Goal: Task Accomplishment & Management: Manage account settings

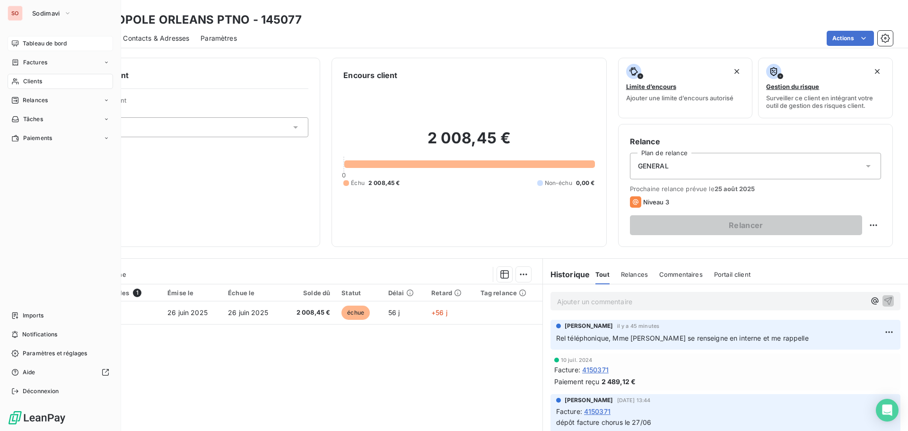
click at [42, 45] on span "Tableau de bord" at bounding box center [45, 43] width 44 height 9
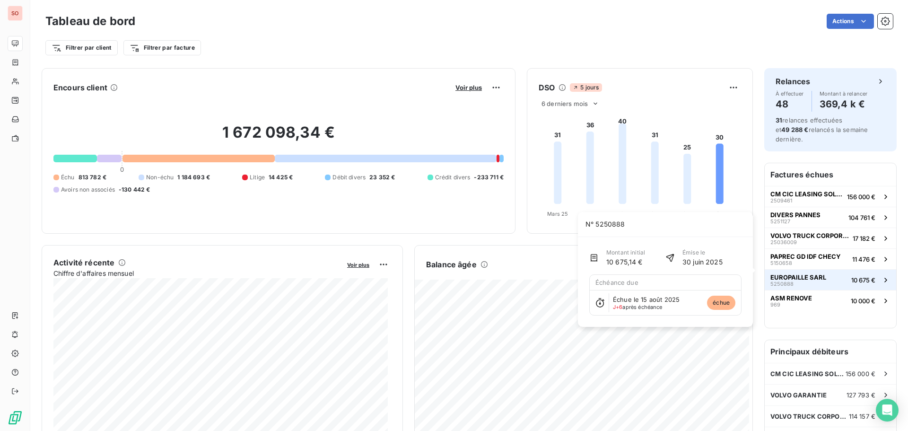
click at [808, 273] on span "EUROPAILLE SARL" at bounding box center [798, 277] width 56 height 8
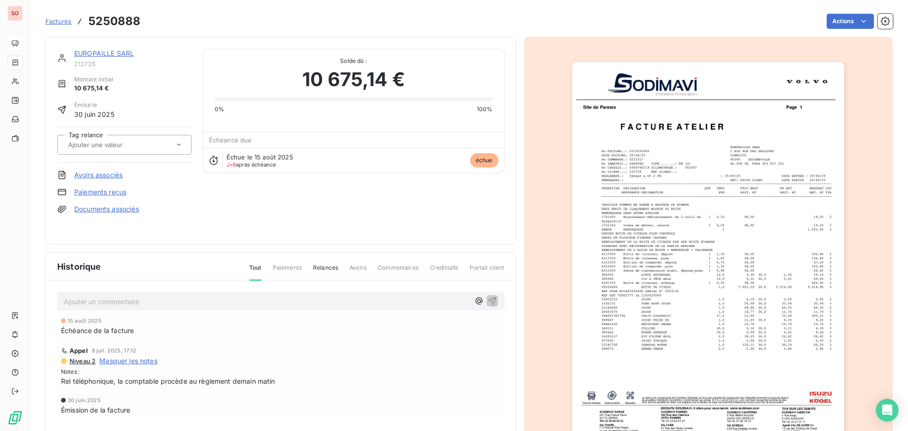
click at [85, 49] on div "EUROPAILLE SARL" at bounding box center [132, 53] width 117 height 9
click at [86, 52] on link "EUROPAILLE SARL" at bounding box center [104, 53] width 60 height 8
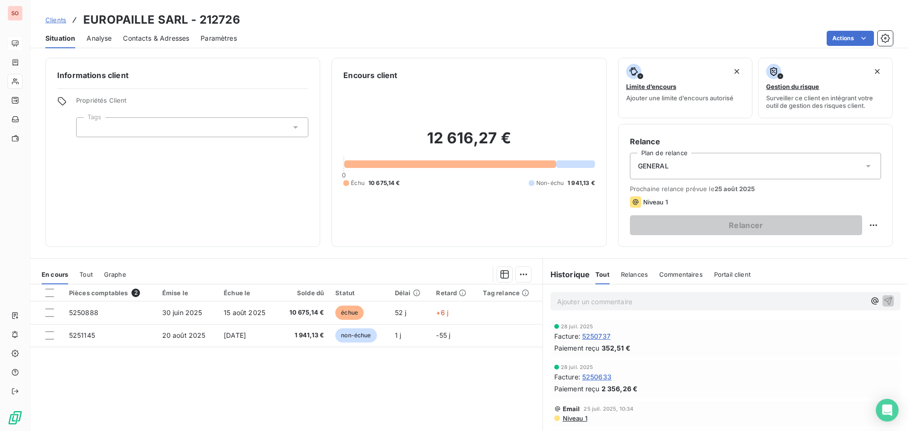
click at [160, 37] on span "Contacts & Adresses" at bounding box center [156, 38] width 66 height 9
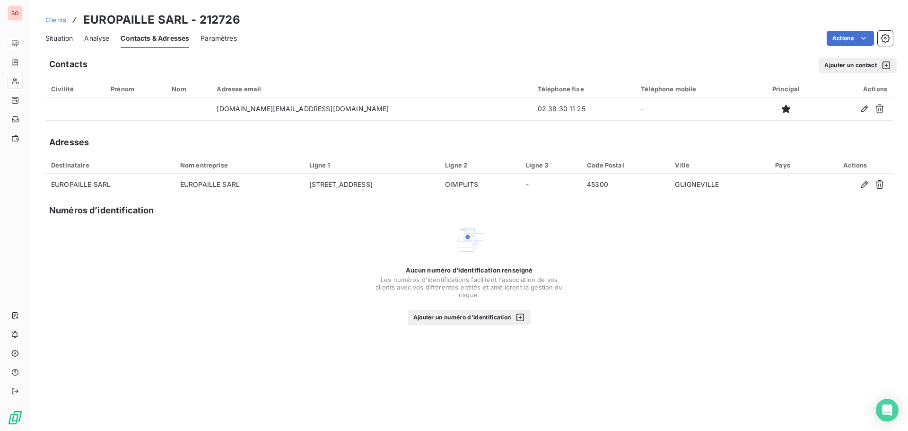
click at [60, 36] on span "Situation" at bounding box center [58, 38] width 27 height 9
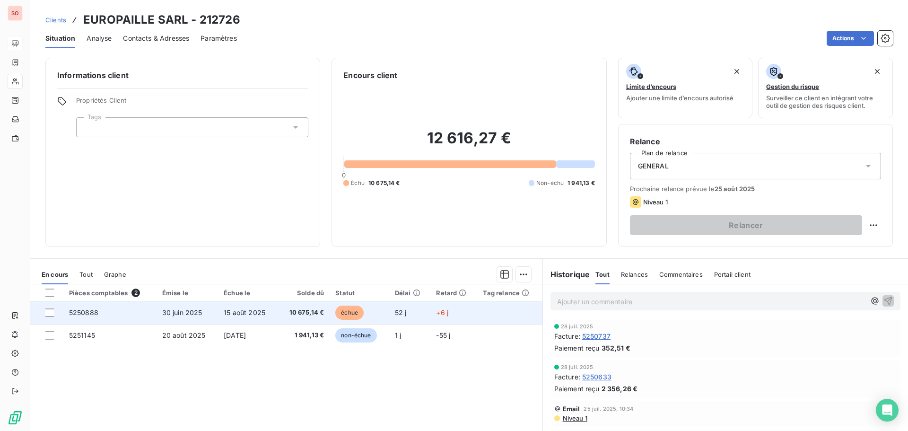
click at [235, 313] on span "15 août 2025" at bounding box center [245, 312] width 42 height 8
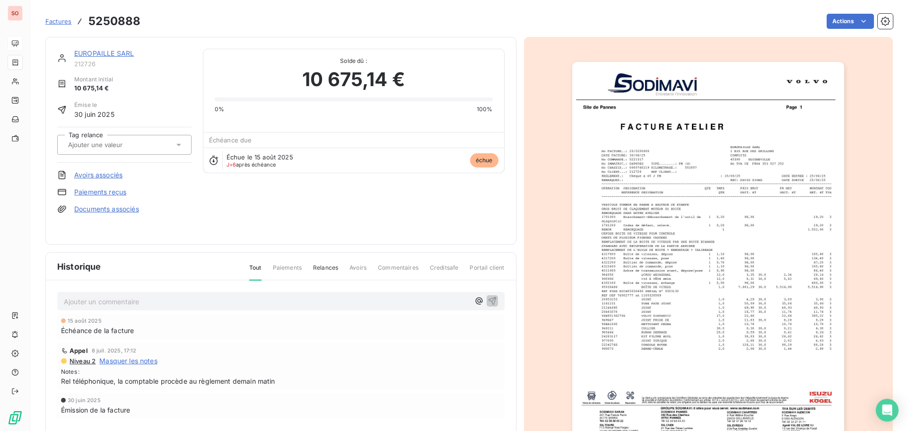
click at [94, 304] on p "Ajouter un commentaire ﻿" at bounding box center [267, 302] width 406 height 12
click at [87, 58] on div "EUROPAILLE SARL" at bounding box center [132, 53] width 117 height 9
click at [85, 52] on link "EUROPAILLE SARL" at bounding box center [104, 53] width 60 height 8
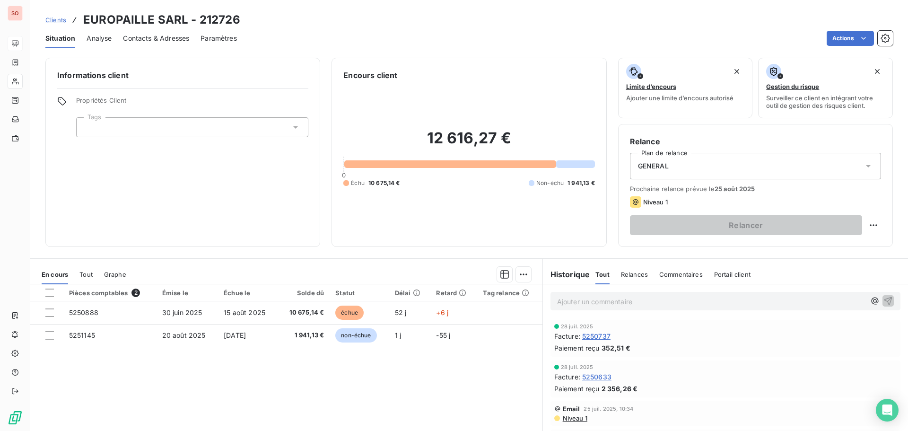
click at [588, 298] on p "Ajouter un commentaire ﻿" at bounding box center [711, 302] width 308 height 12
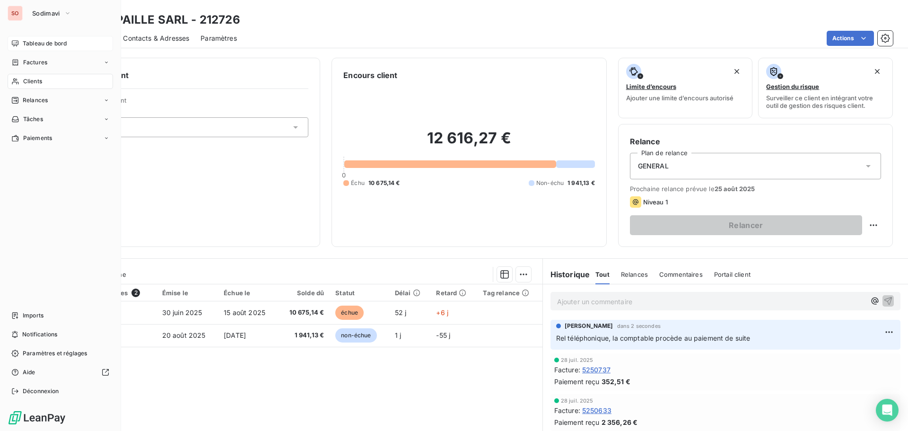
click at [37, 44] on span "Tableau de bord" at bounding box center [45, 43] width 44 height 9
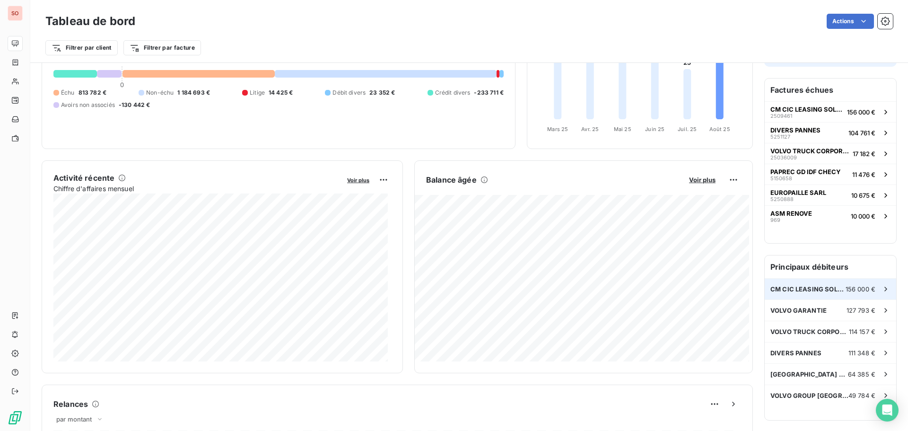
scroll to position [95, 0]
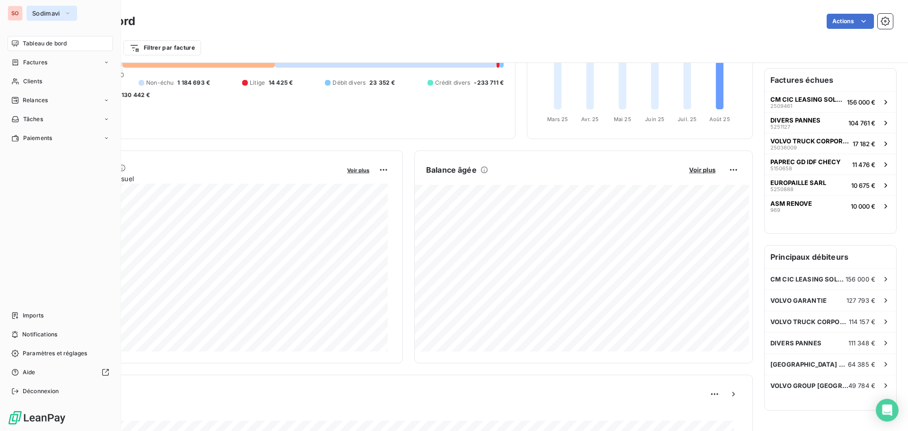
click at [37, 13] on span "Sodimavi" at bounding box center [46, 13] width 28 height 8
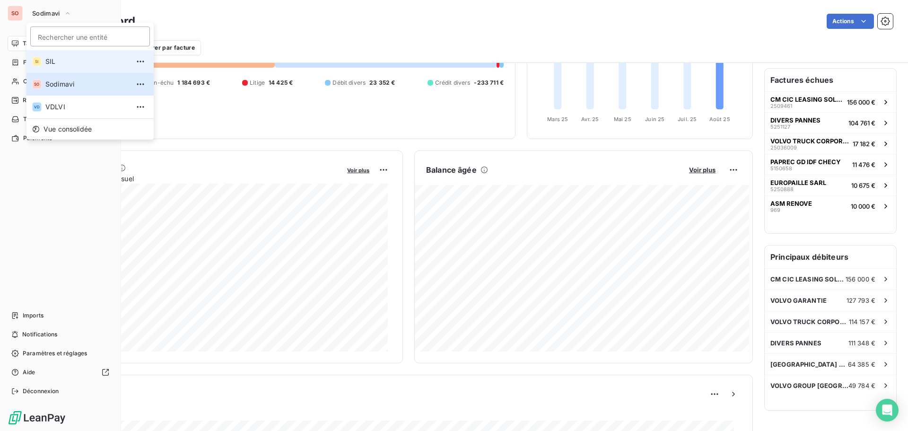
click at [53, 64] on span "SIL" at bounding box center [87, 61] width 84 height 9
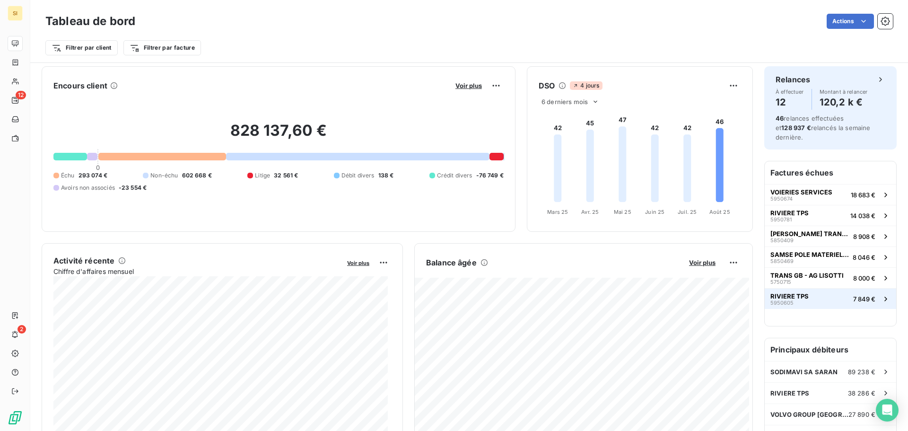
scroll to position [0, 0]
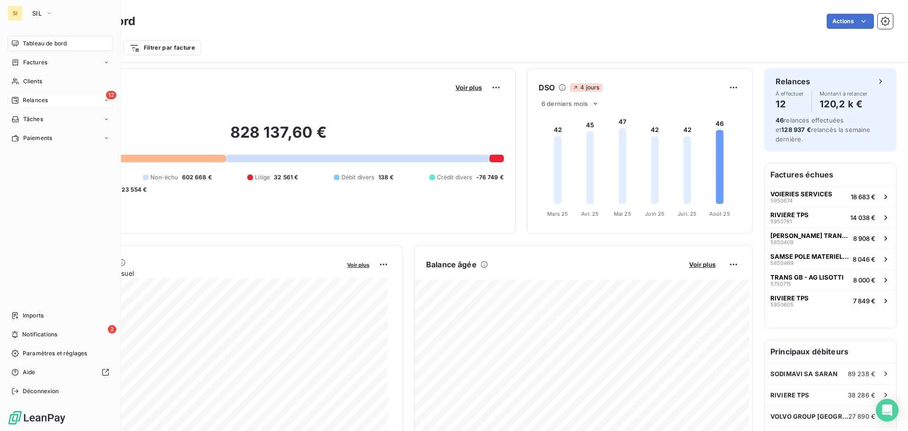
click at [26, 99] on span "Relances" at bounding box center [35, 100] width 25 height 9
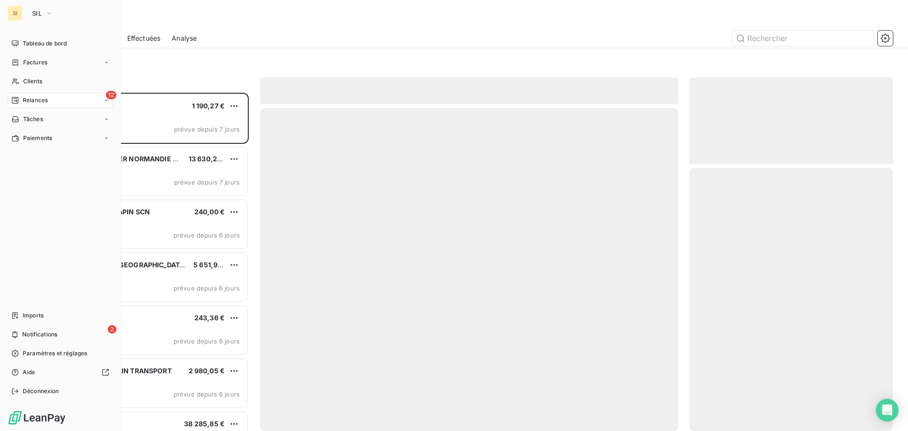
scroll to position [331, 196]
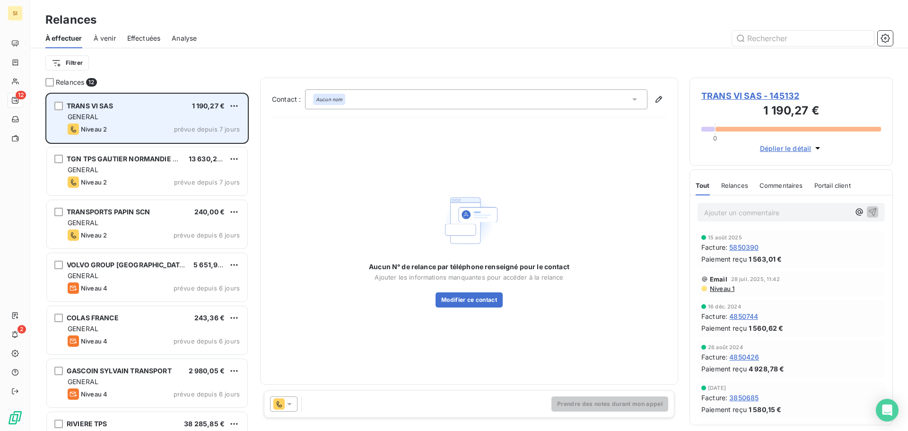
click at [117, 114] on div "GENERAL" at bounding box center [154, 116] width 172 height 9
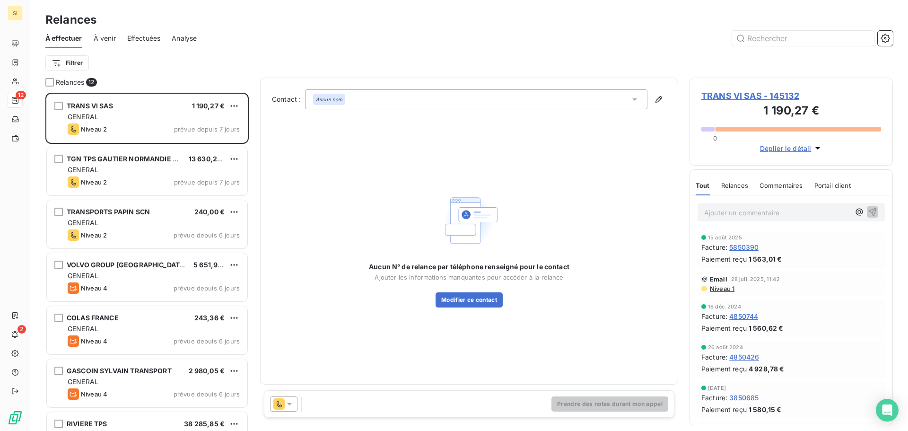
click at [731, 95] on span "TRANS VI SAS - 145132" at bounding box center [791, 95] width 180 height 13
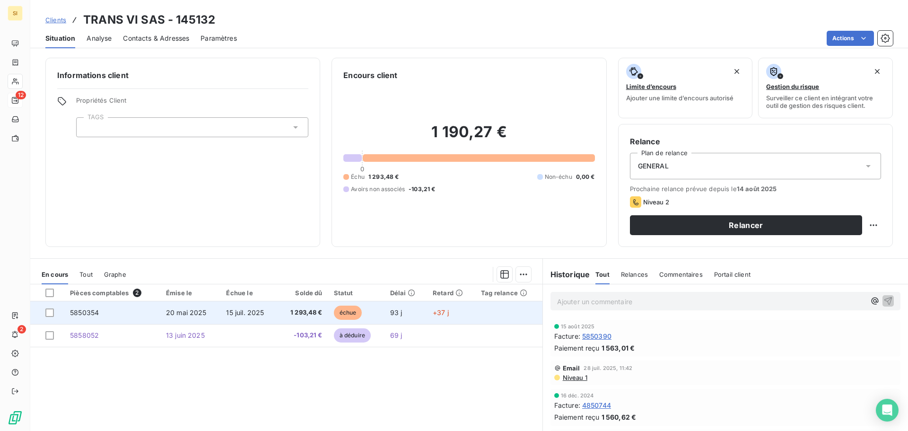
click at [78, 317] on td "5850354" at bounding box center [112, 312] width 96 height 23
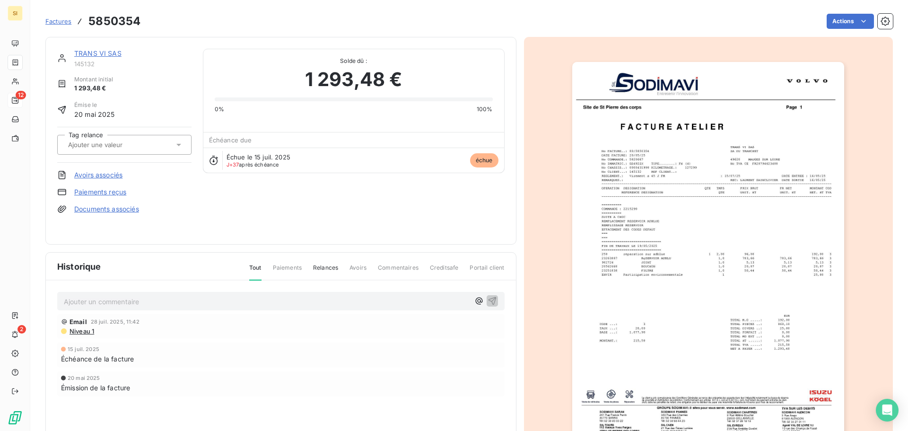
click at [637, 349] on img "button" at bounding box center [708, 254] width 272 height 385
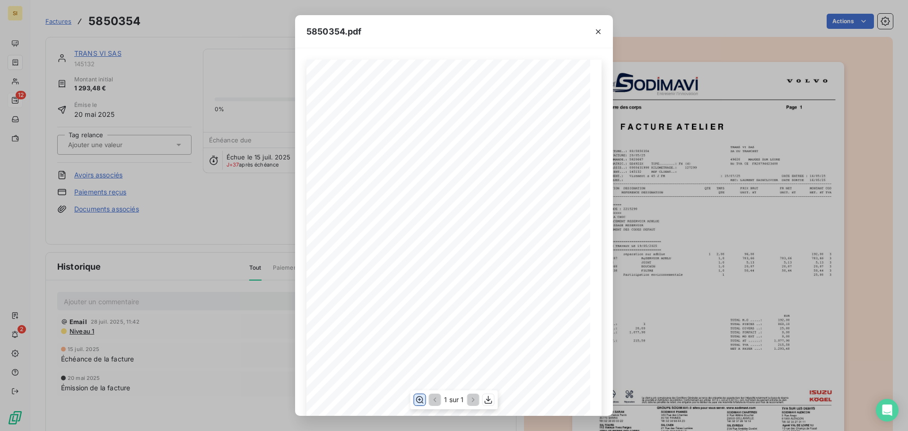
click at [419, 400] on icon "button" at bounding box center [420, 399] width 8 height 7
click at [596, 30] on icon "button" at bounding box center [597, 31] width 9 height 9
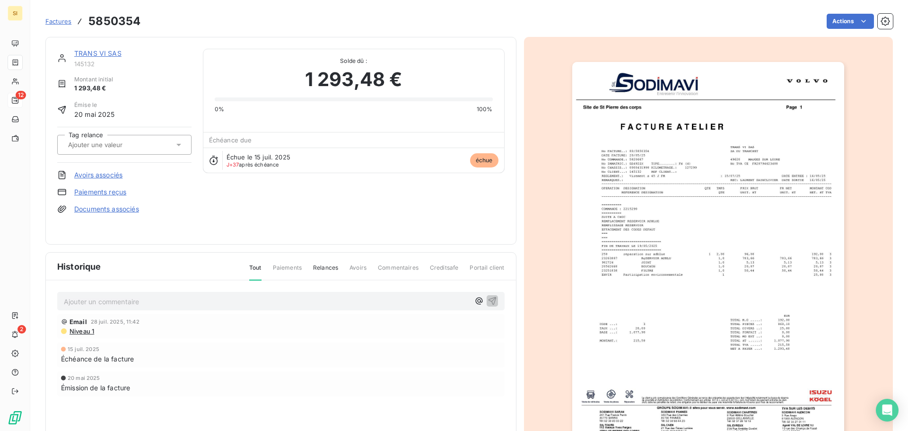
click at [90, 49] on link "TRANS VI SAS" at bounding box center [97, 53] width 47 height 8
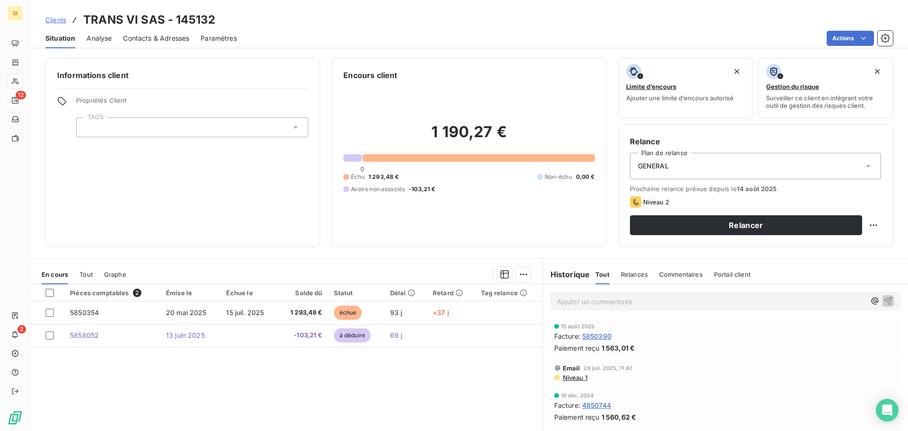
click at [182, 39] on span "Contacts & Adresses" at bounding box center [156, 38] width 66 height 9
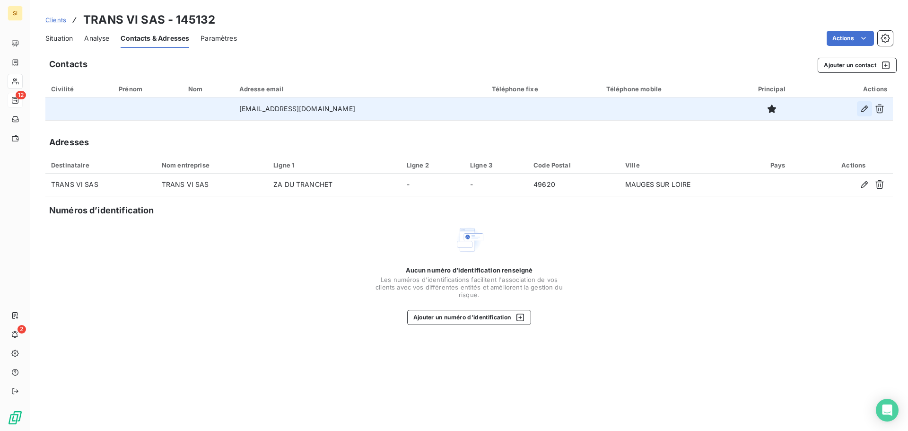
click at [864, 110] on icon "button" at bounding box center [864, 108] width 7 height 7
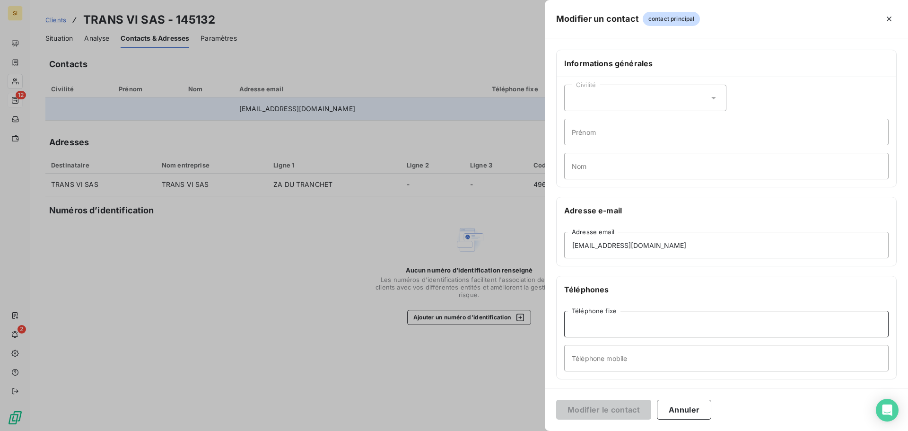
click at [602, 321] on input "Téléphone fixe" at bounding box center [726, 324] width 324 height 26
type input "02 51 37 17 53"
click at [614, 410] on button "Modifier le contact" at bounding box center [603, 410] width 95 height 20
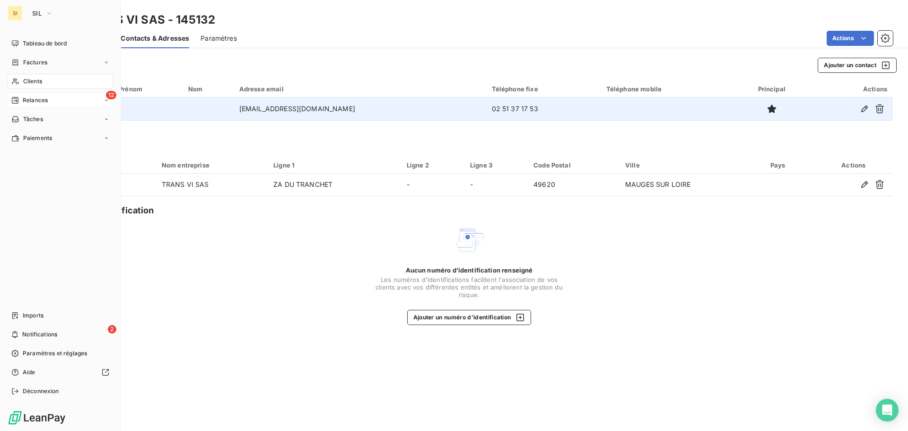
click at [23, 81] on span "Clients" at bounding box center [32, 81] width 19 height 9
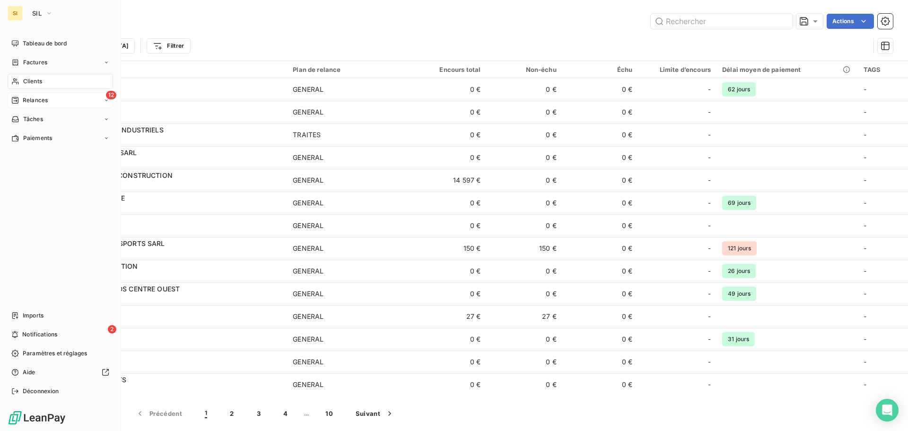
click at [33, 101] on span "Relances" at bounding box center [35, 100] width 25 height 9
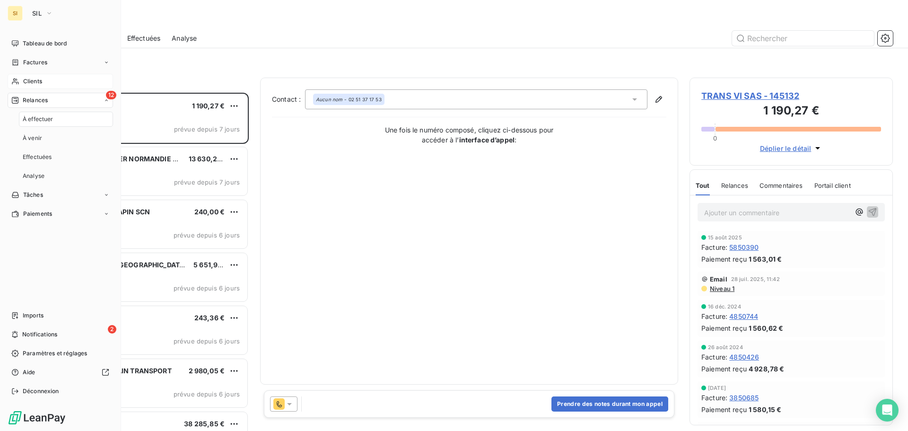
scroll to position [331, 196]
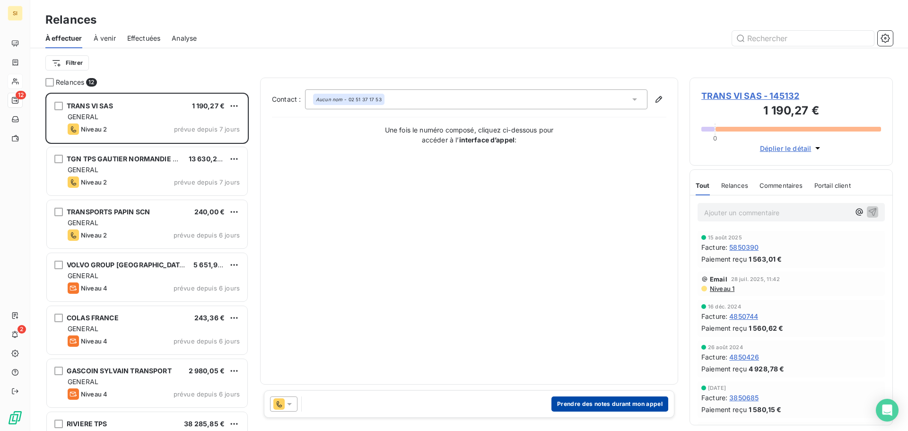
click at [593, 403] on button "Prendre des notes durant mon appel" at bounding box center [609, 403] width 117 height 15
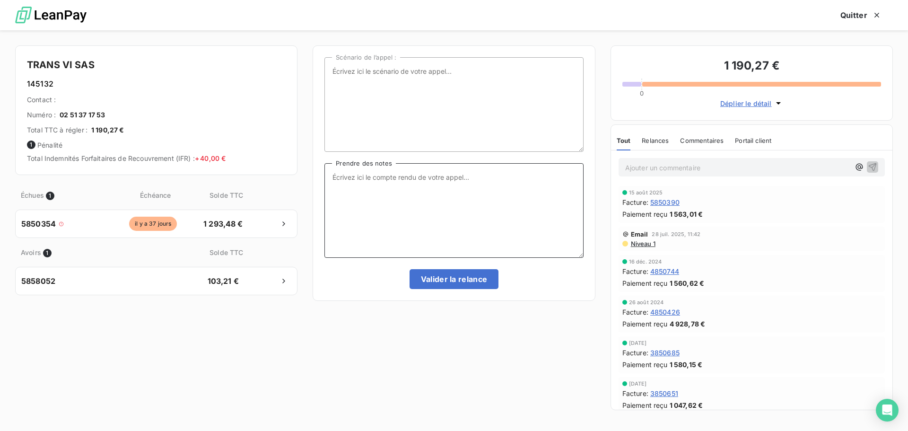
click at [340, 177] on textarea "Prendre des notes" at bounding box center [453, 210] width 259 height 95
type textarea "le règlement est prévu au 31/8 (avoir du mois de juin)"
click at [466, 279] on button "Valider la relance" at bounding box center [454, 279] width 89 height 20
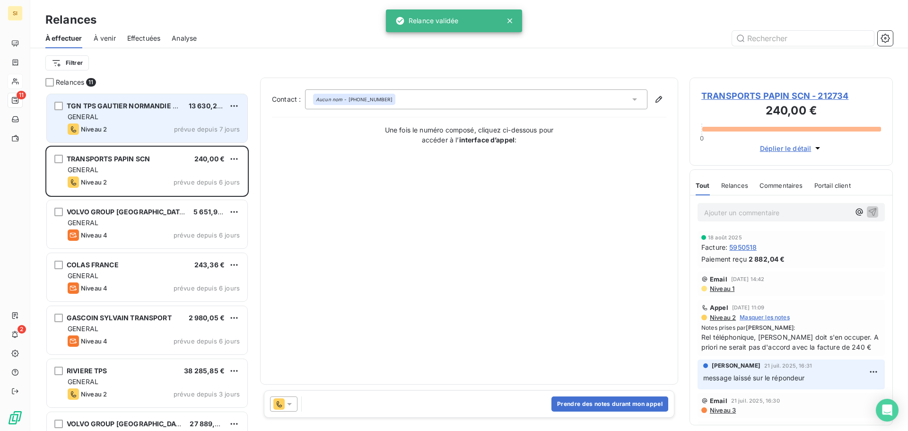
click at [141, 122] on div "TGN TPS GAUTIER NORMANDIE SASU 13 630,24 € GENERAL Niveau 2 prévue depuis 7 jou…" at bounding box center [147, 118] width 201 height 48
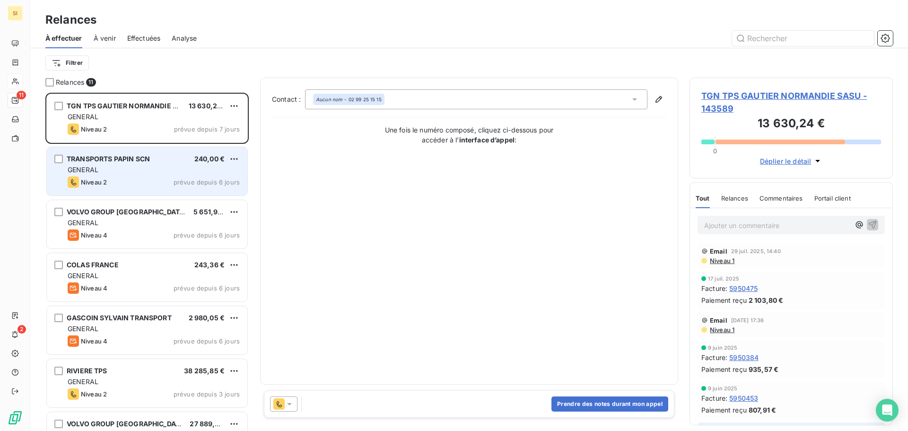
click at [130, 167] on div "GENERAL" at bounding box center [154, 169] width 172 height 9
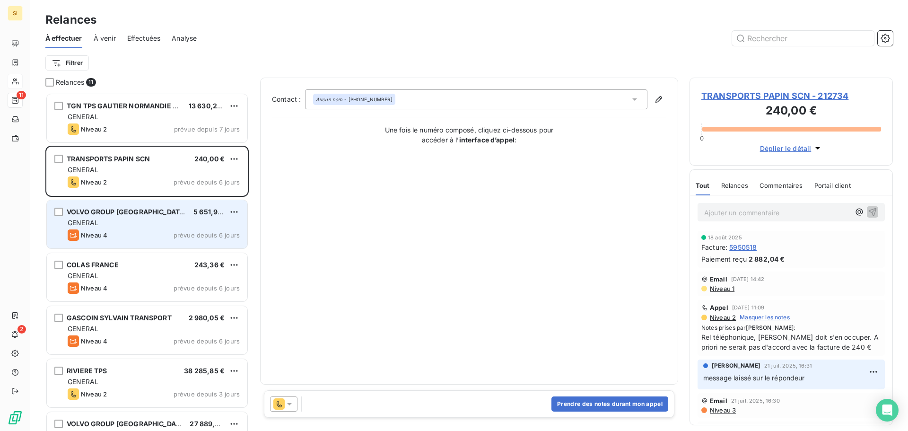
click at [133, 225] on div "GENERAL" at bounding box center [154, 222] width 172 height 9
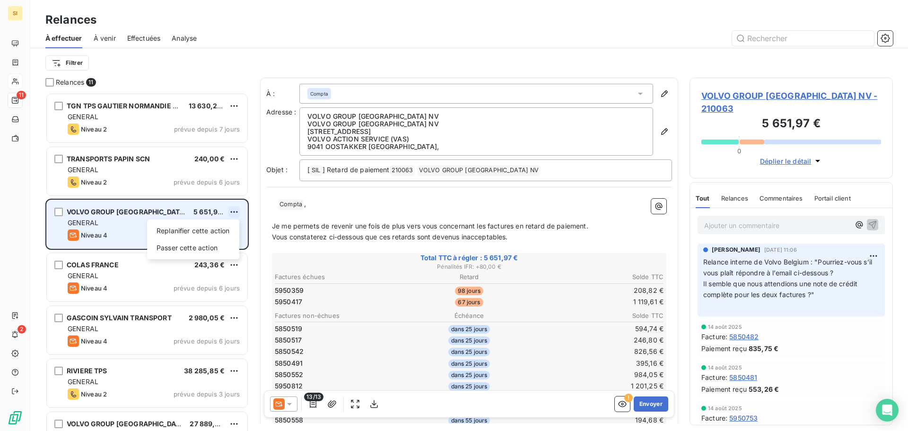
click at [235, 213] on html "SI 11 2 Relances À effectuer À venir Effectuées Analyse Filtrer Relances 11 TGN…" at bounding box center [454, 215] width 908 height 431
click at [191, 245] on div "Passer cette action" at bounding box center [193, 247] width 85 height 15
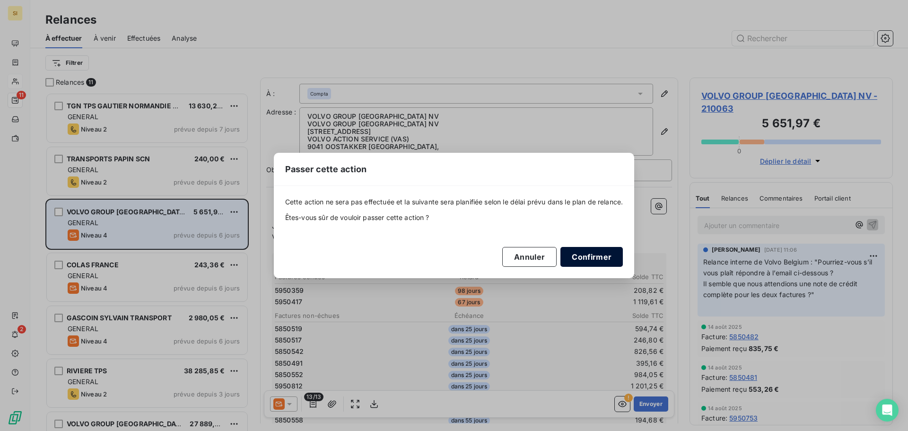
click at [588, 257] on button "Confirmer" at bounding box center [591, 257] width 62 height 20
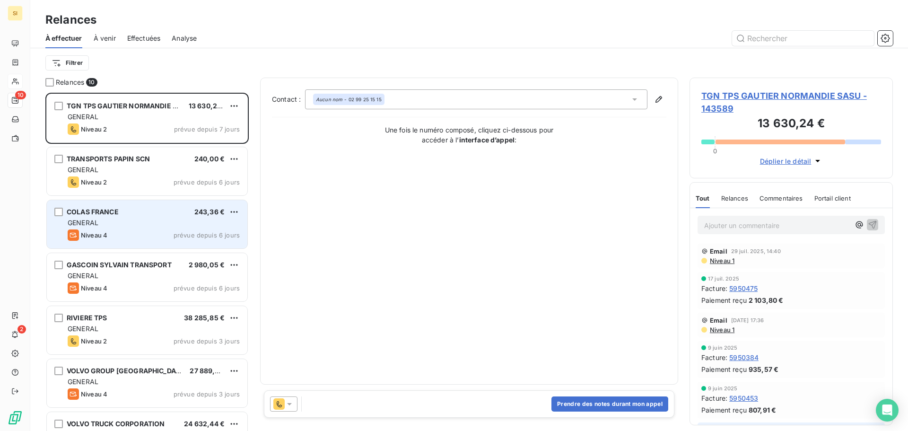
click at [171, 215] on div "COLAS FRANCE 243,36 €" at bounding box center [154, 212] width 172 height 9
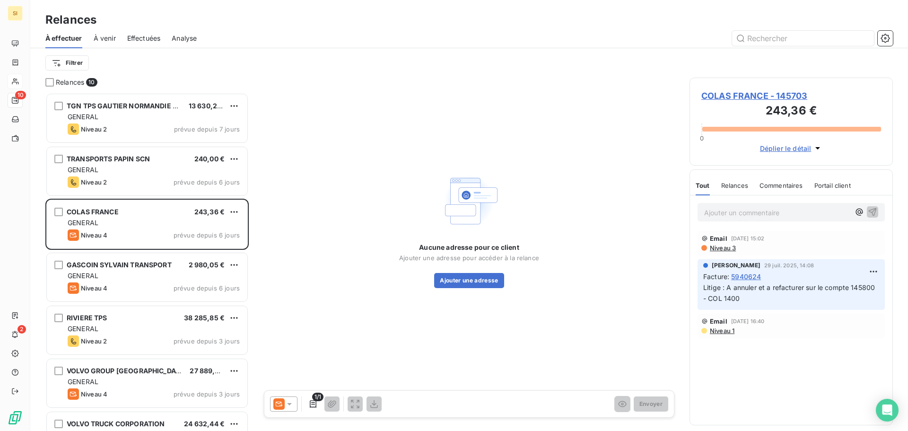
click at [738, 95] on span "COLAS FRANCE - 145703" at bounding box center [791, 95] width 180 height 13
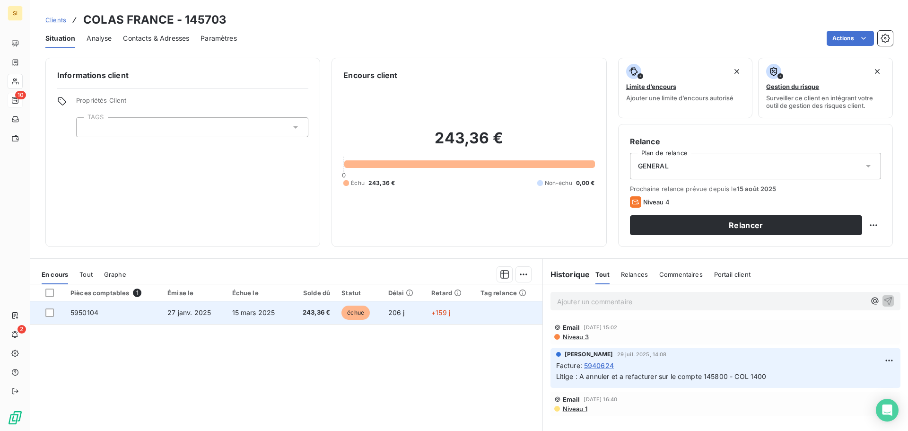
click at [181, 308] on span "27 janv. 2025" at bounding box center [189, 312] width 44 height 8
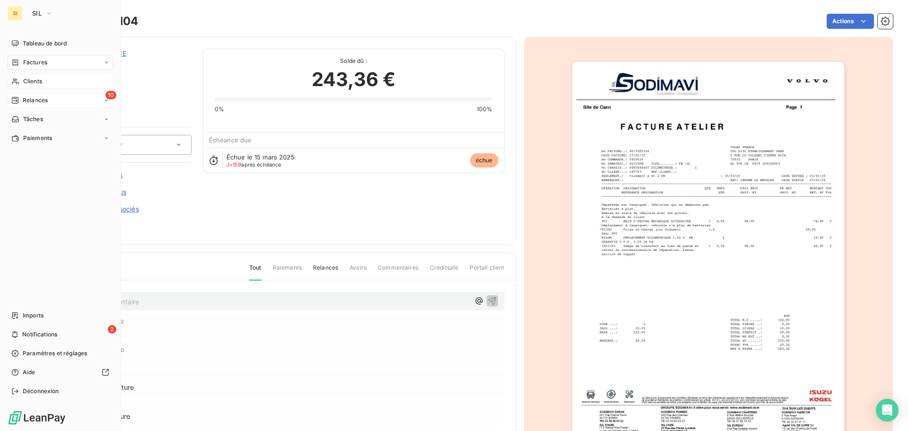
click at [23, 103] on span "Relances" at bounding box center [35, 100] width 25 height 9
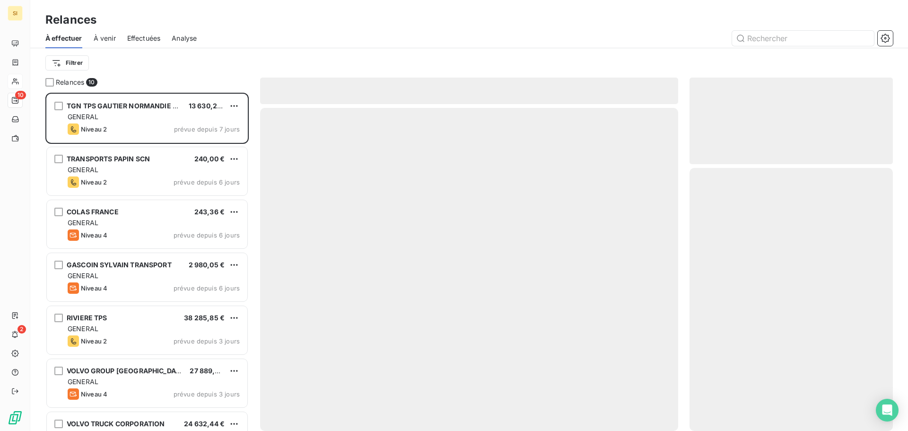
scroll to position [331, 196]
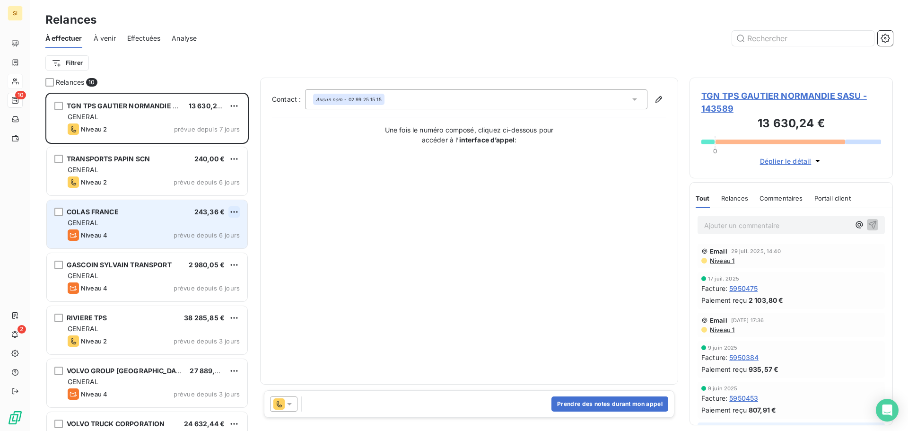
click at [233, 209] on html "SI 10 2 Relances À effectuer À venir Effectuées Analyse Filtrer Relances 10 TGN…" at bounding box center [454, 215] width 908 height 431
click at [205, 250] on div "Passer cette action" at bounding box center [193, 247] width 85 height 15
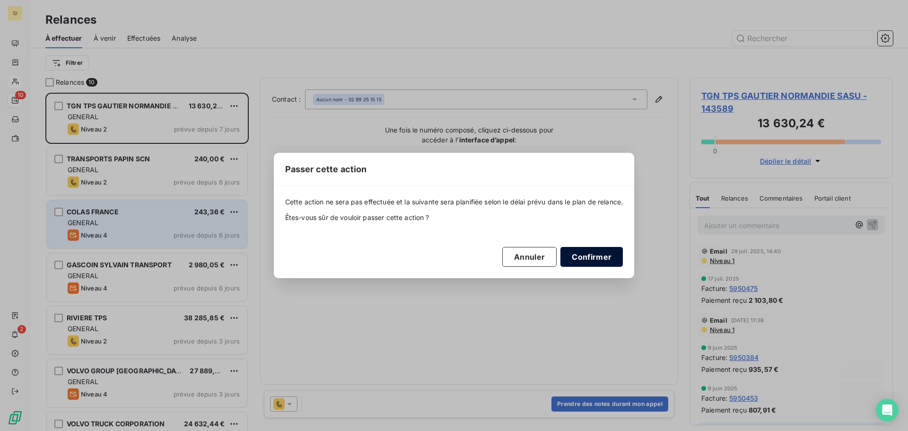
click at [591, 257] on button "Confirmer" at bounding box center [591, 257] width 62 height 20
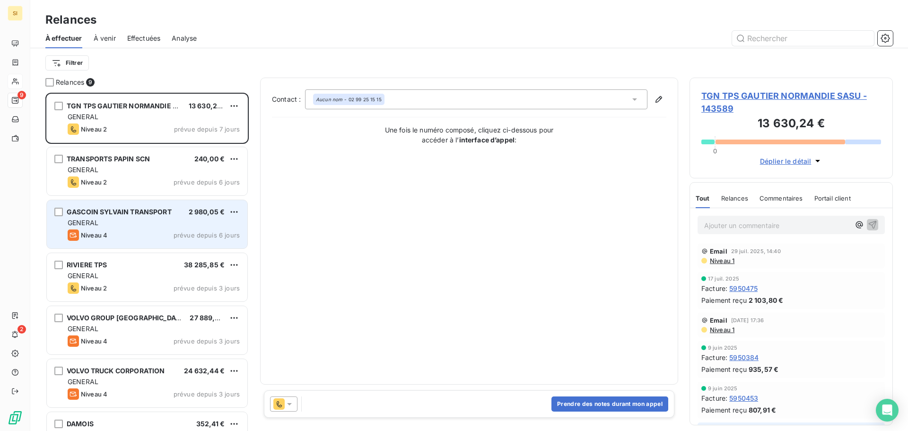
click at [143, 214] on span "GASCOIN SYLVAIN TRANSPORT" at bounding box center [119, 212] width 105 height 8
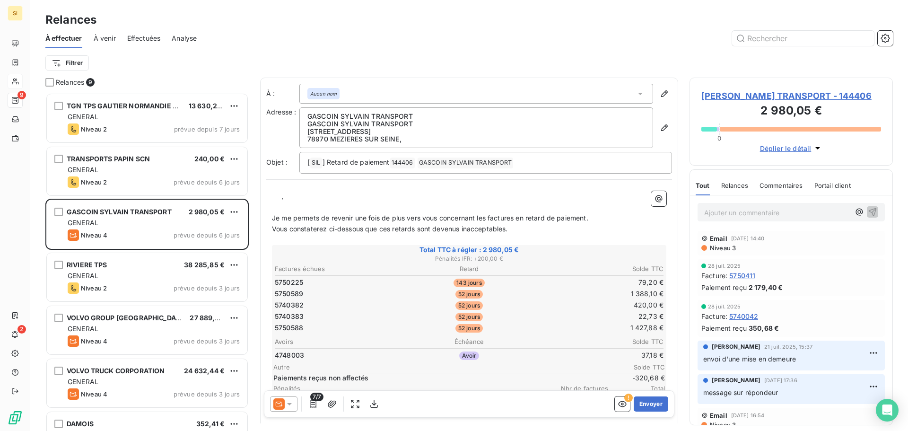
click at [732, 96] on span "GASCOIN SYLVAIN TRANSPORT - 144406" at bounding box center [791, 95] width 180 height 13
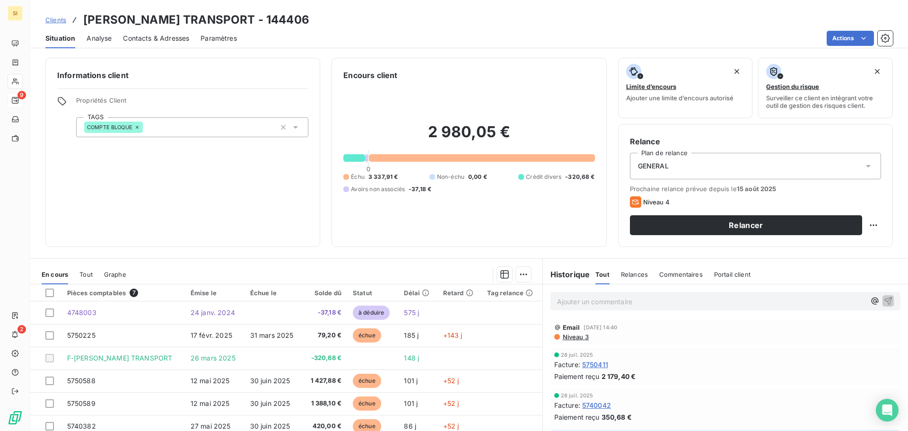
click at [595, 303] on p "Ajouter un commentaire ﻿" at bounding box center [711, 302] width 308 height 12
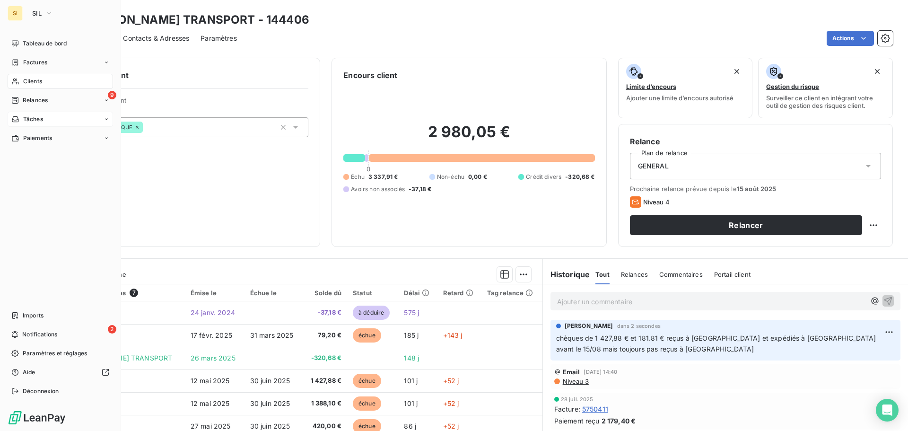
drag, startPoint x: 39, startPoint y: 99, endPoint x: 113, endPoint y: 112, distance: 74.9
click at [39, 99] on span "Relances" at bounding box center [35, 100] width 25 height 9
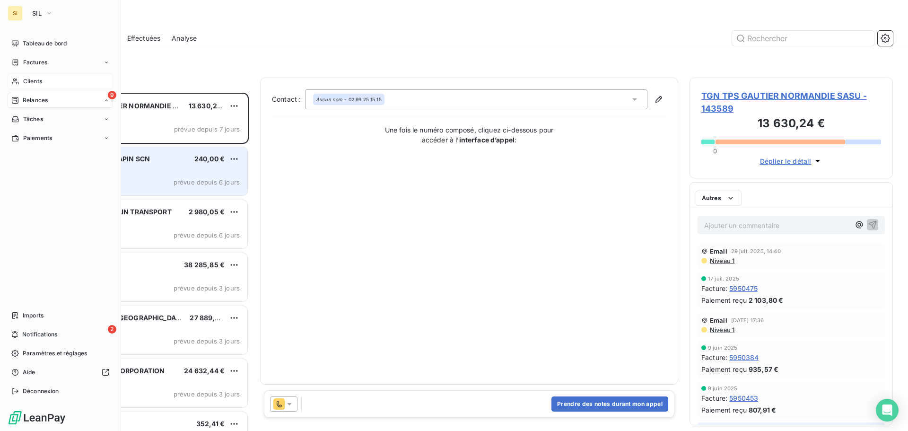
scroll to position [331, 196]
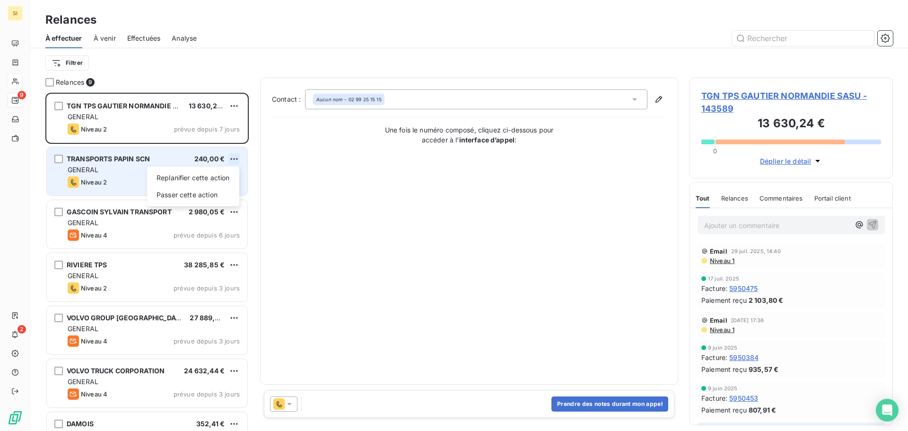
click at [233, 158] on html "SI 9 2 Relances À effectuer À venir Effectuées Analyse Filtrer Relances 9 TGN T…" at bounding box center [454, 215] width 908 height 431
click at [201, 199] on div "Passer cette action" at bounding box center [193, 194] width 85 height 15
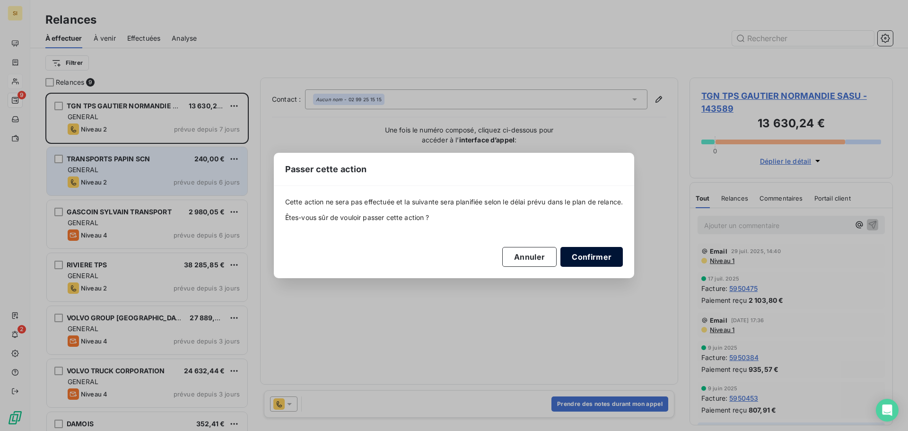
click at [610, 260] on button "Confirmer" at bounding box center [591, 257] width 62 height 20
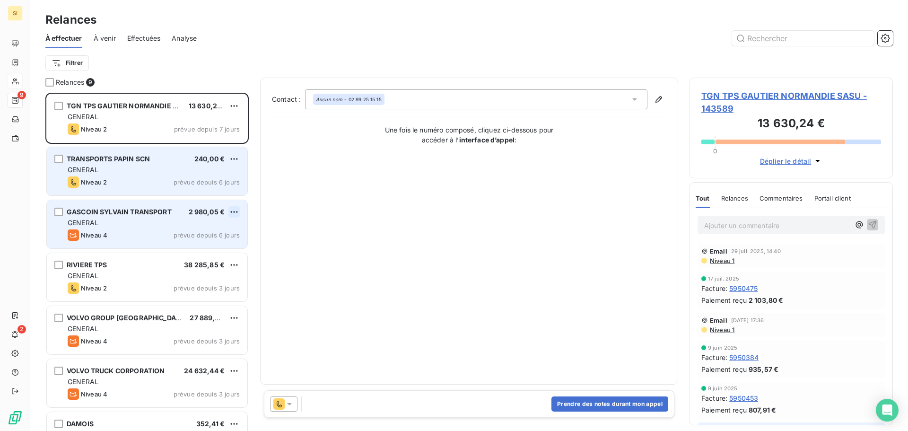
click at [235, 212] on html "SI 9 2 Relances À effectuer À venir Effectuées Analyse Filtrer Relances 9 TGN T…" at bounding box center [454, 215] width 908 height 431
click at [187, 246] on div "Passer cette action" at bounding box center [193, 247] width 85 height 15
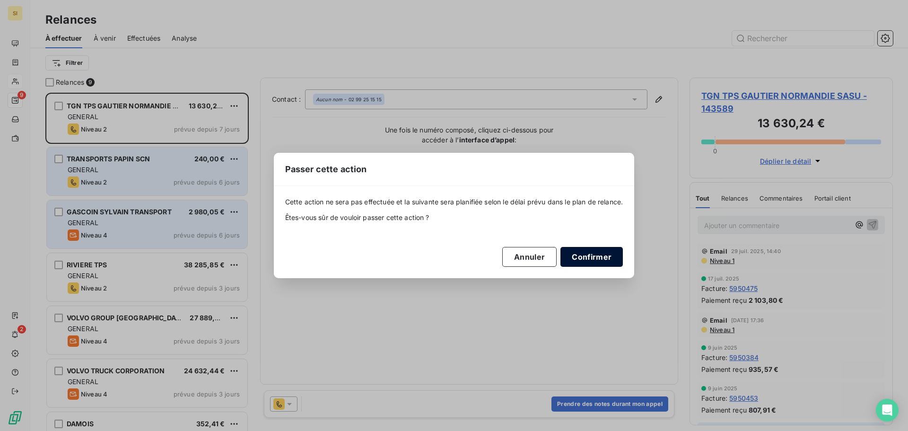
click at [597, 260] on button "Confirmer" at bounding box center [591, 257] width 62 height 20
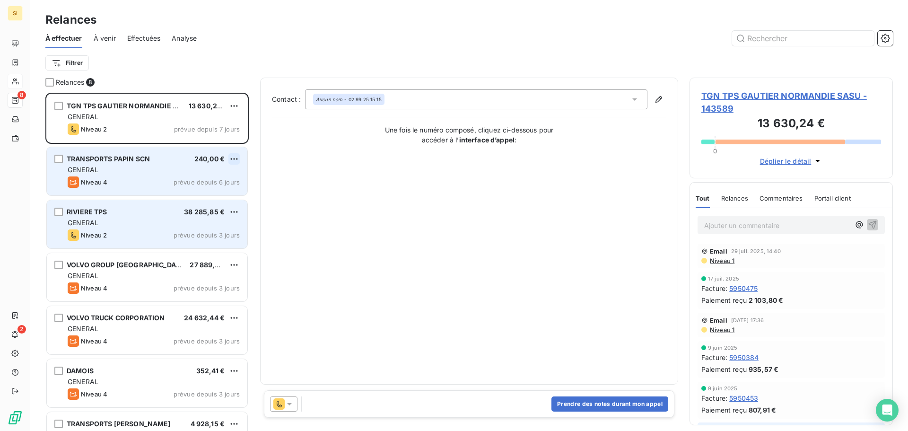
click at [231, 157] on html "SI 8 2 Relances À effectuer À venir Effectuées Analyse Filtrer Relances 8 TGN T…" at bounding box center [454, 215] width 908 height 431
click at [202, 198] on div "Passer cette action" at bounding box center [193, 194] width 85 height 15
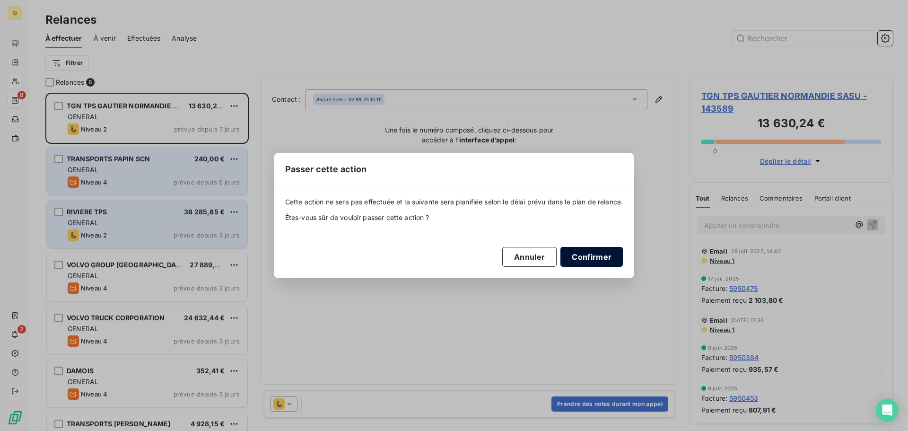
click at [594, 256] on button "Confirmer" at bounding box center [591, 257] width 62 height 20
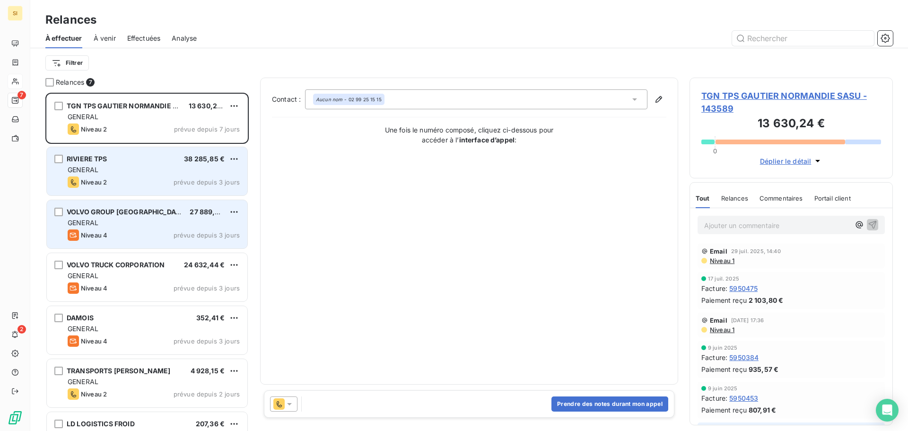
click at [157, 174] on div "RIVIERE TPS 38 285,85 € GENERAL Niveau 2 prévue depuis 3 jours" at bounding box center [147, 171] width 201 height 48
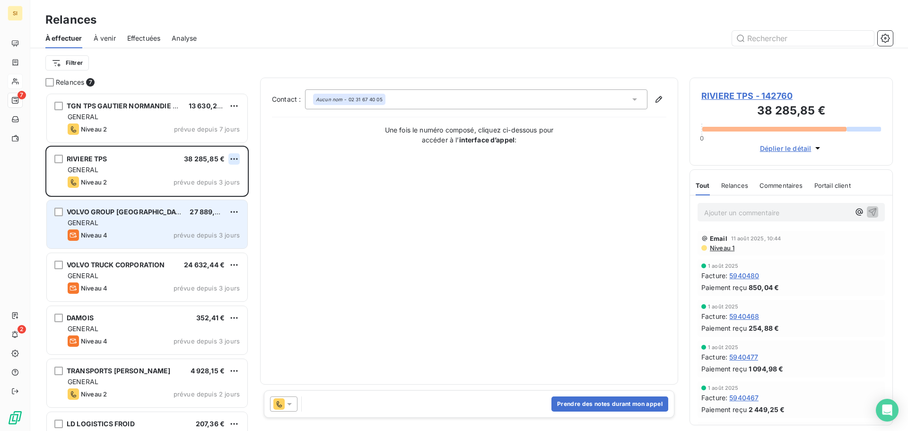
click at [235, 157] on html "SI 7 2 Relances À effectuer À venir Effectuées Analyse Filtrer Relances 7 TGN T…" at bounding box center [454, 215] width 908 height 431
click at [203, 192] on div "Passer cette action" at bounding box center [193, 194] width 85 height 15
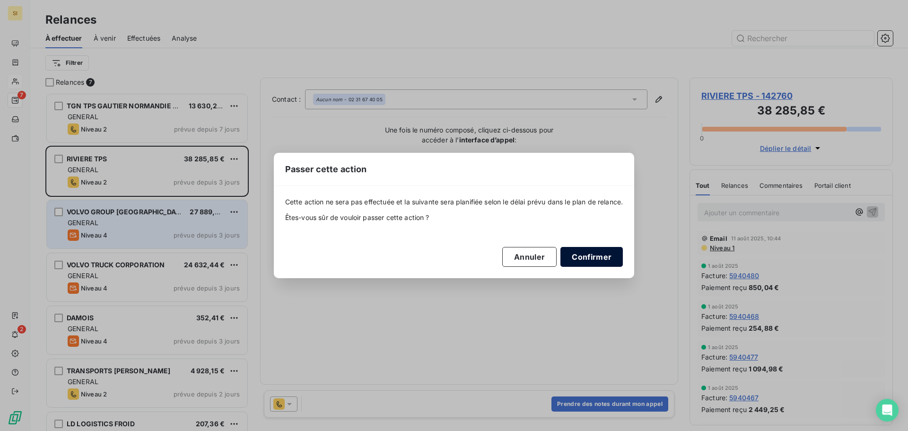
click at [574, 262] on button "Confirmer" at bounding box center [591, 257] width 62 height 20
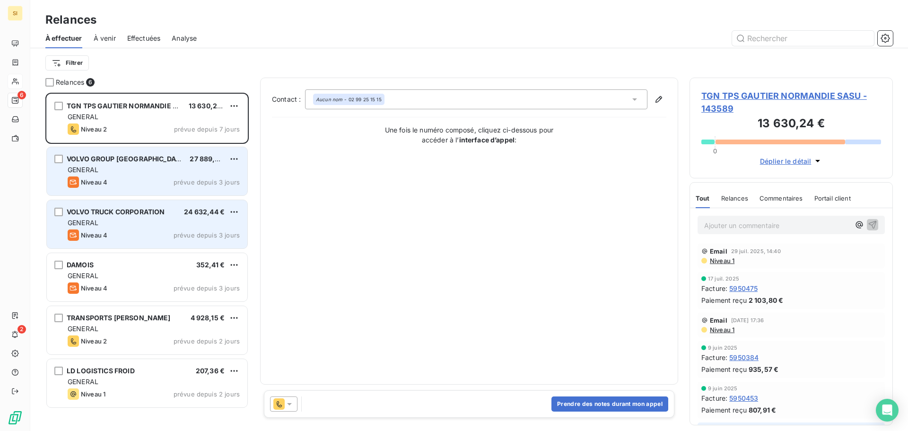
click at [146, 170] on div "GENERAL" at bounding box center [154, 169] width 172 height 9
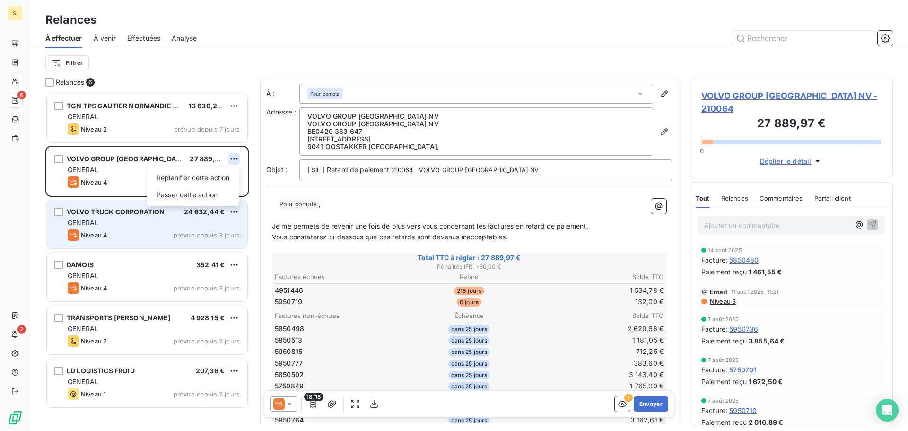
click at [233, 158] on html "SI 6 2 Relances À effectuer À venir Effectuées Analyse Filtrer Relances 6 TGN T…" at bounding box center [454, 215] width 908 height 431
click at [202, 193] on div "Passer cette action" at bounding box center [193, 194] width 85 height 15
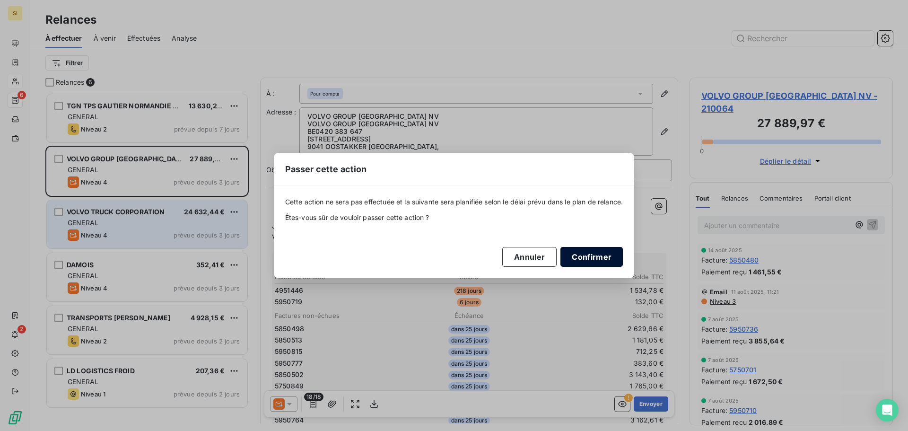
click at [598, 263] on button "Confirmer" at bounding box center [591, 257] width 62 height 20
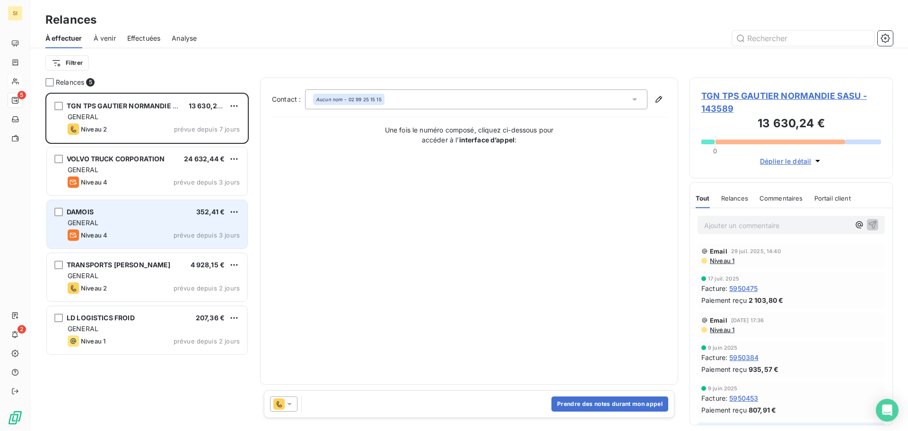
click at [147, 160] on span "VOLVO TRUCK CORPORATION" at bounding box center [116, 159] width 98 height 8
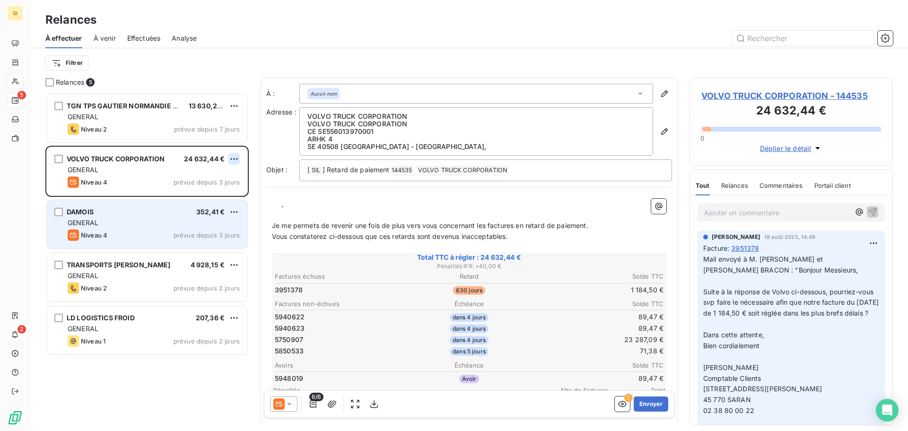
click at [236, 161] on html "SI 5 2 Relances À effectuer À venir Effectuées Analyse Filtrer Relances 5 TGN T…" at bounding box center [454, 215] width 908 height 431
click at [196, 193] on div "Passer cette action" at bounding box center [193, 194] width 85 height 15
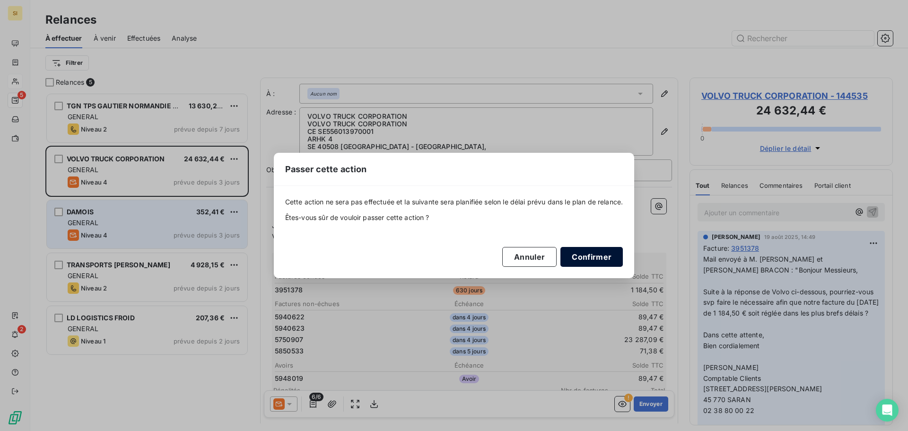
click at [604, 260] on button "Confirmer" at bounding box center [591, 257] width 62 height 20
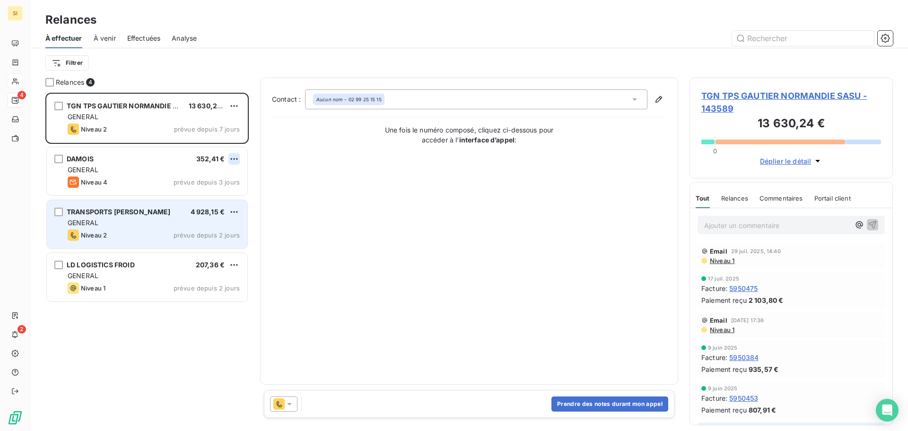
click at [233, 159] on html "SI 4 2 Relances À effectuer À venir Effectuées Analyse Filtrer Relances 4 TGN T…" at bounding box center [454, 215] width 908 height 431
click at [206, 193] on div "Passer cette action" at bounding box center [193, 194] width 85 height 15
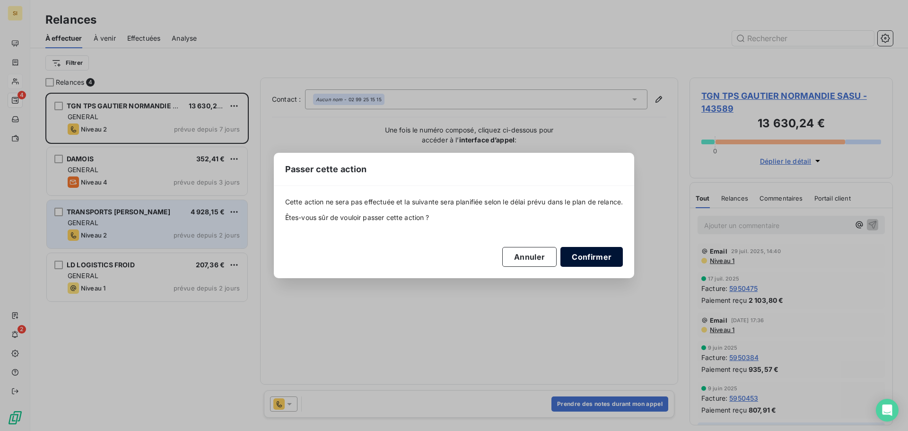
click at [602, 257] on button "Confirmer" at bounding box center [591, 257] width 62 height 20
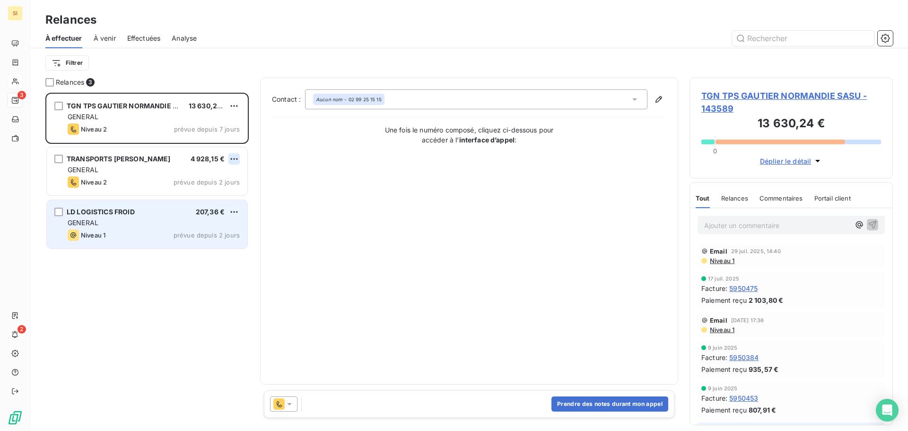
click at [233, 159] on html "SI 3 2 Relances À effectuer À venir Effectuées Analyse Filtrer Relances 3 TGN T…" at bounding box center [454, 215] width 908 height 431
click at [122, 155] on html "SI 3 2 Relances À effectuer À venir Effectuées Analyse Filtrer Relances 3 TGN T…" at bounding box center [454, 215] width 908 height 431
click at [92, 160] on span "TRANSPORTS JULIEN CARRIE" at bounding box center [119, 159] width 104 height 8
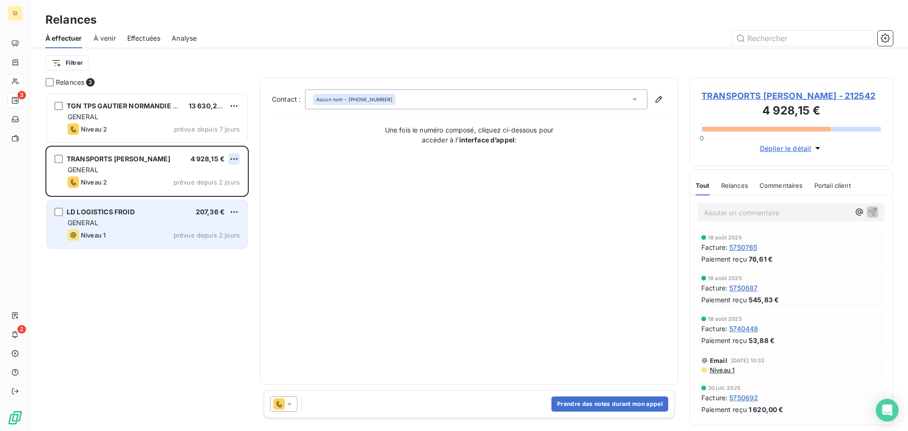
click at [238, 159] on html "SI 3 2 Relances À effectuer À venir Effectuées Analyse Filtrer Relances 3 TGN T…" at bounding box center [454, 215] width 908 height 431
click at [288, 403] on html "SI 3 2 Relances À effectuer À venir Effectuées Analyse Filtrer Relances 3 TGN T…" at bounding box center [454, 215] width 908 height 431
click at [288, 402] on icon at bounding box center [289, 403] width 9 height 9
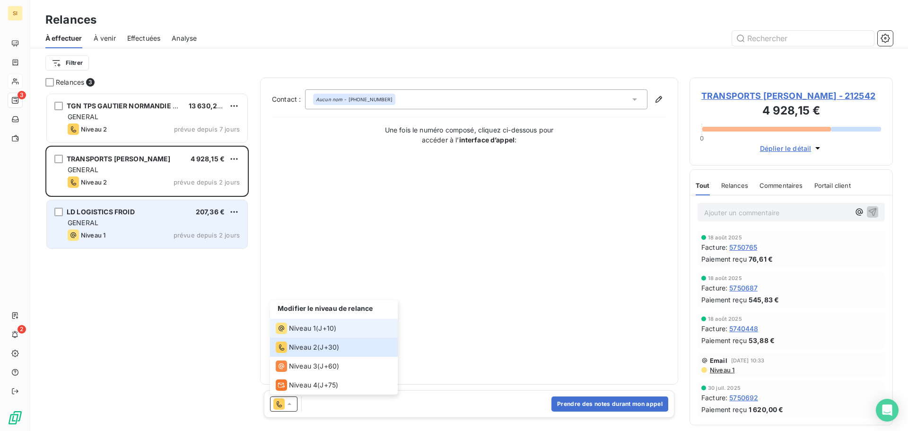
click at [297, 326] on span "Niveau 1" at bounding box center [302, 327] width 27 height 9
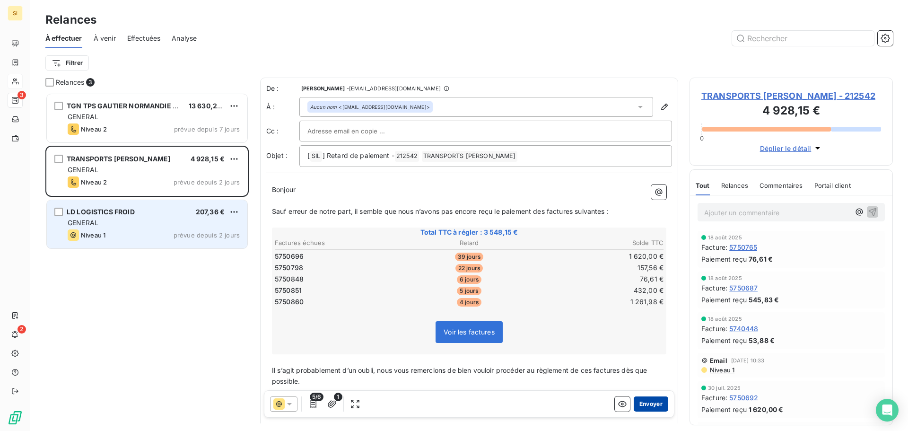
click at [639, 403] on button "Envoyer" at bounding box center [651, 403] width 35 height 15
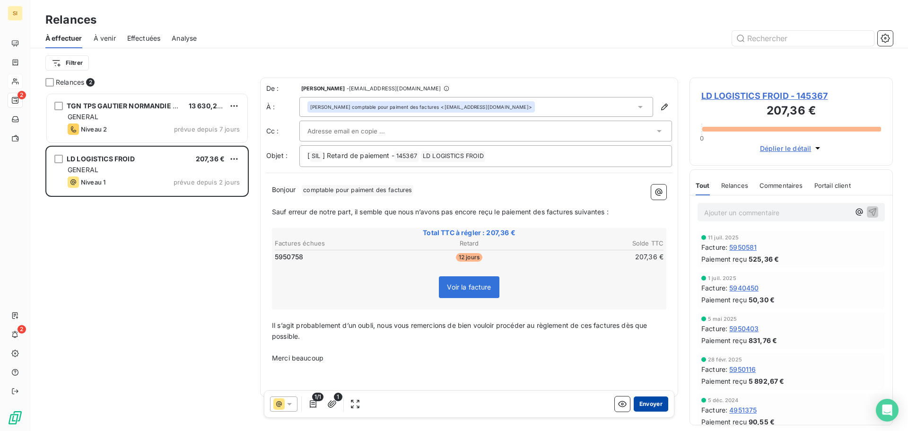
click at [641, 407] on button "Envoyer" at bounding box center [651, 403] width 35 height 15
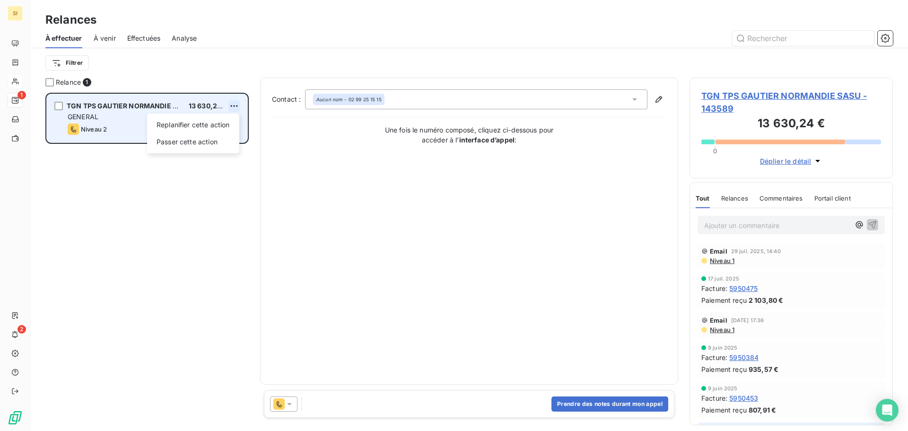
click at [236, 104] on html "SI 1 2 Relances À effectuer À venir Effectuées Analyse Filtrer Relance 1 TGN TP…" at bounding box center [454, 215] width 908 height 431
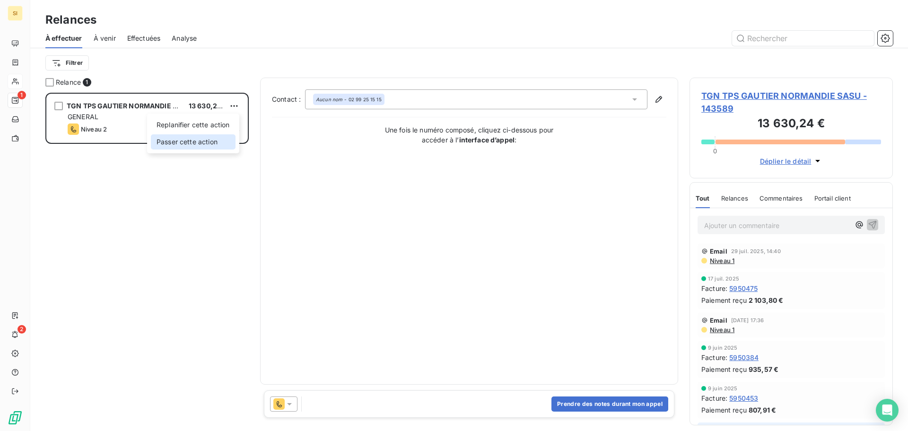
click at [199, 145] on div "Passer cette action" at bounding box center [193, 141] width 85 height 15
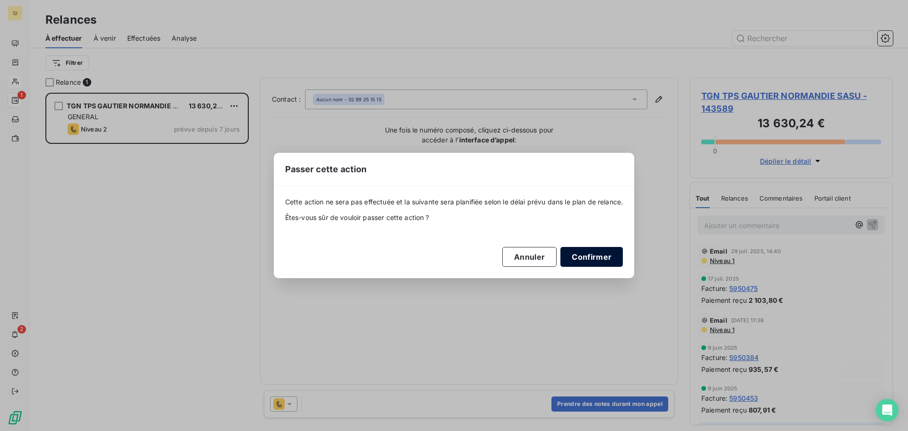
click at [597, 260] on button "Confirmer" at bounding box center [591, 257] width 62 height 20
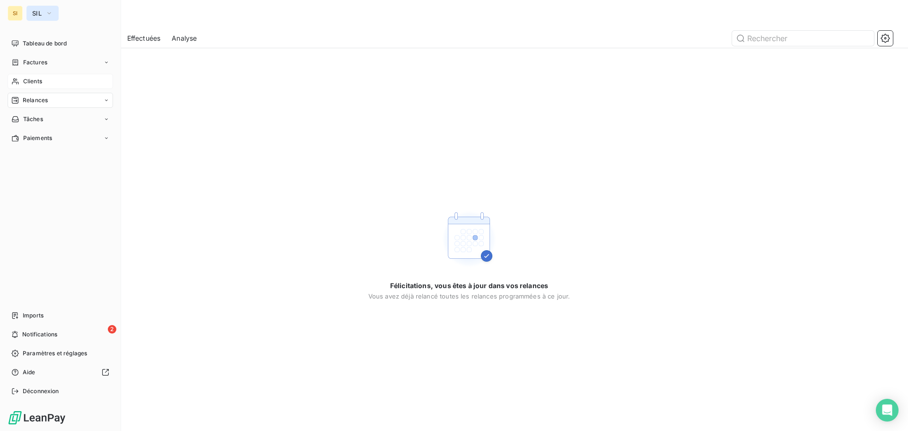
click at [49, 12] on icon "button" at bounding box center [49, 13] width 8 height 9
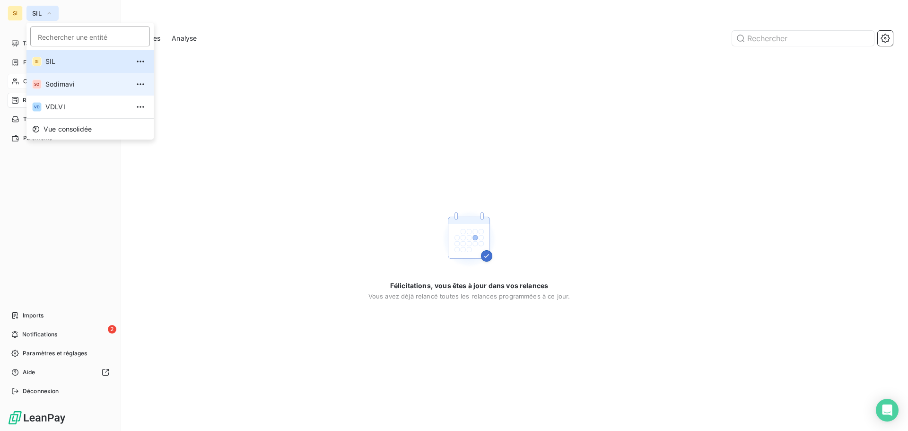
click at [50, 82] on span "Sodimavi" at bounding box center [87, 83] width 84 height 9
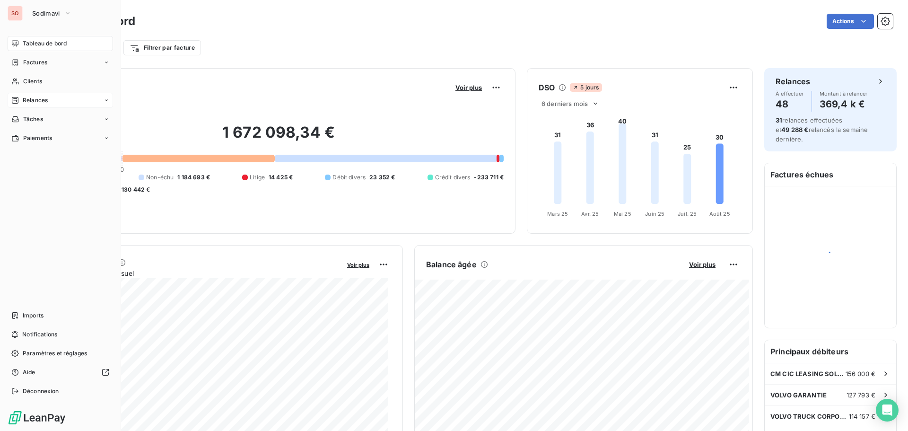
click at [29, 101] on span "Relances" at bounding box center [35, 100] width 25 height 9
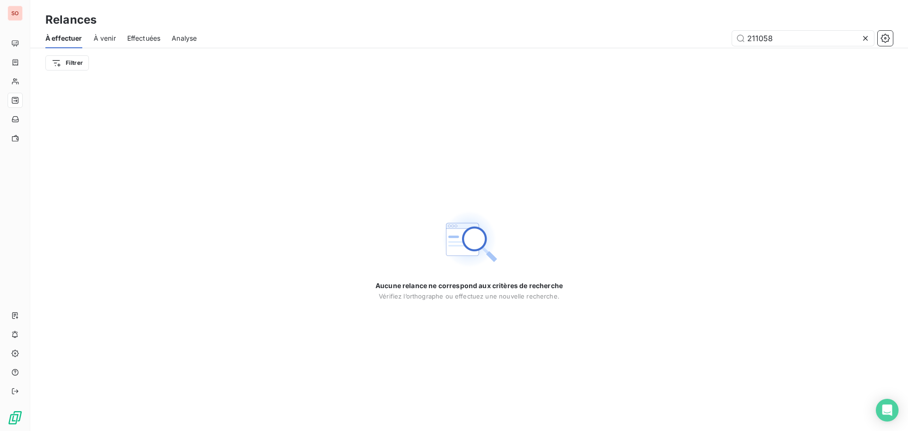
click at [864, 42] on icon at bounding box center [865, 38] width 9 height 9
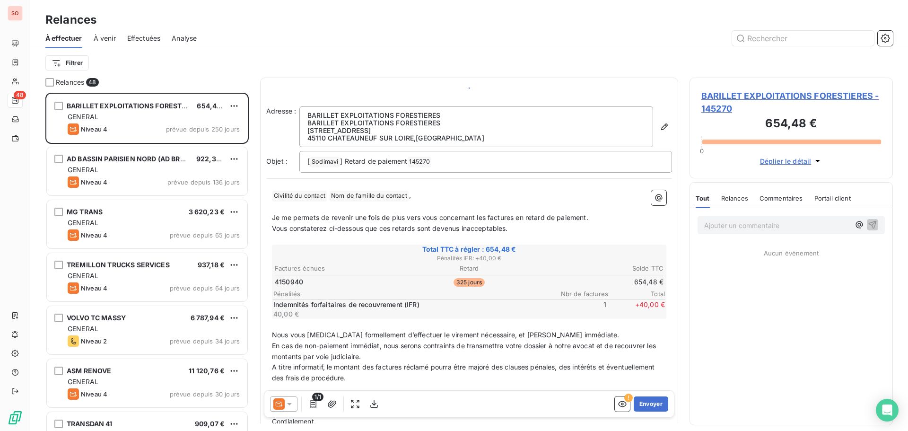
scroll to position [331, 196]
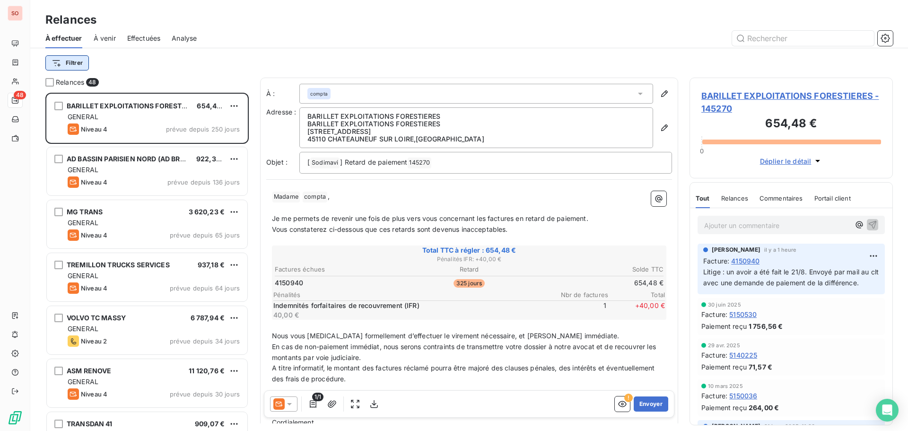
click at [78, 58] on html "SO 48 Relances À effectuer À venir Effectuées Analyse Filtrer Relances 48 BARIL…" at bounding box center [454, 215] width 908 height 431
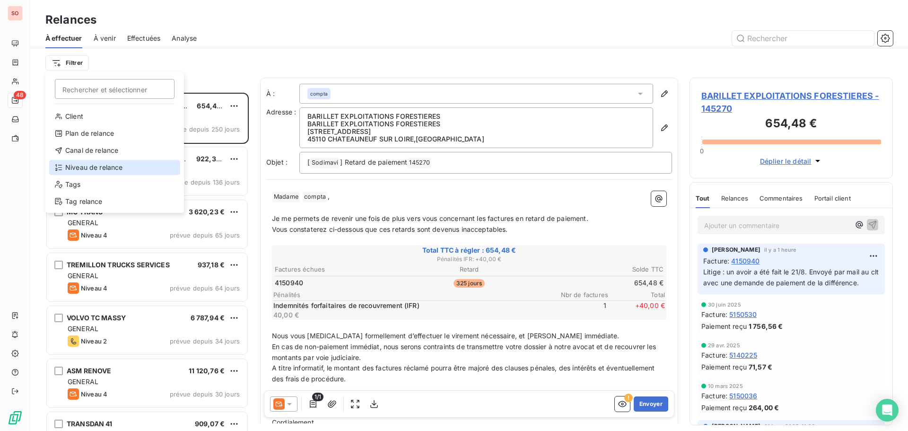
click at [80, 168] on div "Niveau de relance" at bounding box center [114, 167] width 131 height 15
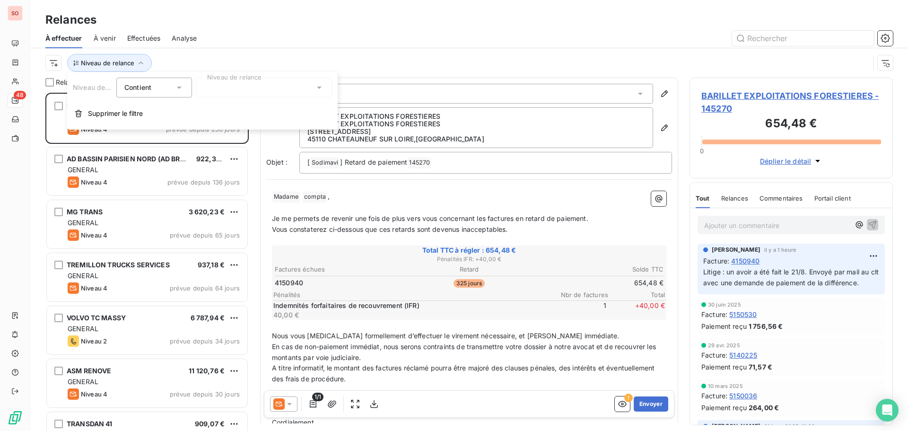
click at [182, 88] on icon at bounding box center [178, 87] width 9 height 9
click at [320, 88] on icon at bounding box center [319, 88] width 5 height 2
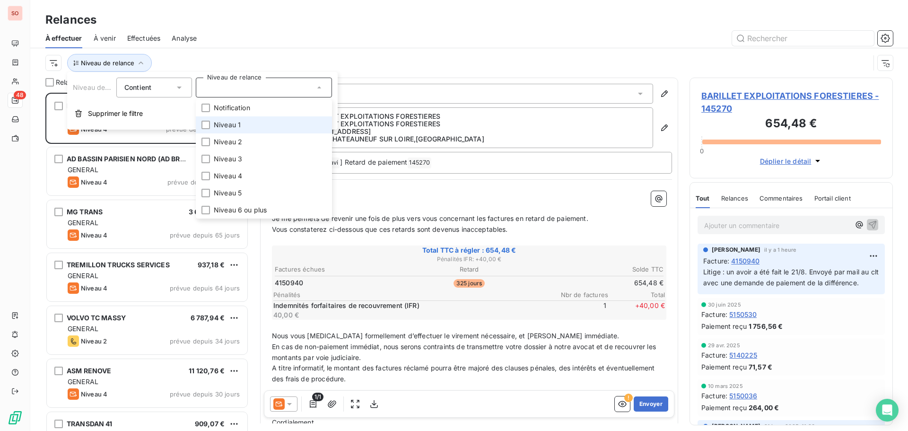
click at [210, 124] on li "Niveau 1" at bounding box center [264, 124] width 136 height 17
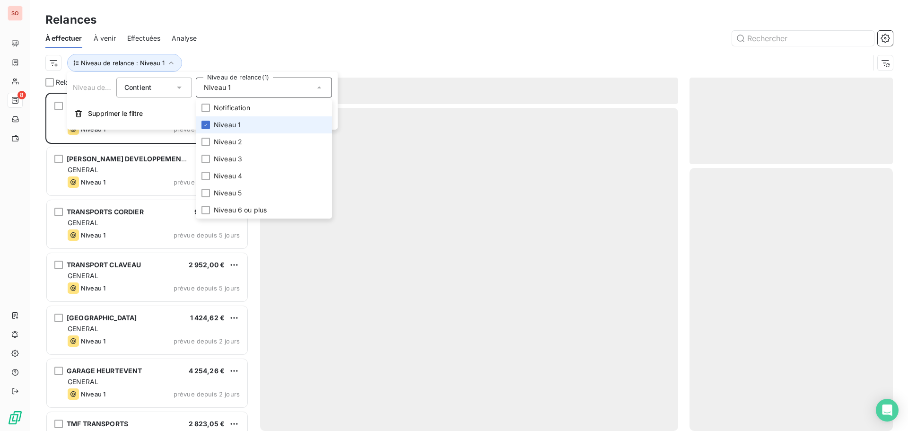
scroll to position [331, 196]
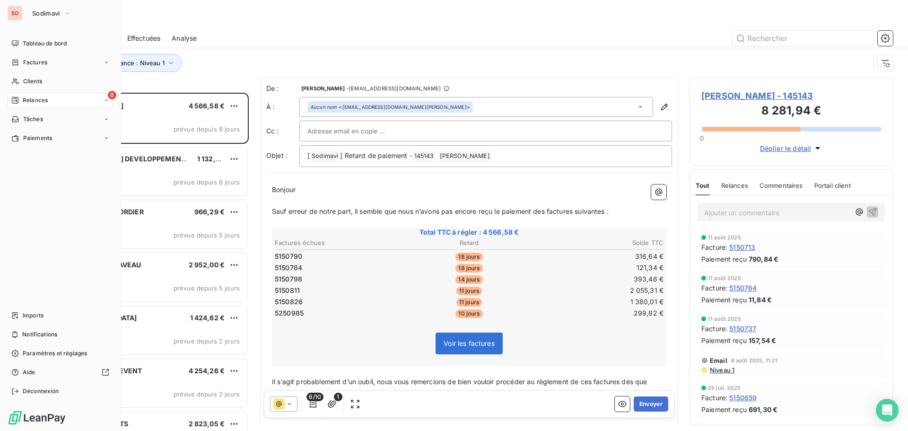
click at [29, 200] on div "Tableau de bord Factures Clients 8 Relances Tâches Paiements Imports Notificati…" at bounding box center [60, 217] width 105 height 363
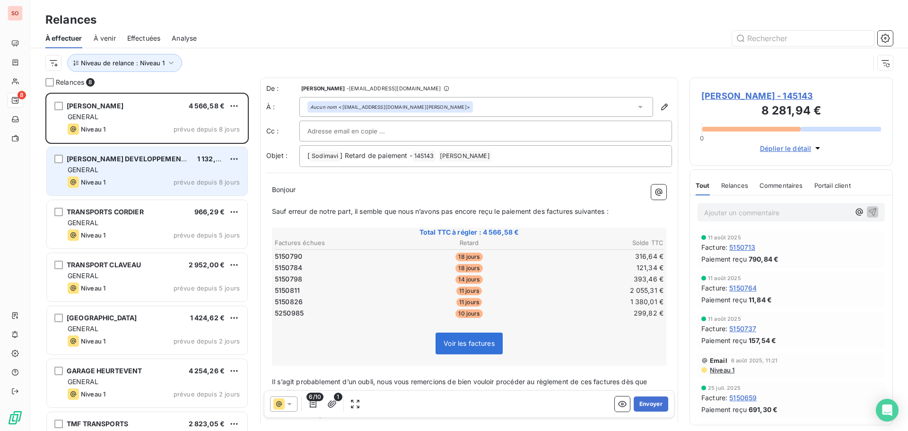
click at [121, 174] on div "MOREAU DEVELOPPEMENT SERVICE 1 132,99 € GENERAL Niveau 1 prévue depuis 8 jours" at bounding box center [147, 171] width 201 height 48
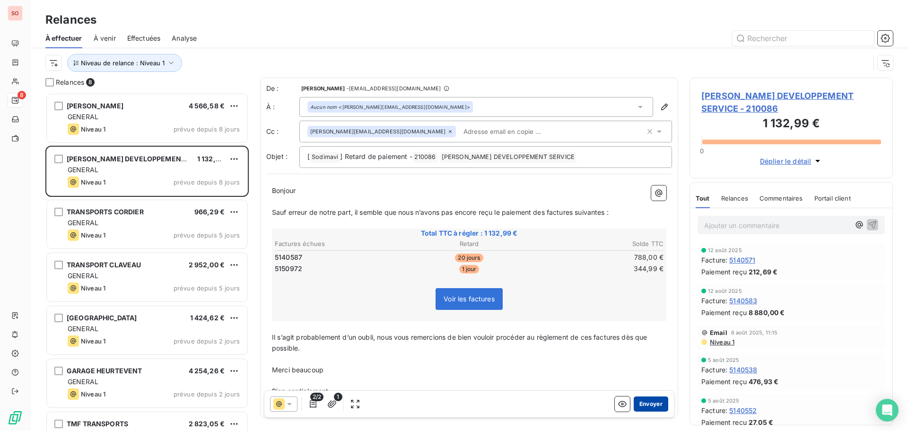
click at [643, 408] on button "Envoyer" at bounding box center [651, 403] width 35 height 15
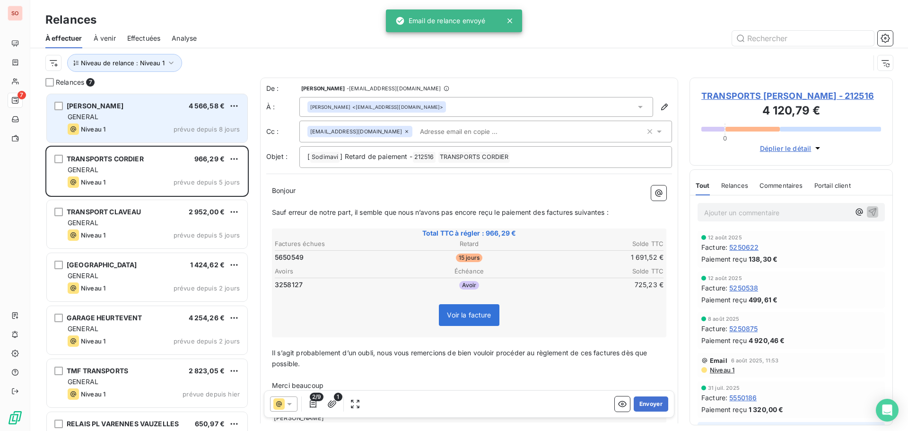
click at [126, 114] on div "GENERAL" at bounding box center [154, 116] width 172 height 9
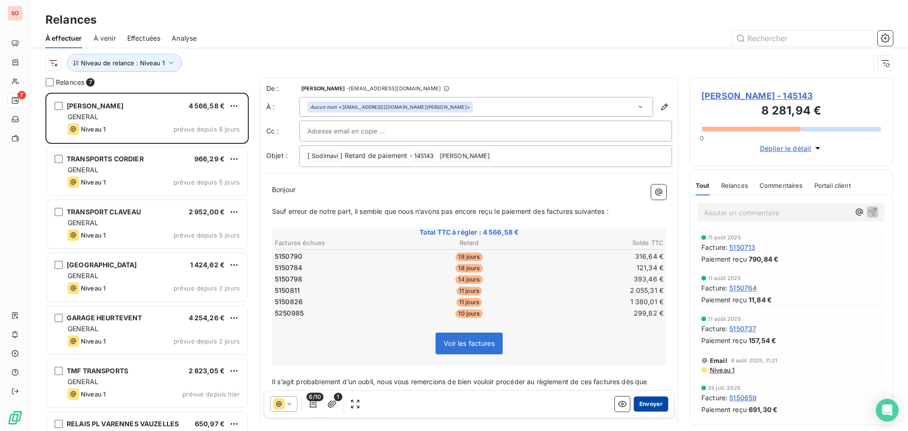
click at [642, 404] on button "Envoyer" at bounding box center [651, 403] width 35 height 15
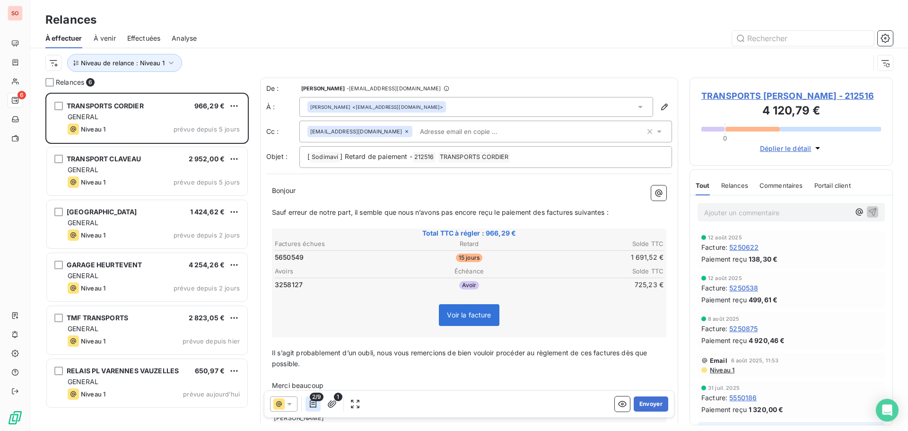
click at [312, 405] on icon "button" at bounding box center [312, 403] width 9 height 9
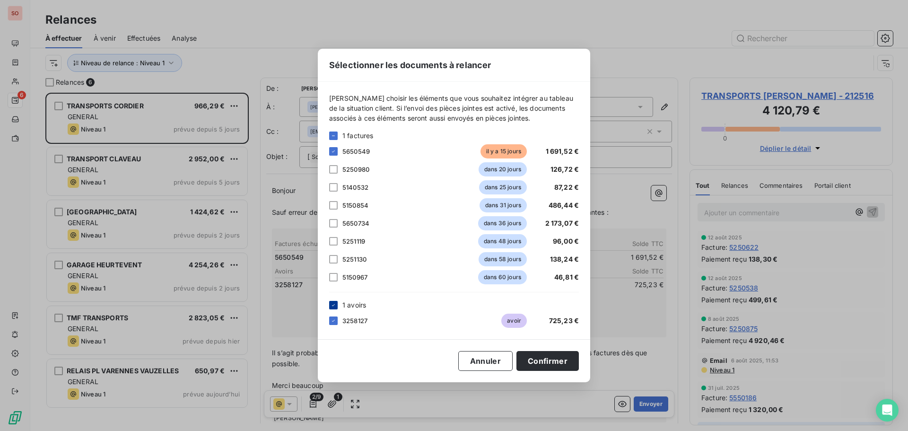
click at [331, 303] on icon at bounding box center [334, 305] width 6 height 6
click at [542, 361] on button "Confirmer" at bounding box center [547, 361] width 62 height 20
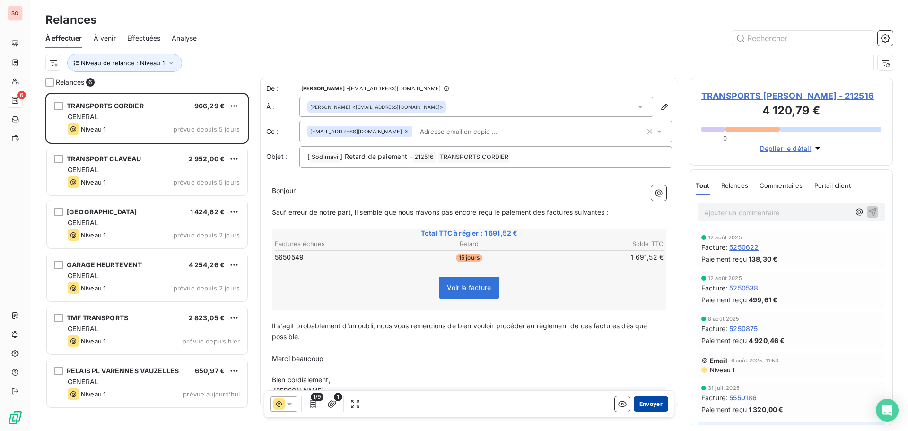
click at [645, 404] on button "Envoyer" at bounding box center [651, 403] width 35 height 15
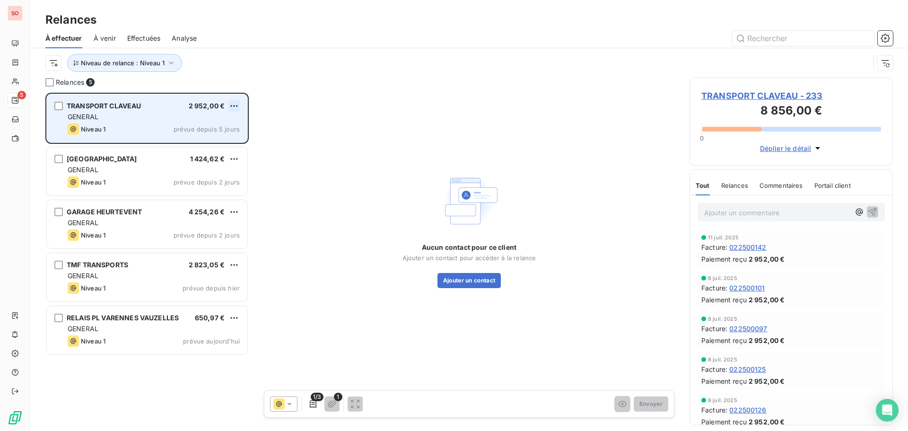
click at [233, 105] on html "SO 5 Relances À effectuer À venir Effectuées Analyse Niveau de relance : Niveau…" at bounding box center [454, 215] width 908 height 431
click at [201, 140] on div "Passer cette action" at bounding box center [193, 141] width 85 height 15
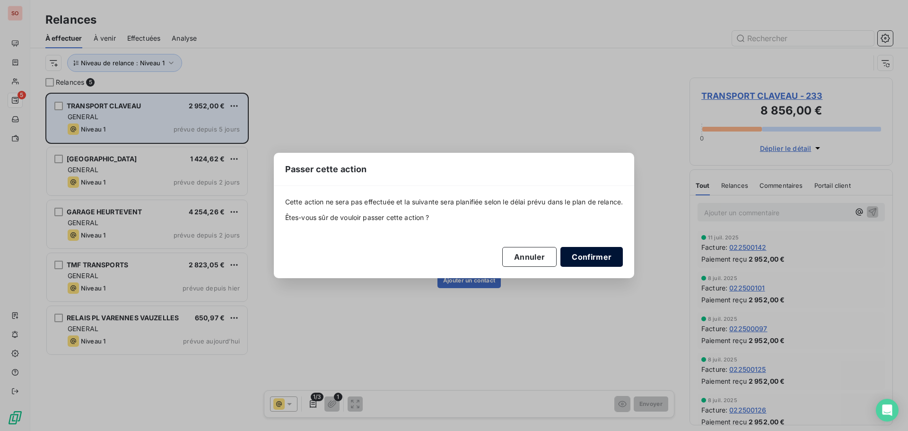
drag, startPoint x: 611, startPoint y: 255, endPoint x: 595, endPoint y: 250, distance: 16.8
click at [611, 255] on button "Confirmer" at bounding box center [591, 257] width 62 height 20
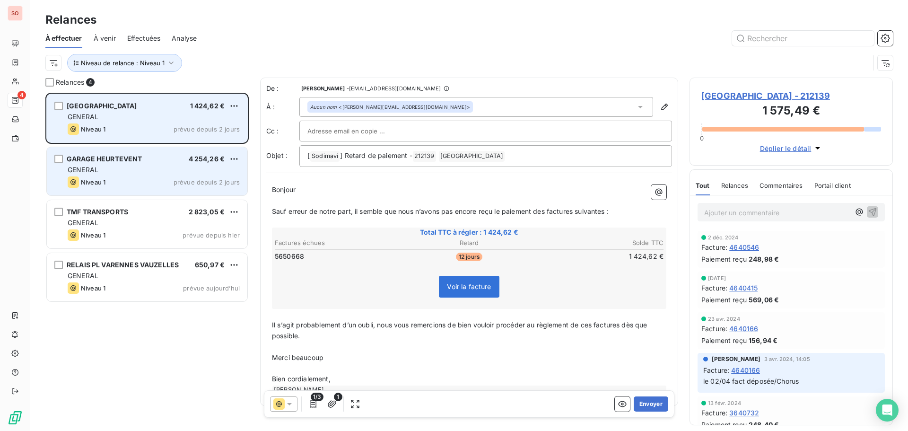
click at [99, 163] on div "GARAGE HEURTEVENT" at bounding box center [105, 158] width 76 height 9
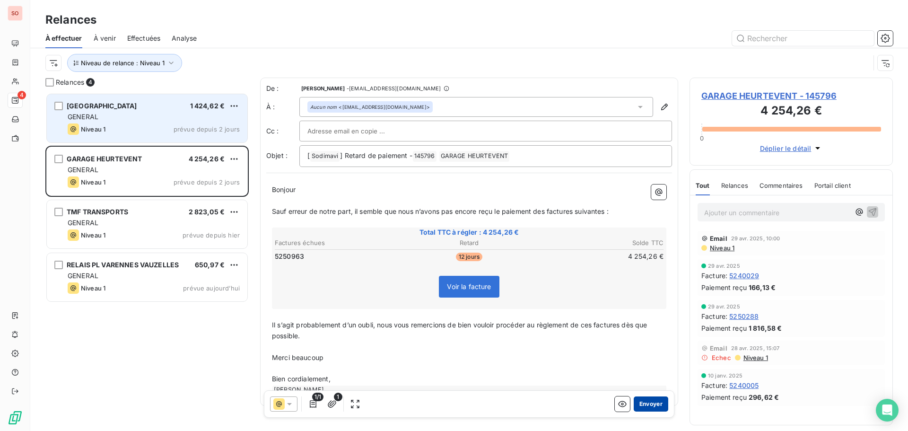
click at [649, 406] on button "Envoyer" at bounding box center [651, 403] width 35 height 15
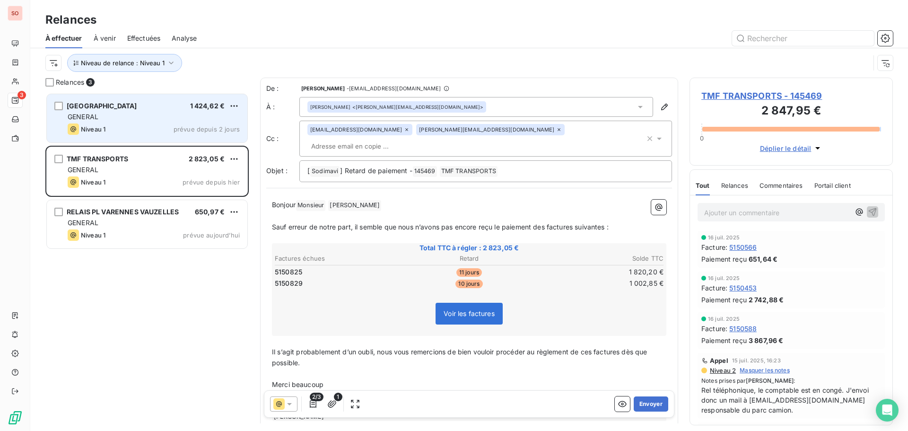
click at [649, 406] on button "Envoyer" at bounding box center [651, 403] width 35 height 15
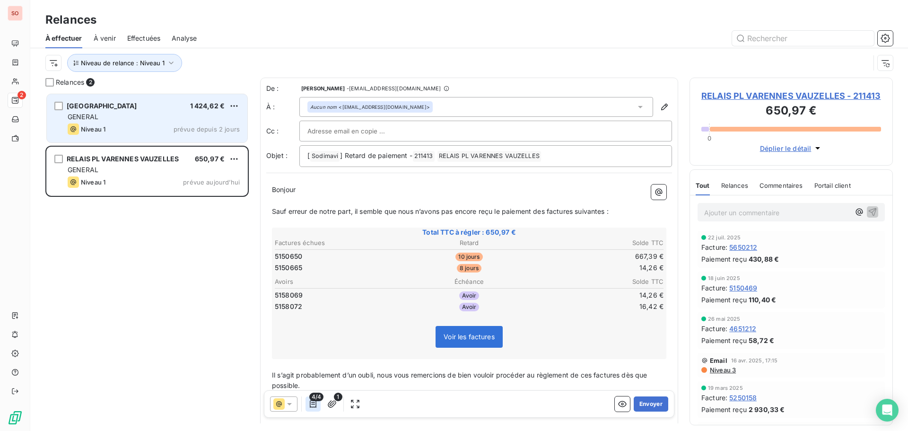
click at [315, 402] on icon "button" at bounding box center [312, 403] width 9 height 9
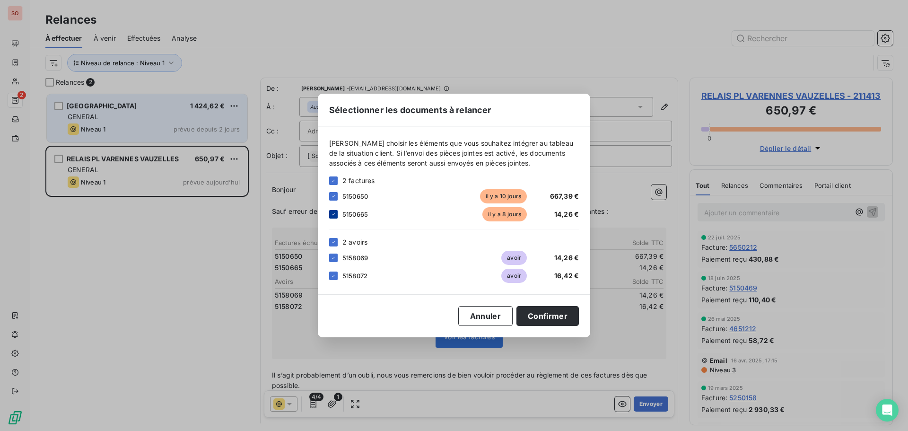
click at [332, 215] on icon at bounding box center [334, 214] width 6 height 6
click at [331, 253] on div at bounding box center [333, 257] width 9 height 9
click at [541, 315] on button "Confirmer" at bounding box center [547, 316] width 62 height 20
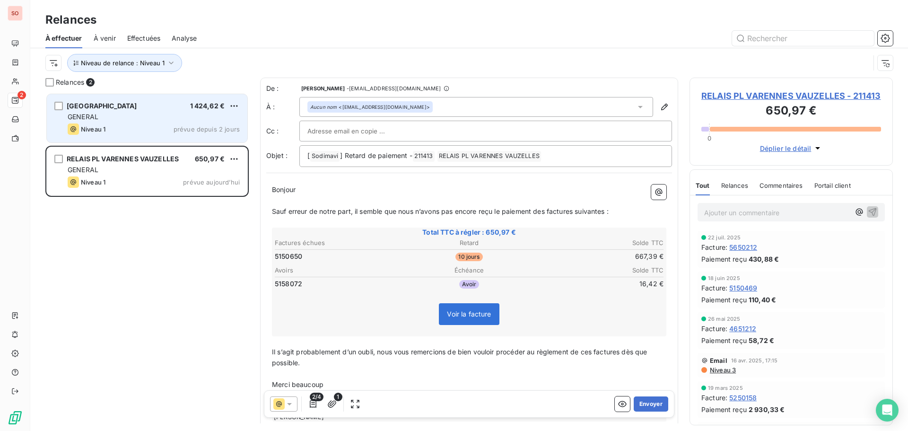
click at [462, 313] on span "Voir la facture" at bounding box center [469, 314] width 44 height 8
click at [634, 402] on button "Envoyer" at bounding box center [651, 403] width 35 height 15
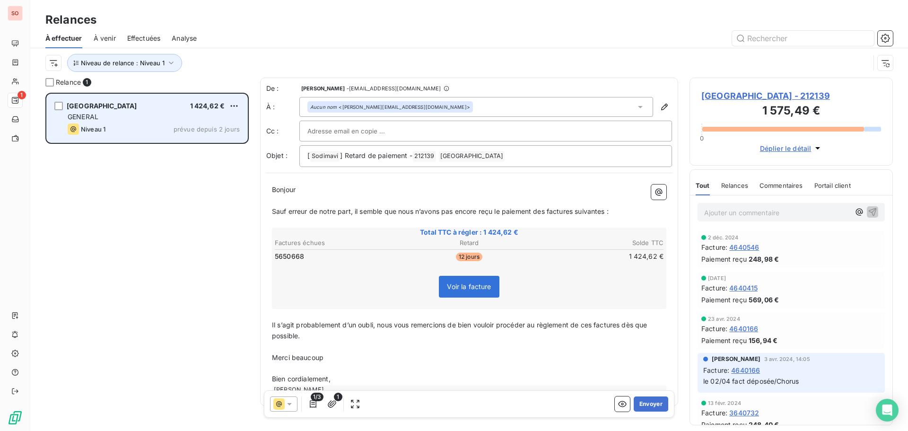
click at [731, 96] on span "MAIRIE DE CHARTRES - 212139" at bounding box center [791, 95] width 180 height 13
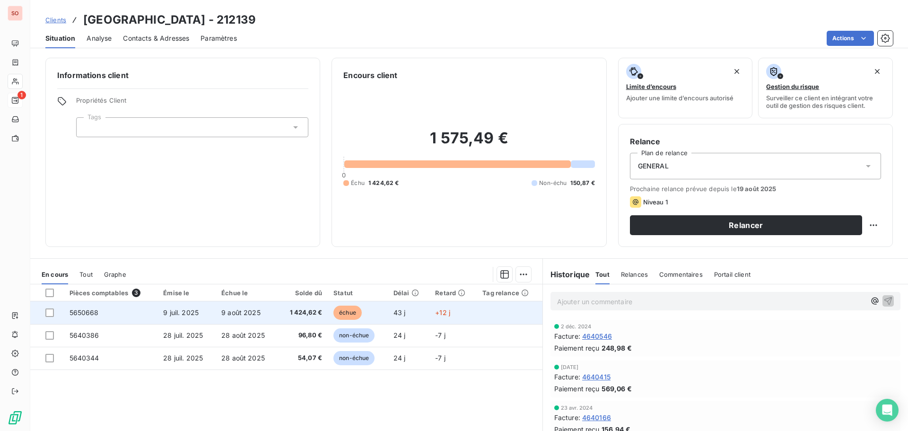
click at [250, 315] on span "9 août 2025" at bounding box center [240, 312] width 39 height 8
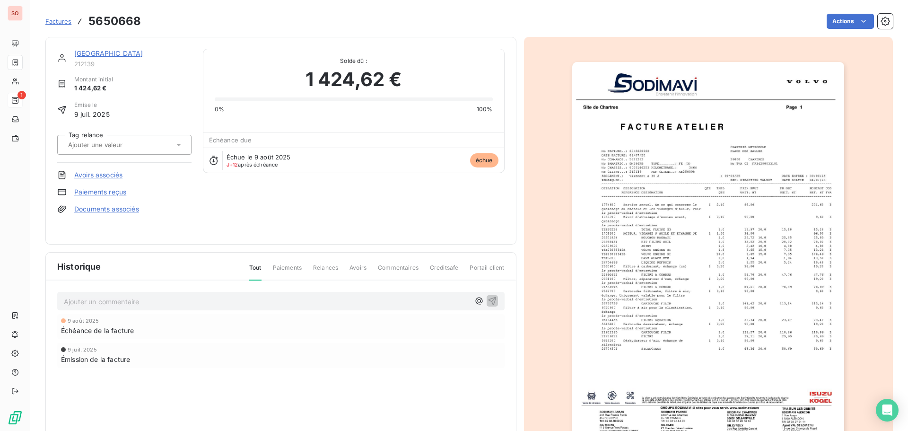
click at [110, 305] on p "Ajouter un commentaire ﻿" at bounding box center [267, 302] width 406 height 12
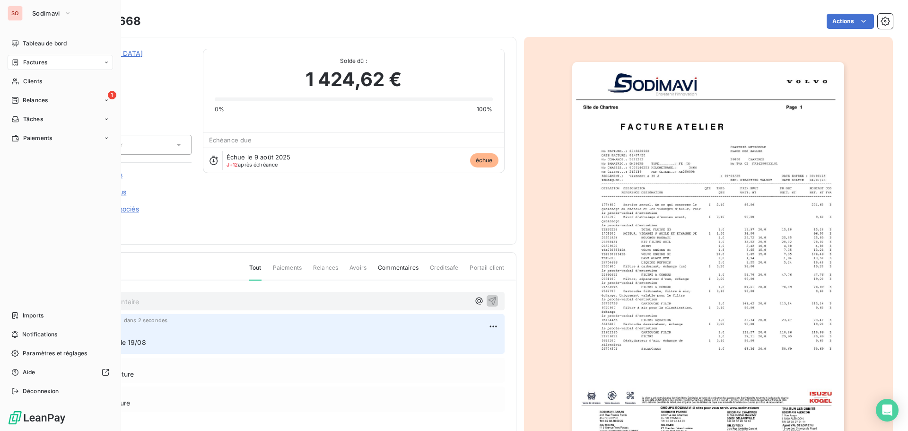
drag, startPoint x: 33, startPoint y: 97, endPoint x: 45, endPoint y: 91, distance: 13.7
click at [33, 97] on span "Relances" at bounding box center [35, 100] width 25 height 9
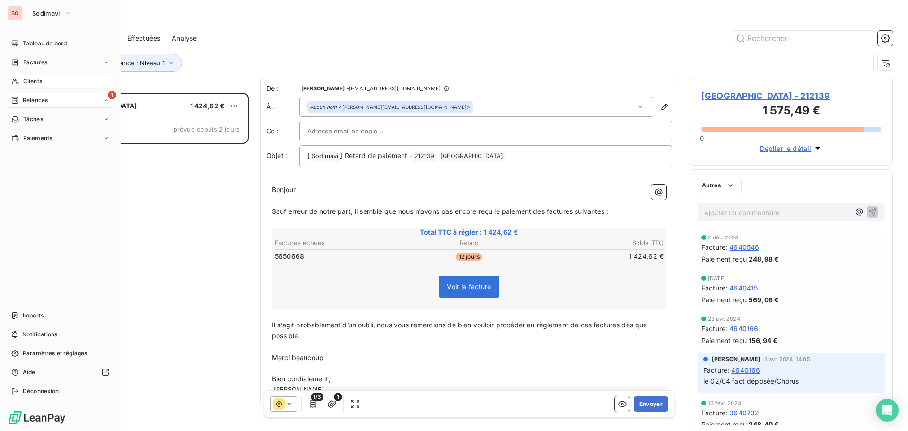
scroll to position [331, 196]
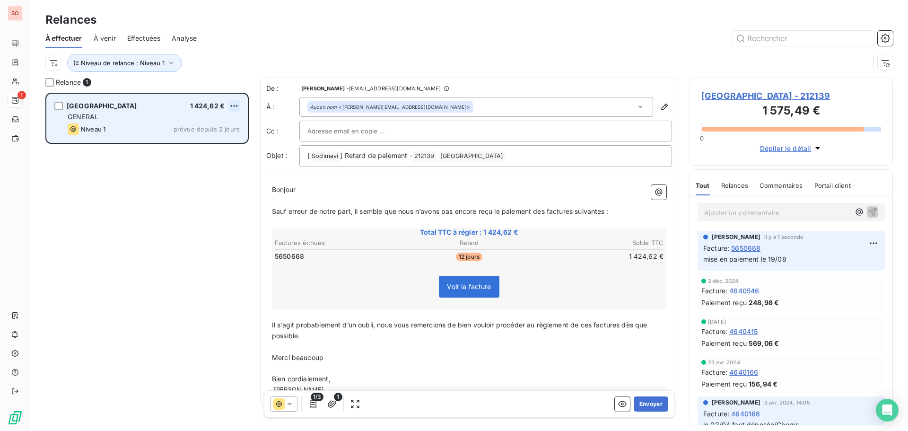
click at [230, 105] on html "SO 1 Relances À effectuer À venir Effectuées Analyse Niveau de relance : Niveau…" at bounding box center [454, 215] width 908 height 431
click at [200, 143] on div "Passer cette action" at bounding box center [193, 141] width 85 height 15
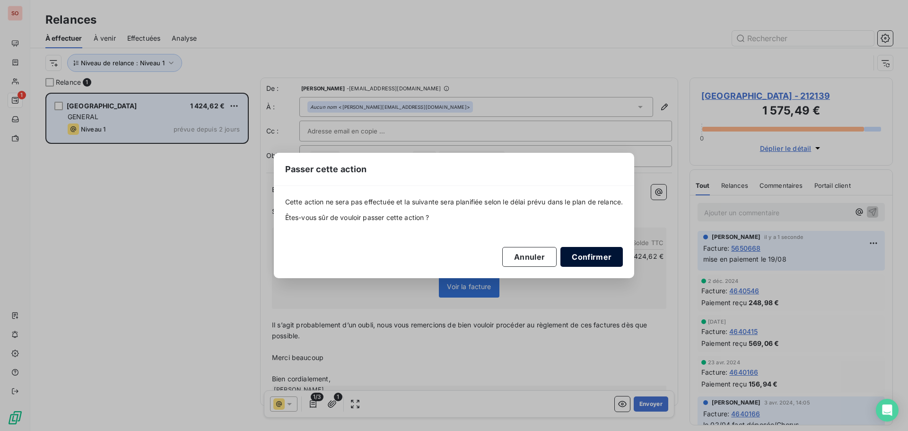
click at [591, 257] on button "Confirmer" at bounding box center [591, 257] width 62 height 20
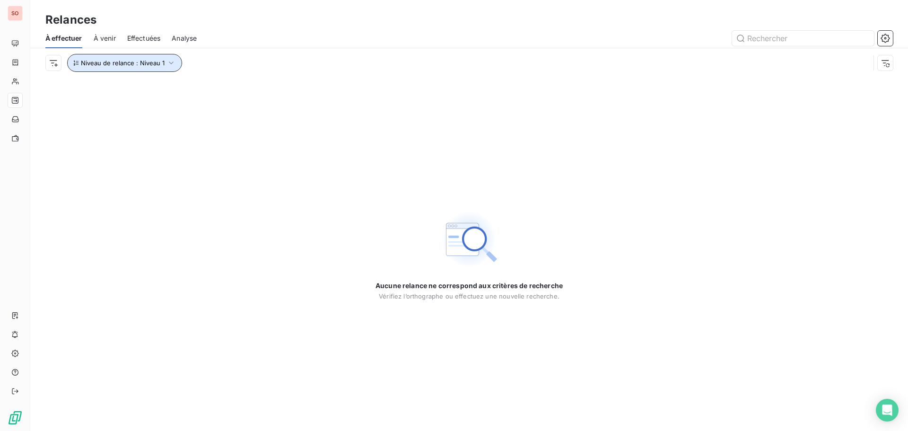
click at [170, 61] on icon "button" at bounding box center [170, 62] width 9 height 9
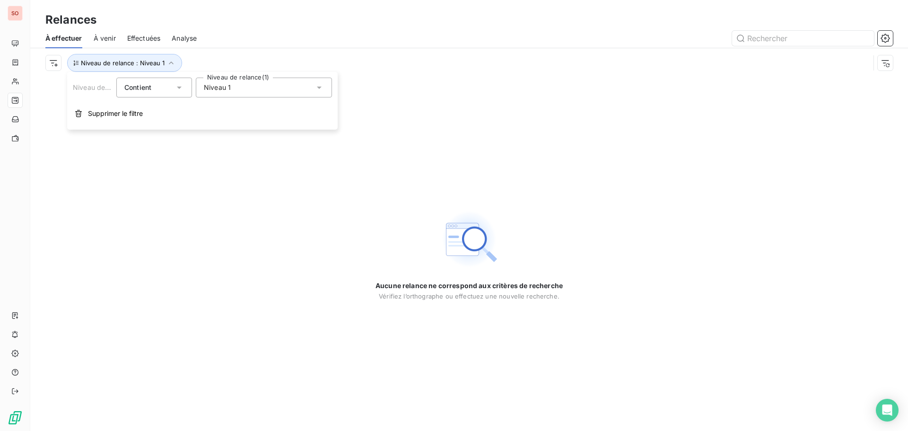
click at [317, 88] on icon at bounding box center [318, 87] width 9 height 9
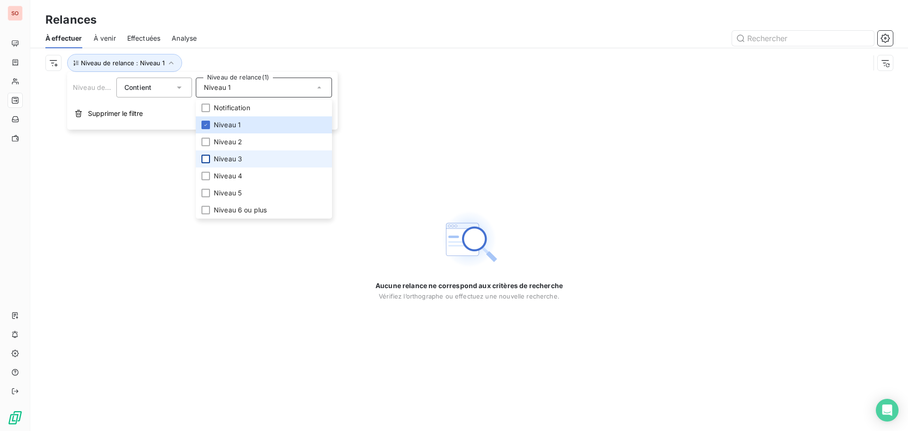
click at [207, 159] on div at bounding box center [205, 159] width 9 height 9
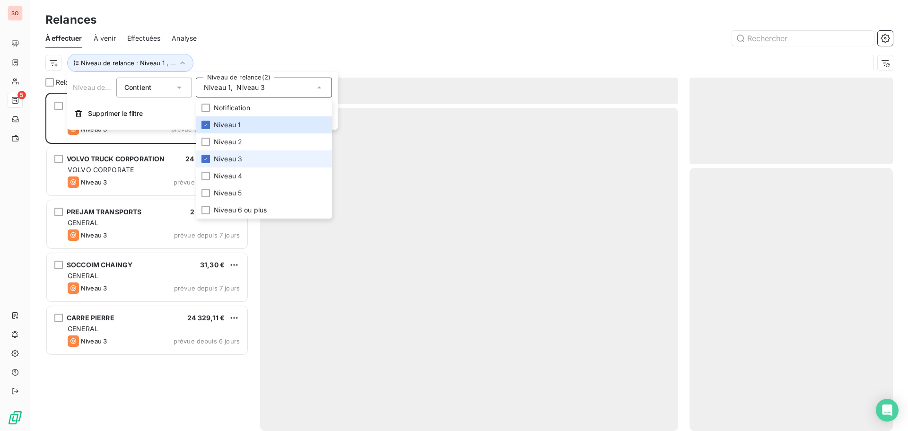
scroll to position [331, 196]
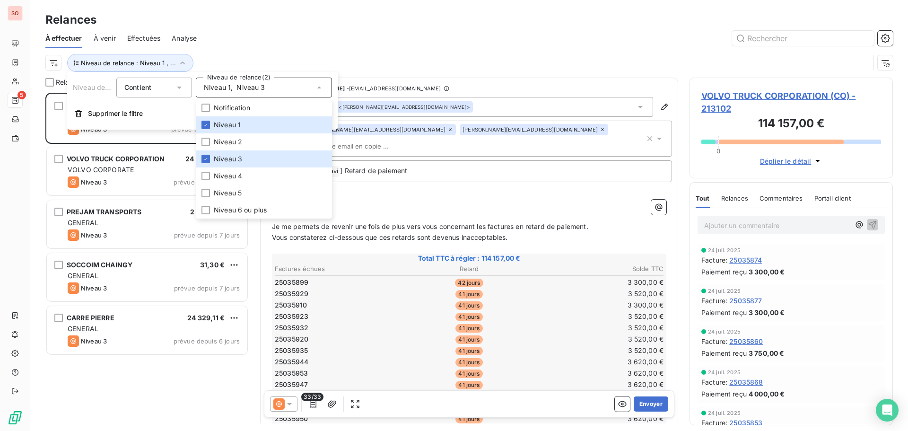
click at [375, 32] on div at bounding box center [550, 38] width 685 height 15
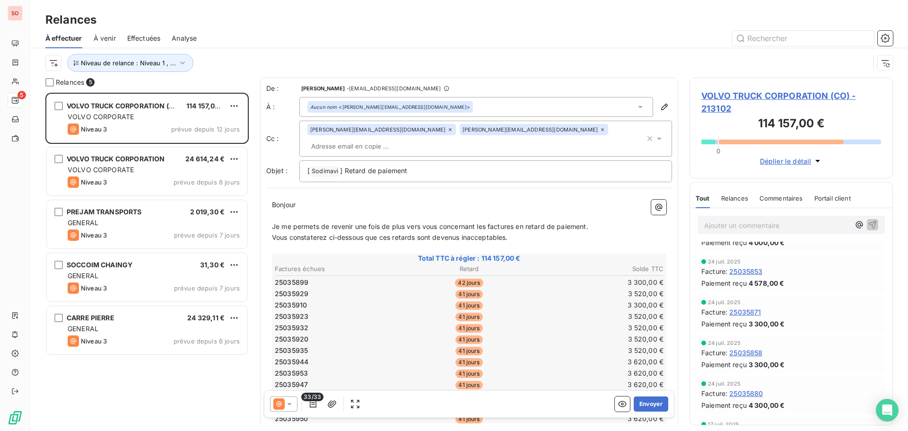
scroll to position [47, 0]
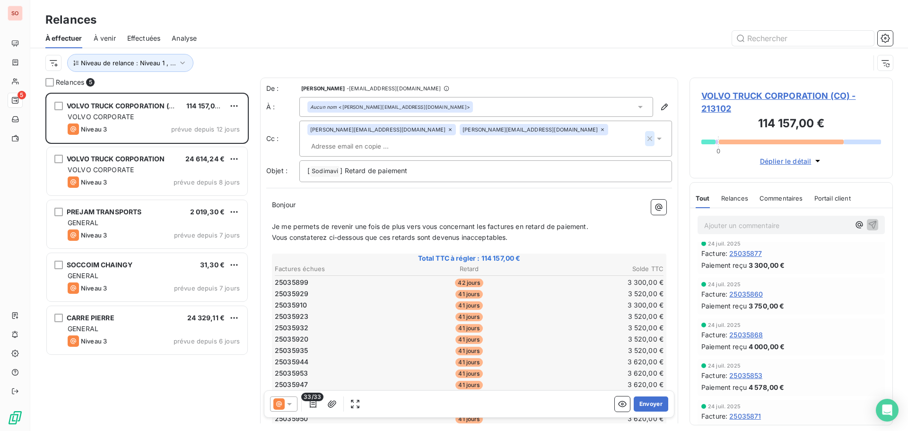
click at [647, 136] on icon "button" at bounding box center [649, 138] width 5 height 5
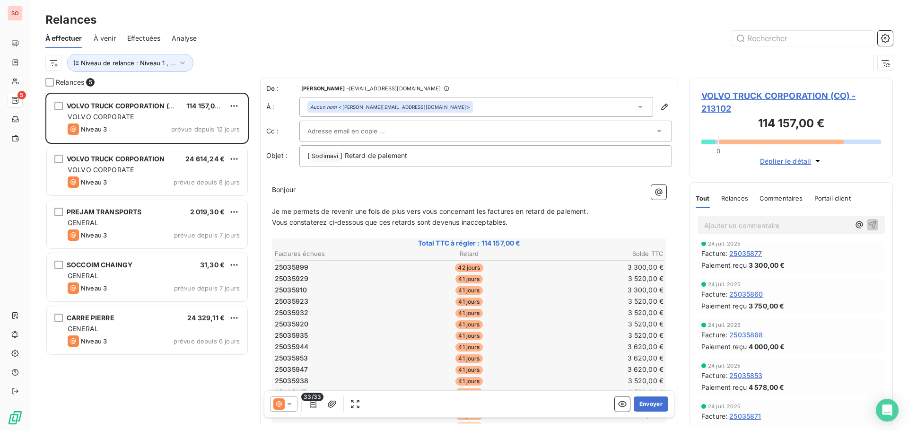
click at [636, 108] on icon at bounding box center [640, 106] width 9 height 9
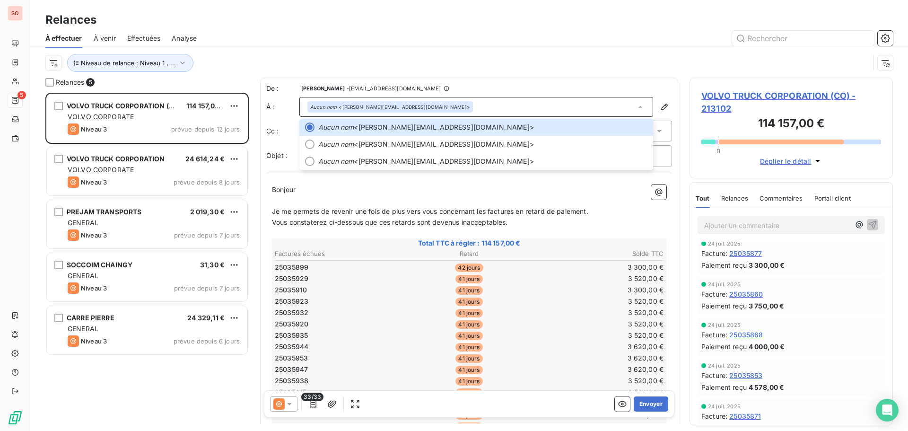
click at [737, 100] on span "VOLVO TRUCK CORPORATION (CO) - 213102" at bounding box center [791, 102] width 180 height 26
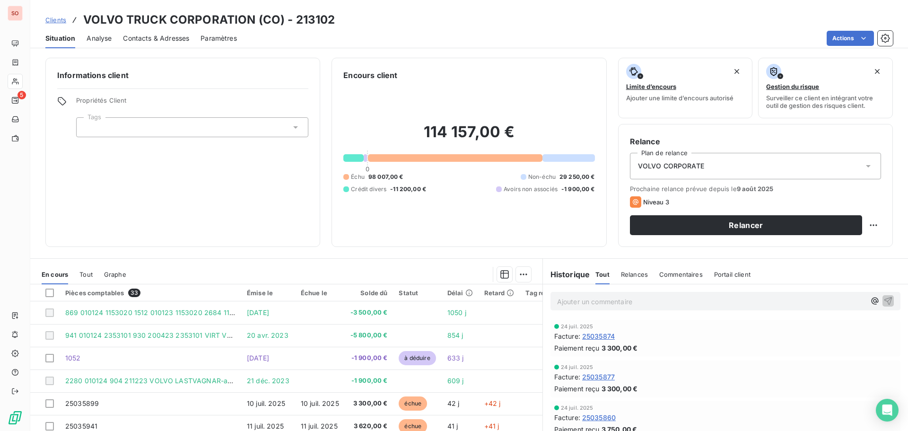
click at [179, 39] on span "Contacts & Adresses" at bounding box center [156, 38] width 66 height 9
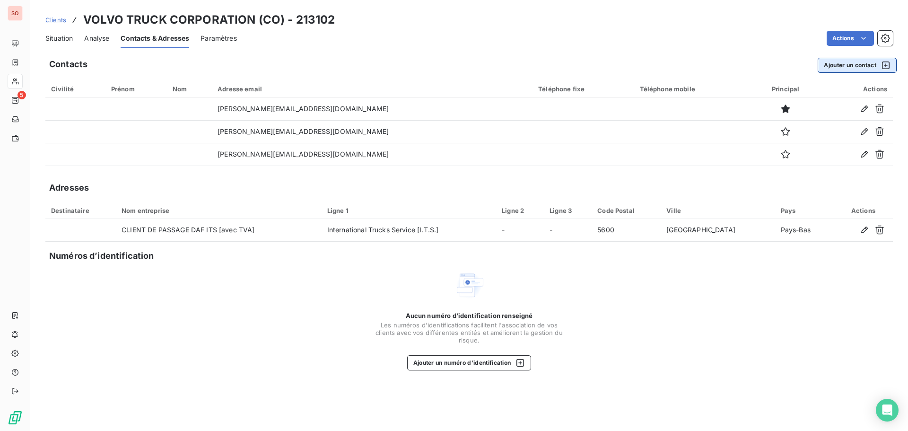
click at [855, 65] on button "Ajouter un contact" at bounding box center [857, 65] width 79 height 15
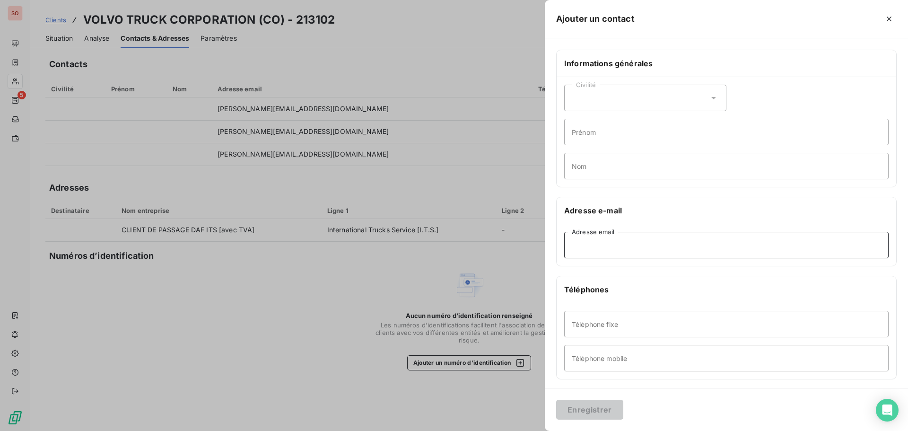
click at [603, 240] on input "Adresse email" at bounding box center [726, 245] width 324 height 26
paste input "Iwona Wituszynska <iwona.wituszynska@volvo.com>"
drag, startPoint x: 634, startPoint y: 247, endPoint x: 541, endPoint y: 242, distance: 92.9
click at [541, 430] on div "Ajouter un contact Informations générales Civilité Prénom Nom Adresse e-mail Iw…" at bounding box center [454, 431] width 908 height 0
click at [727, 247] on input "iwona.wituszynska@volvo.com>" at bounding box center [726, 245] width 324 height 26
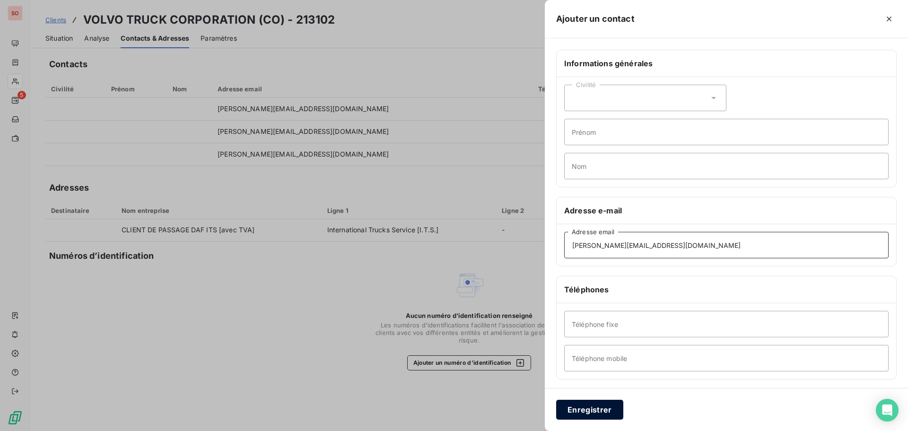
type input "iwona.wituszynska@volvo.com"
click at [582, 414] on button "Enregistrer" at bounding box center [589, 410] width 67 height 20
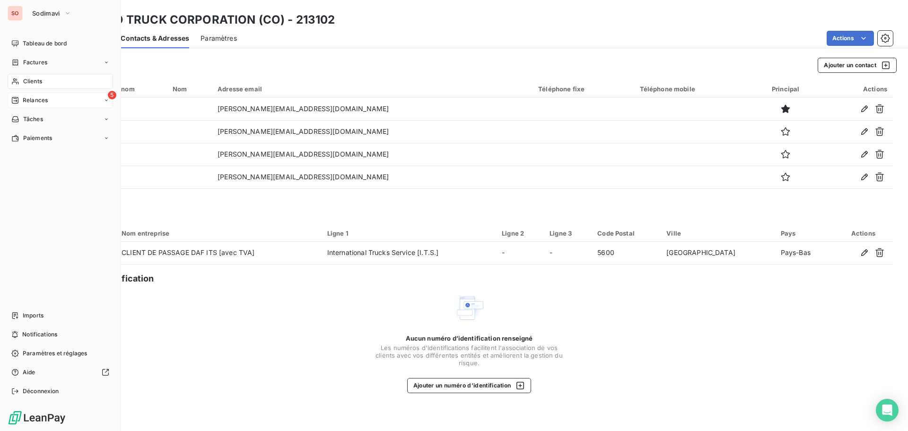
drag, startPoint x: 29, startPoint y: 102, endPoint x: 77, endPoint y: 99, distance: 47.4
click at [29, 102] on span "Relances" at bounding box center [35, 100] width 25 height 9
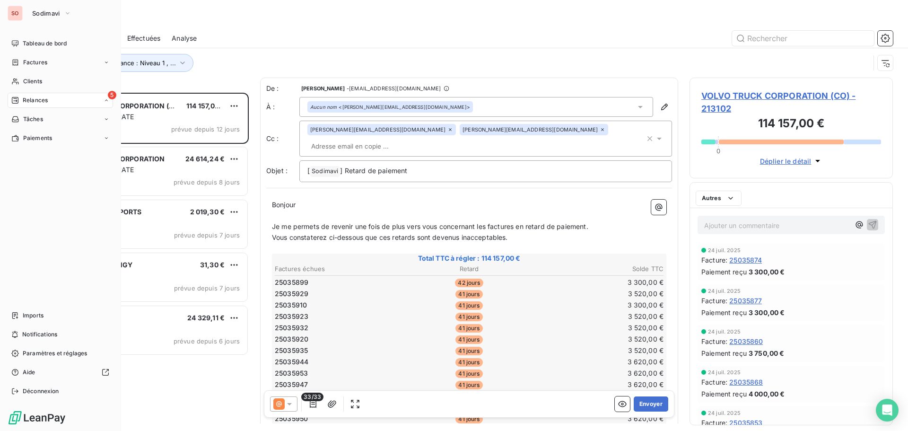
scroll to position [331, 196]
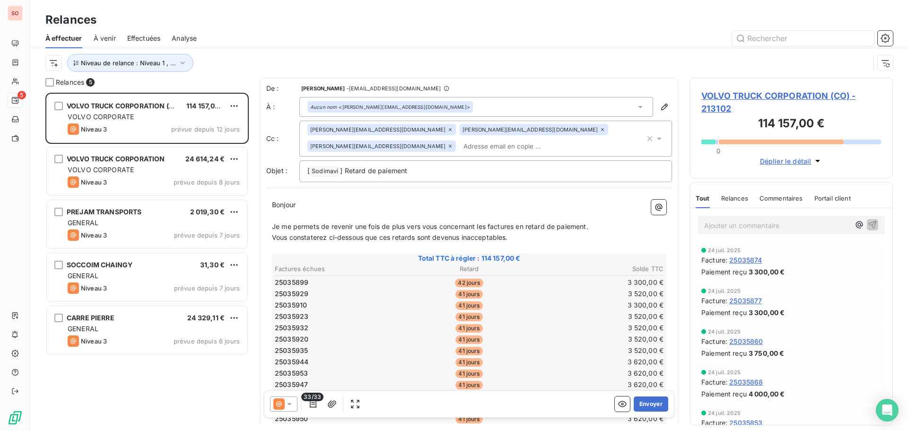
click at [638, 107] on icon at bounding box center [640, 107] width 5 height 2
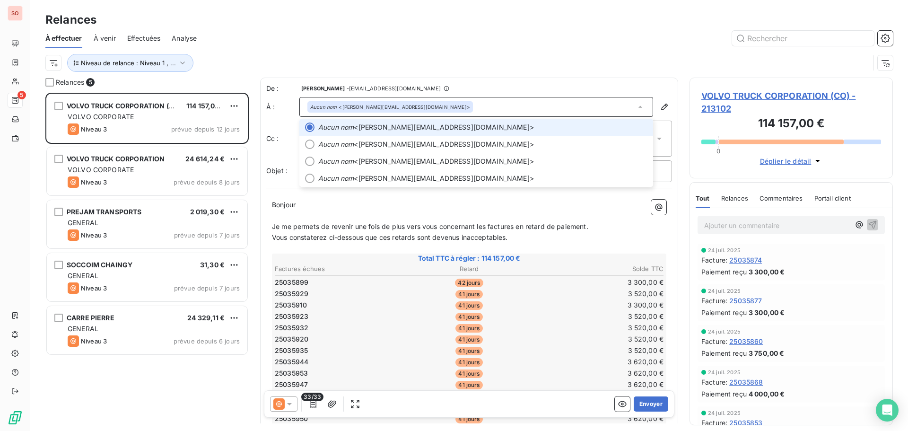
click at [309, 127] on div at bounding box center [309, 126] width 9 height 9
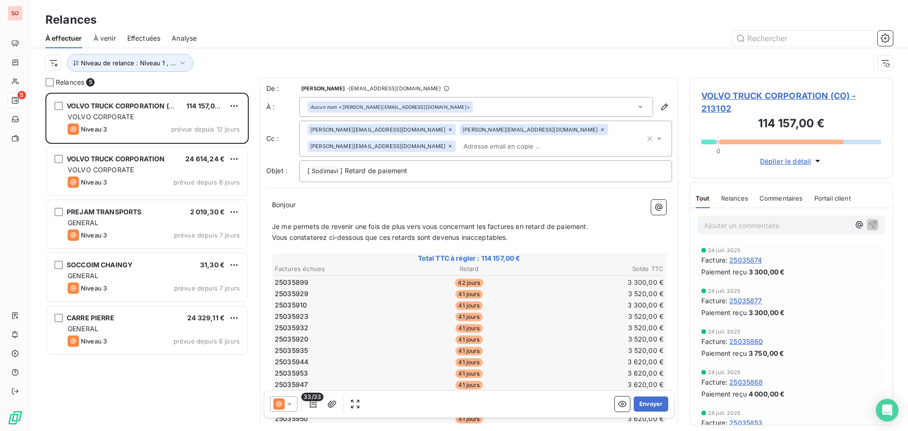
click at [636, 106] on icon at bounding box center [640, 106] width 9 height 9
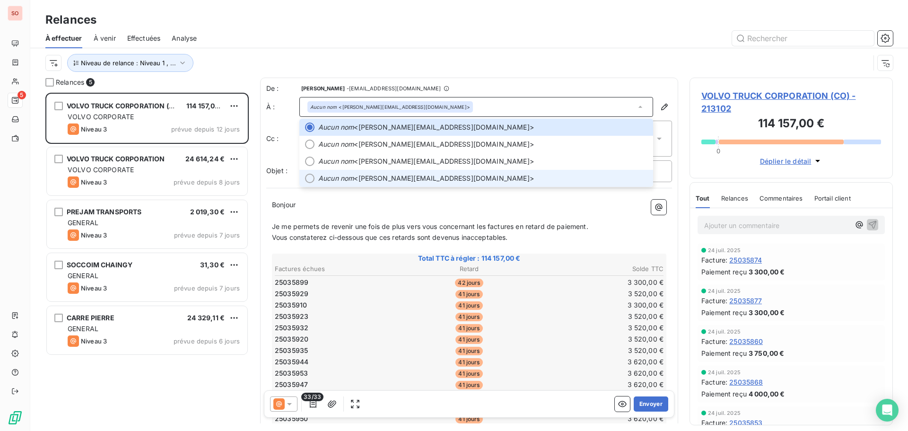
click at [310, 179] on div at bounding box center [309, 178] width 9 height 9
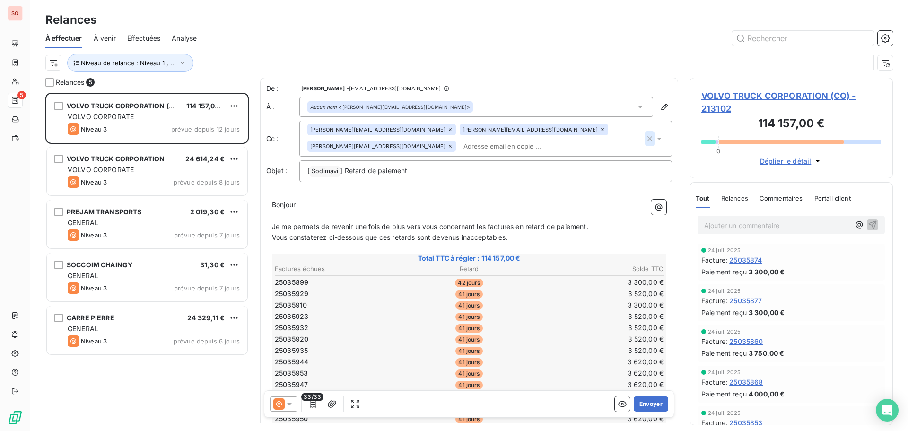
click at [647, 140] on icon "button" at bounding box center [649, 138] width 5 height 5
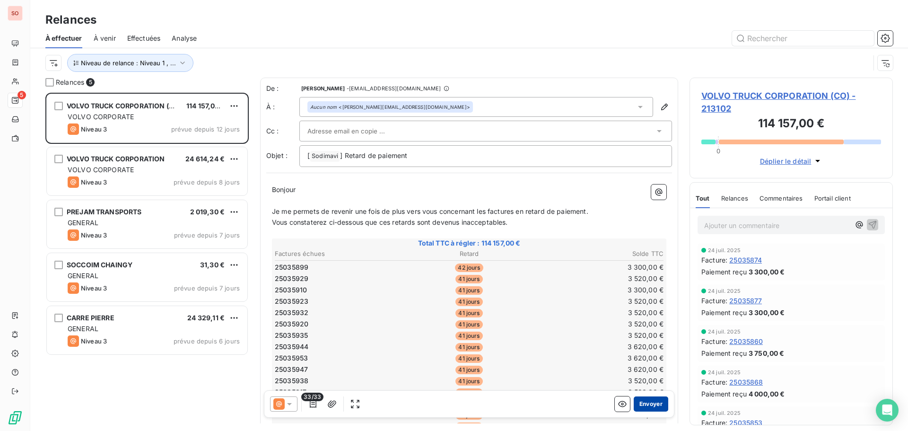
click at [640, 409] on button "Envoyer" at bounding box center [651, 403] width 35 height 15
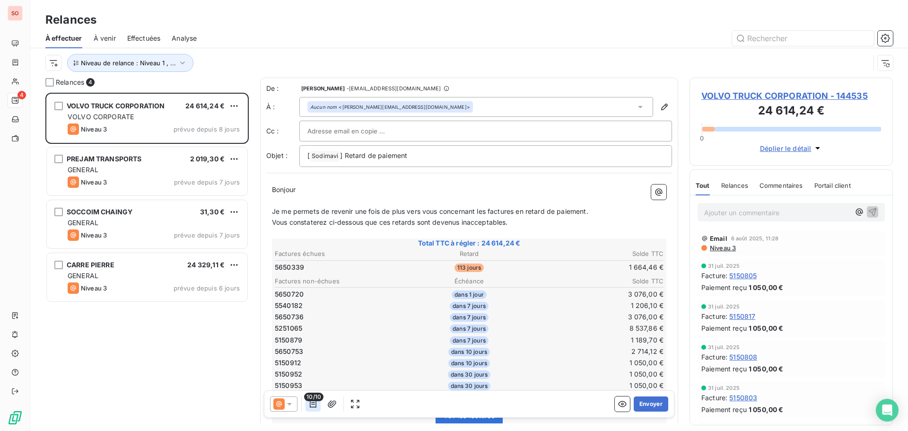
click at [314, 404] on icon "button" at bounding box center [313, 404] width 7 height 8
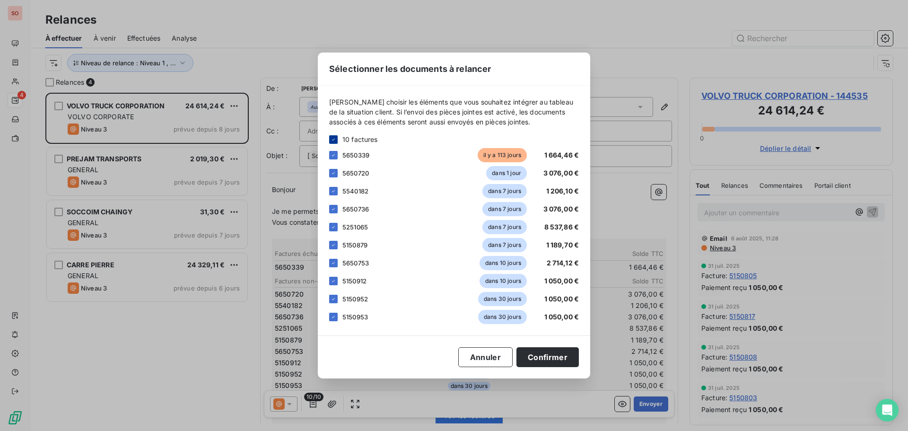
click at [333, 140] on icon at bounding box center [333, 139] width 3 height 2
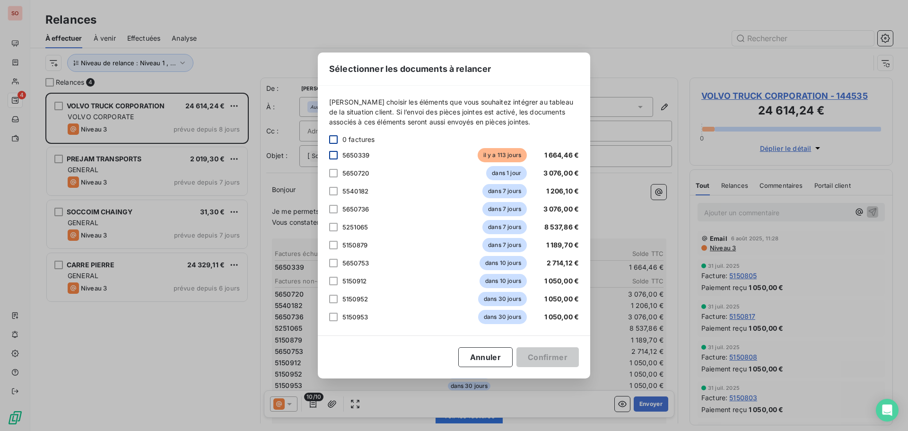
click at [336, 155] on div at bounding box center [333, 155] width 9 height 9
click at [547, 359] on button "Confirmer" at bounding box center [547, 357] width 62 height 20
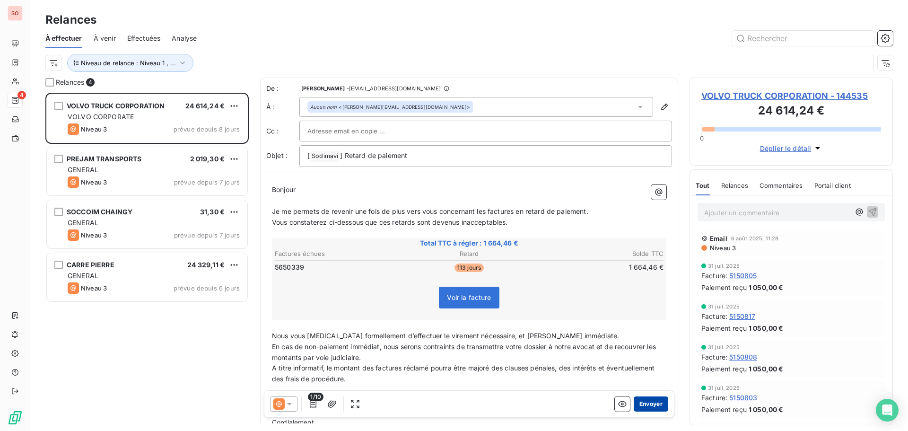
click at [645, 400] on button "Envoyer" at bounding box center [651, 403] width 35 height 15
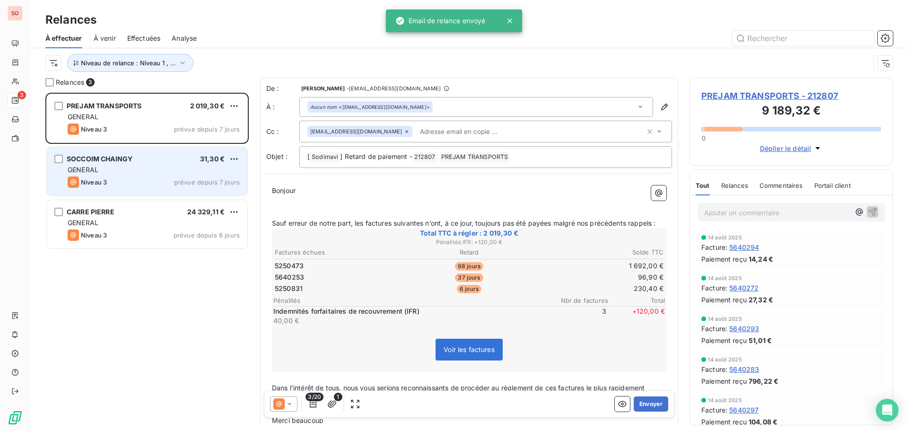
click at [147, 173] on div "GENERAL" at bounding box center [154, 169] width 172 height 9
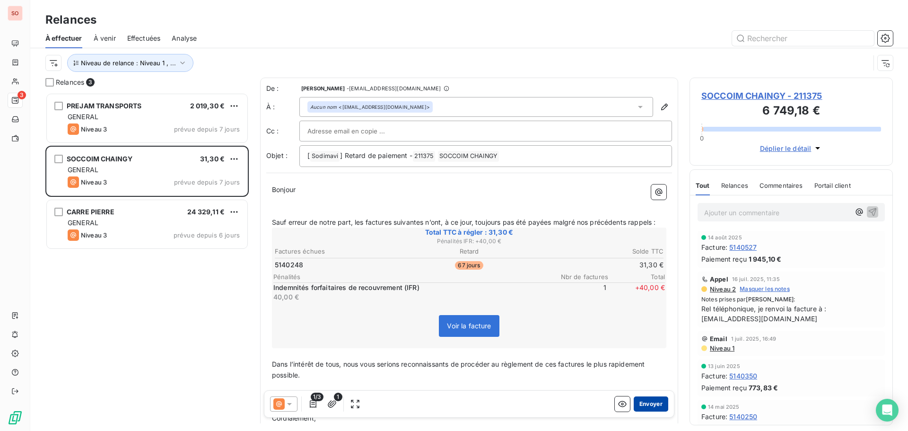
click at [648, 402] on button "Envoyer" at bounding box center [651, 403] width 35 height 15
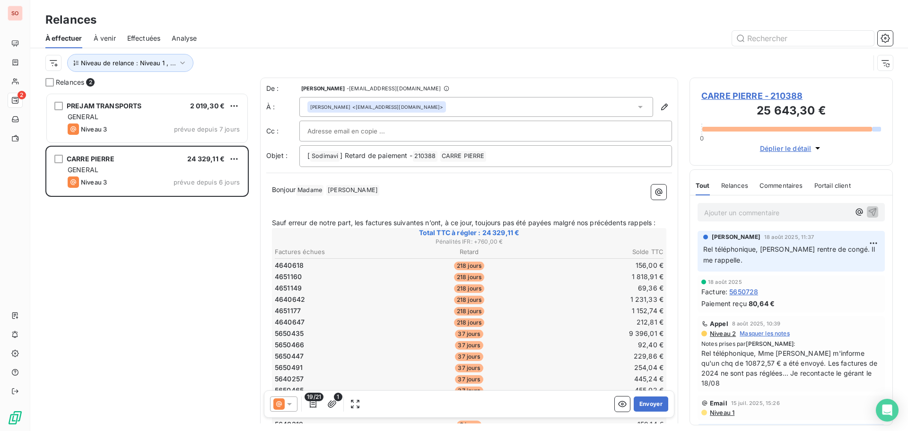
click at [747, 95] on span "CARRE PIERRE - 210388" at bounding box center [791, 95] width 180 height 13
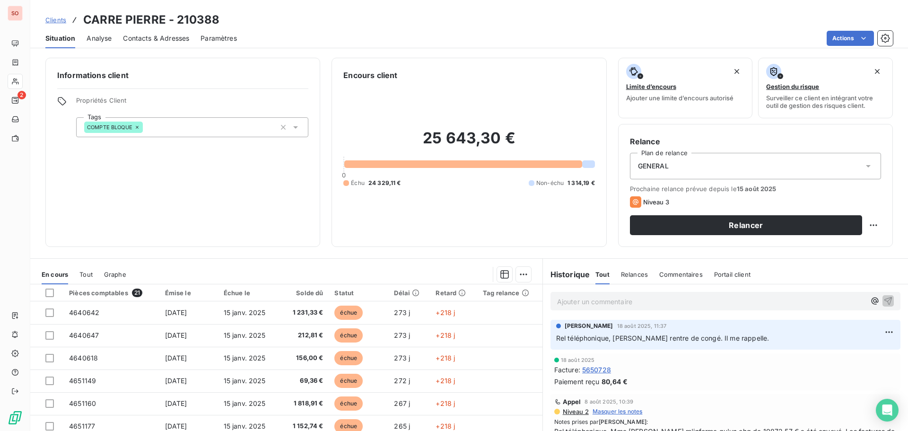
click at [148, 40] on span "Contacts & Adresses" at bounding box center [156, 38] width 66 height 9
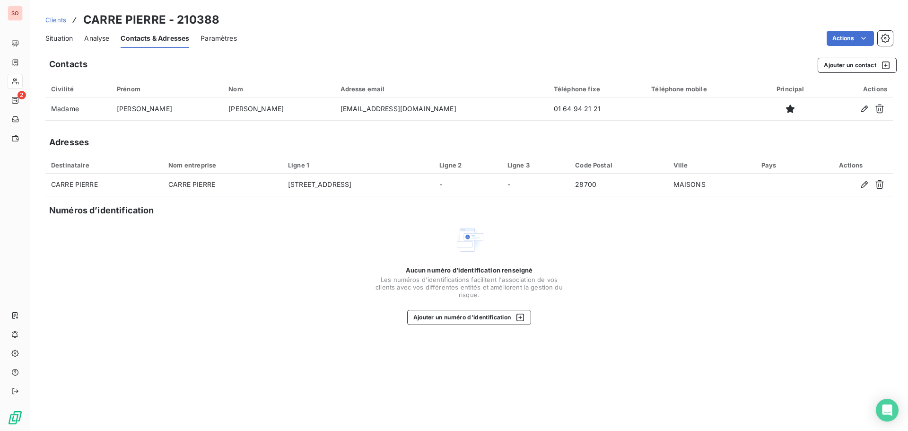
click at [51, 38] on span "Situation" at bounding box center [58, 38] width 27 height 9
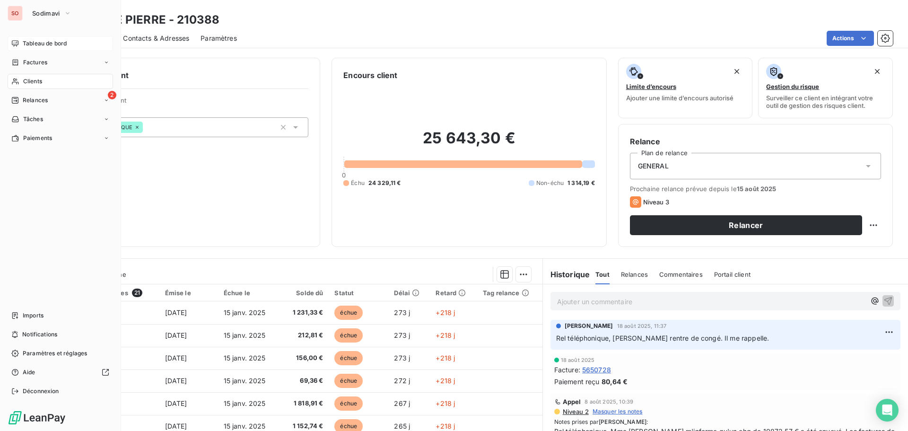
click at [38, 37] on div "Tableau de bord" at bounding box center [60, 43] width 105 height 15
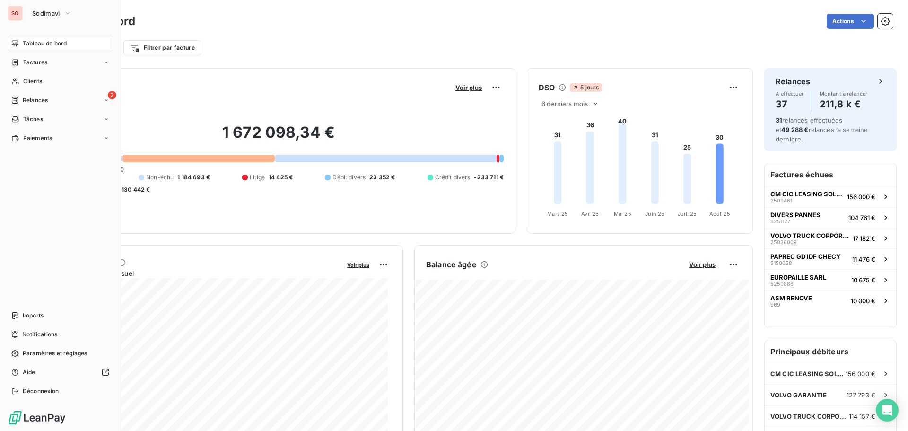
click at [38, 45] on span "Tableau de bord" at bounding box center [45, 43] width 44 height 9
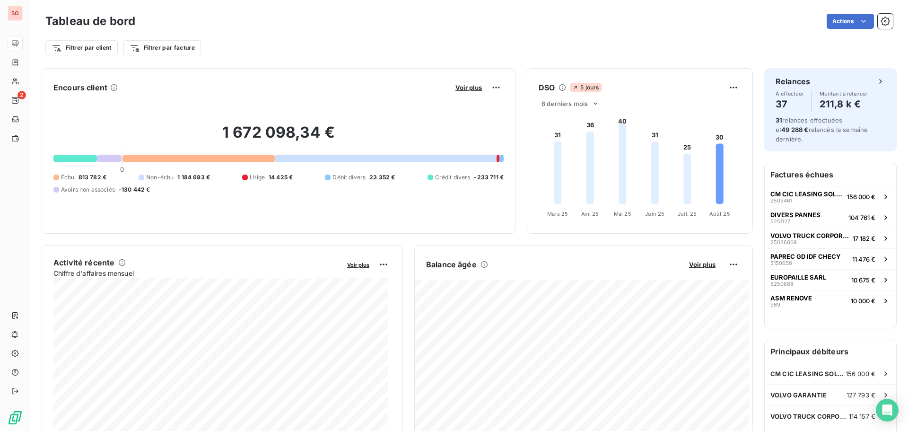
click at [267, 27] on div "Actions" at bounding box center [520, 21] width 746 height 15
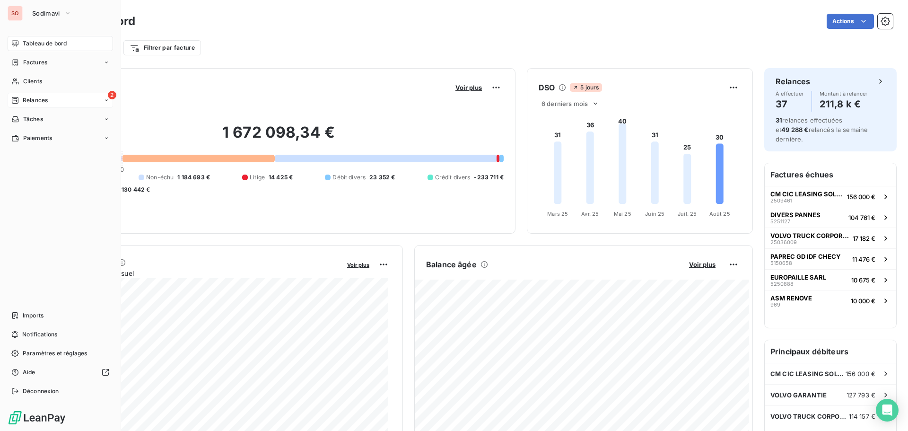
click at [31, 98] on span "Relances" at bounding box center [35, 100] width 25 height 9
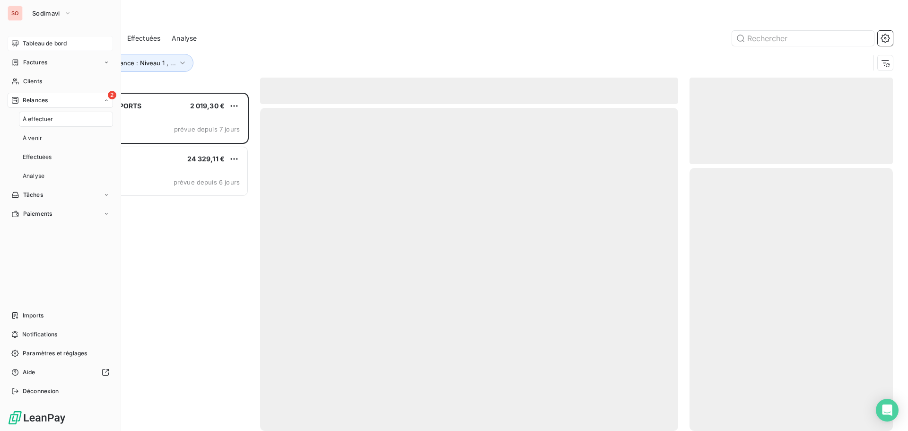
scroll to position [331, 196]
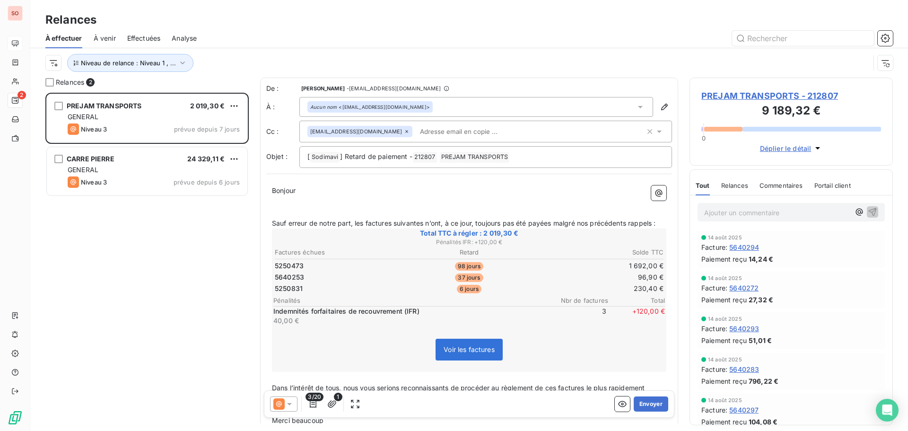
click at [154, 246] on div "PREJAM TRANSPORTS 2 019,30 € GENERAL Niveau 3 prévue depuis 7 jours CARRE PIERR…" at bounding box center [146, 262] width 203 height 338
click at [184, 62] on icon "button" at bounding box center [182, 62] width 9 height 9
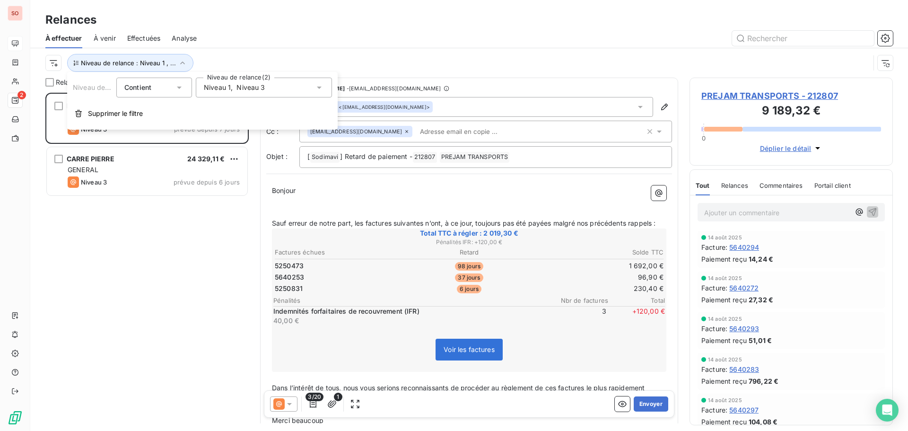
click at [320, 86] on icon at bounding box center [318, 87] width 9 height 9
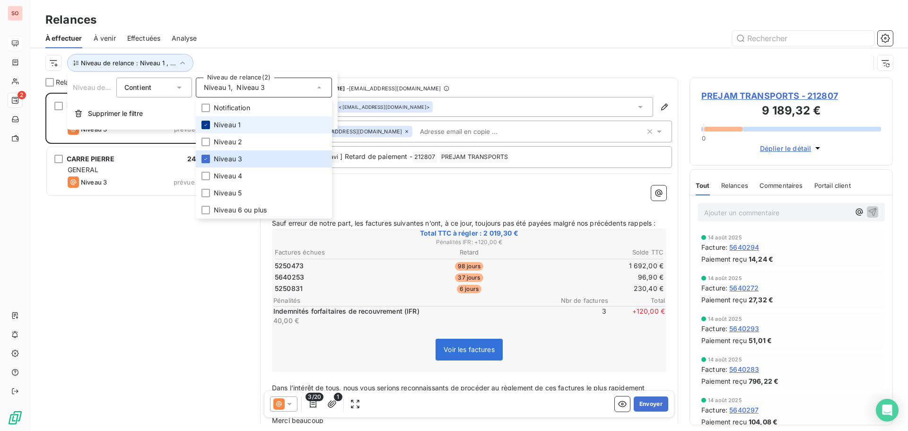
click at [205, 126] on icon at bounding box center [205, 125] width 3 height 2
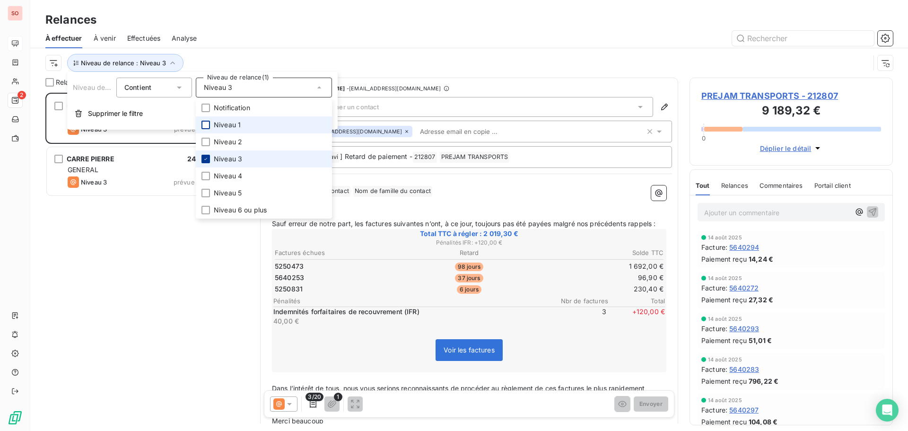
click at [206, 158] on icon at bounding box center [206, 159] width 6 height 6
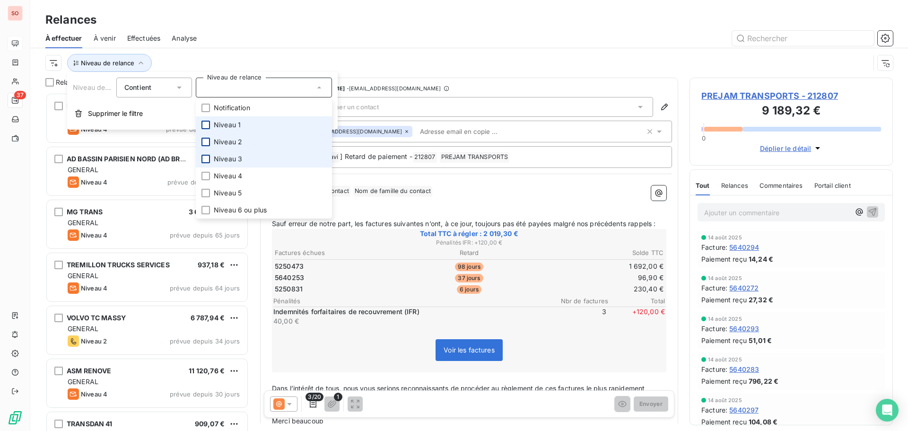
click at [207, 140] on div at bounding box center [205, 142] width 9 height 9
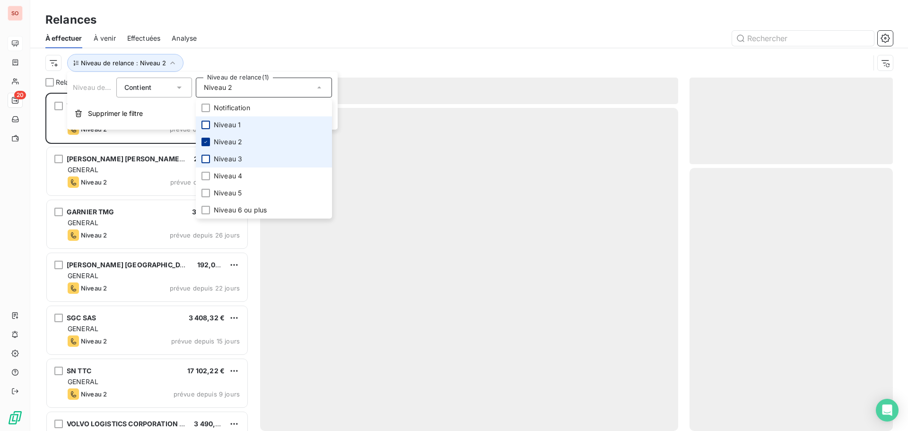
scroll to position [331, 196]
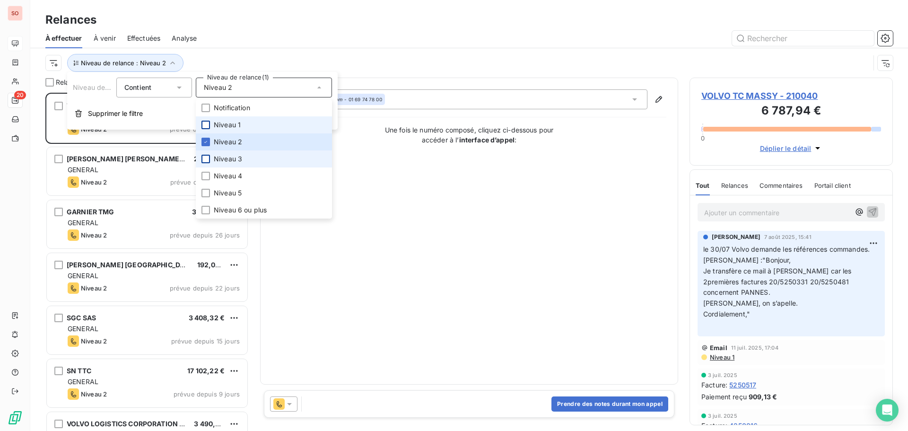
click at [486, 271] on div "Contact : Aucun nom - 01 69 74 78 00 Une fois le numéro composé, cliquez ci-des…" at bounding box center [469, 230] width 394 height 283
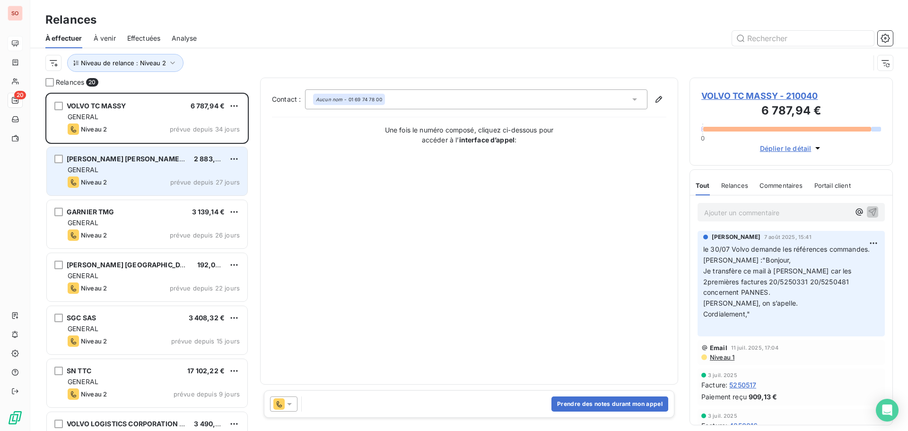
click at [131, 167] on div "GENERAL" at bounding box center [154, 169] width 172 height 9
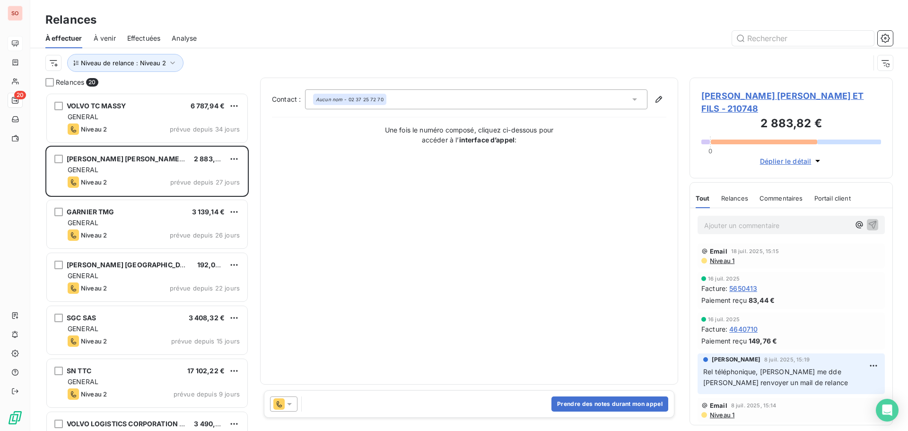
click at [289, 402] on icon at bounding box center [289, 403] width 9 height 9
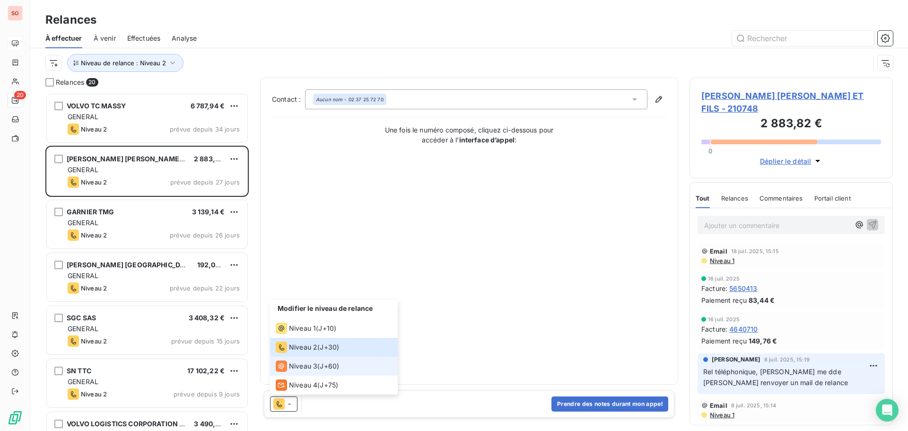
click at [301, 366] on span "Niveau 3" at bounding box center [303, 365] width 28 height 9
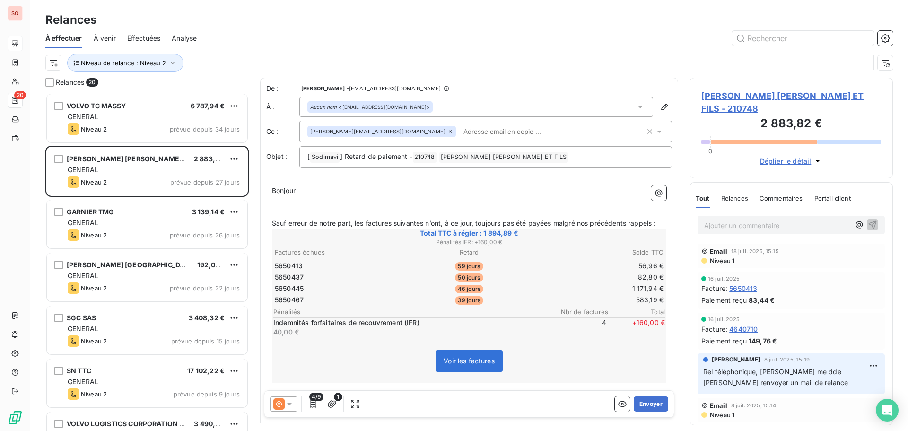
click at [289, 404] on icon at bounding box center [289, 404] width 5 height 2
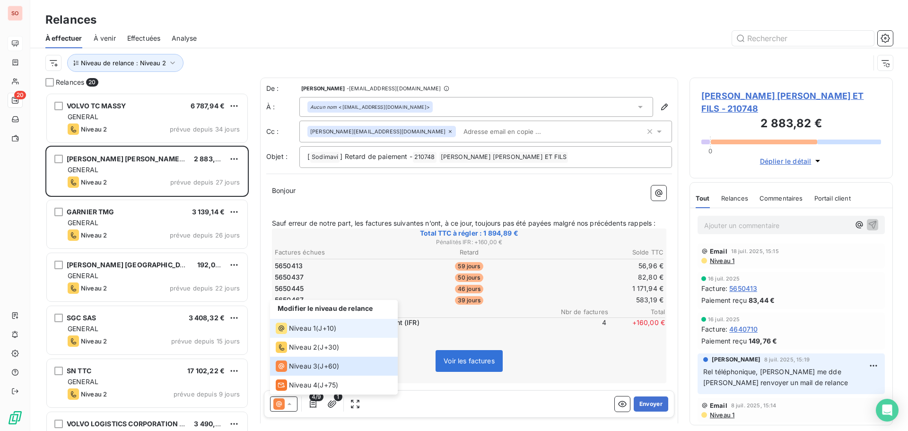
click at [305, 329] on span "Niveau 1" at bounding box center [302, 327] width 27 height 9
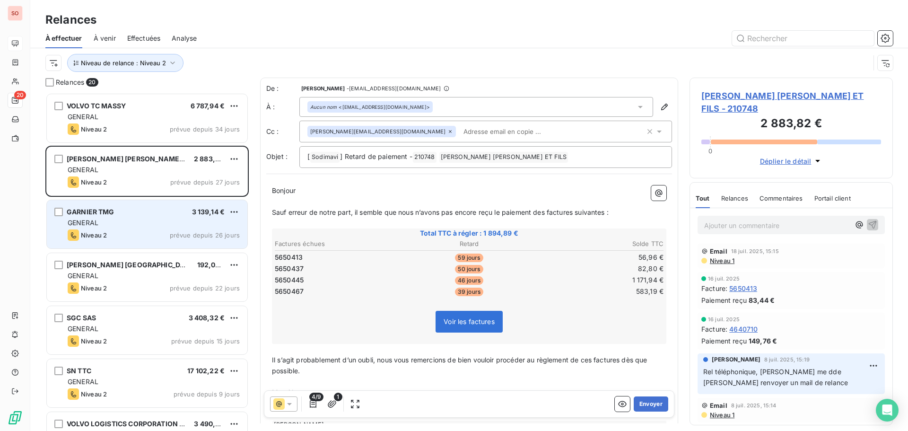
click at [124, 226] on div "GENERAL" at bounding box center [154, 222] width 172 height 9
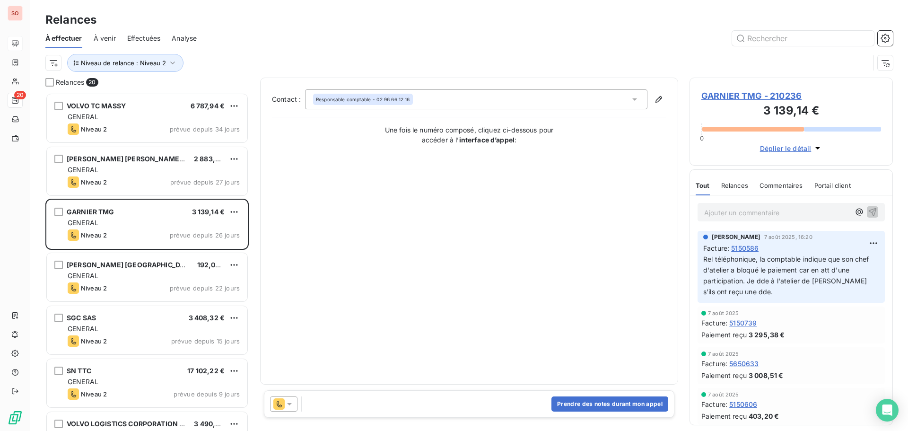
click at [335, 240] on div "Contact : Responsable comptable - 02 96 66 12 16 Une fois le numéro composé, cl…" at bounding box center [469, 230] width 394 height 283
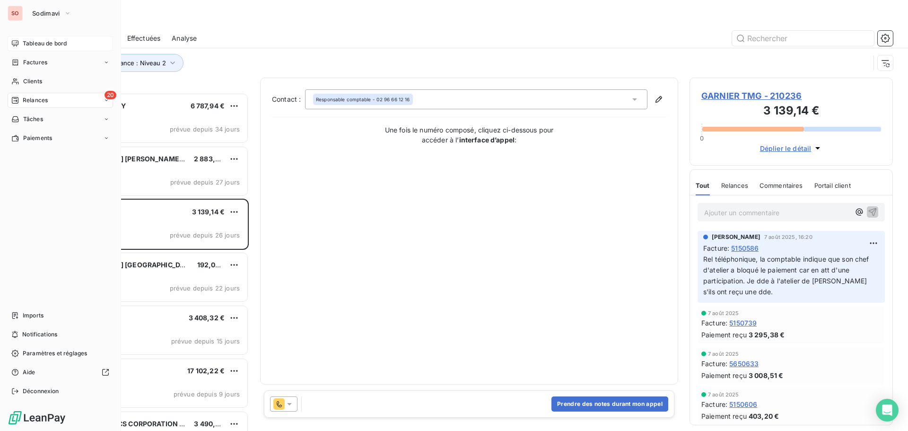
click at [27, 44] on span "Tableau de bord" at bounding box center [45, 43] width 44 height 9
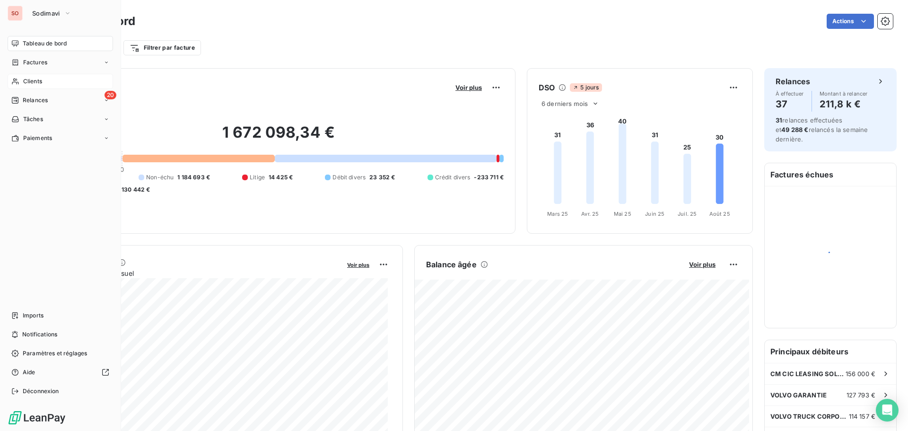
click at [30, 78] on span "Clients" at bounding box center [32, 81] width 19 height 9
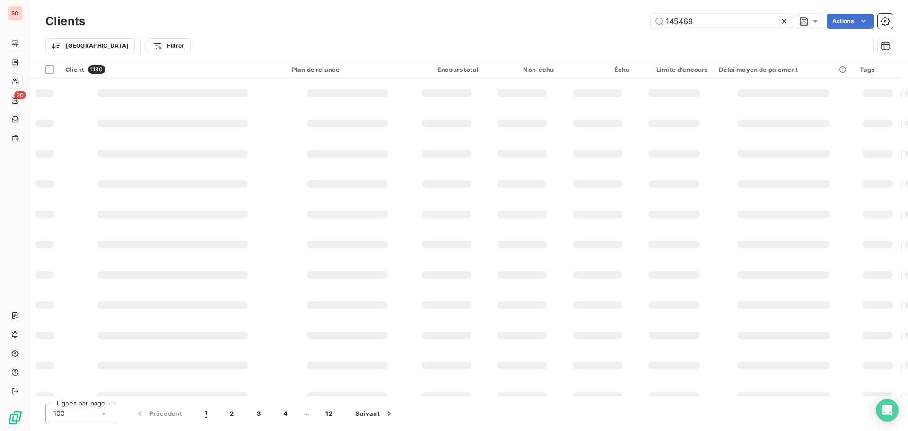
type input "145469"
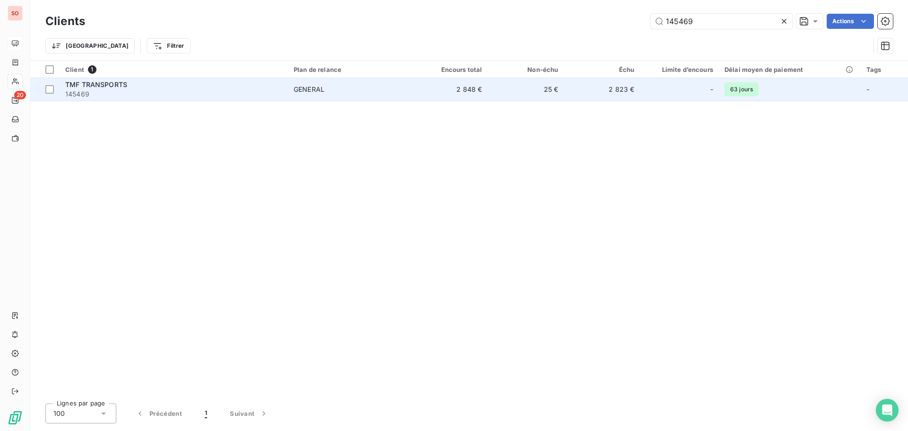
click at [108, 91] on span "145469" at bounding box center [173, 93] width 217 height 9
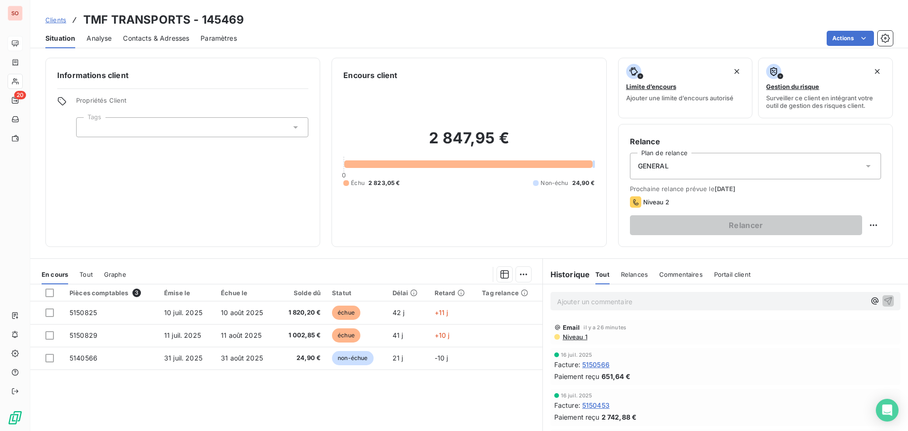
click at [158, 39] on span "Contacts & Adresses" at bounding box center [156, 38] width 66 height 9
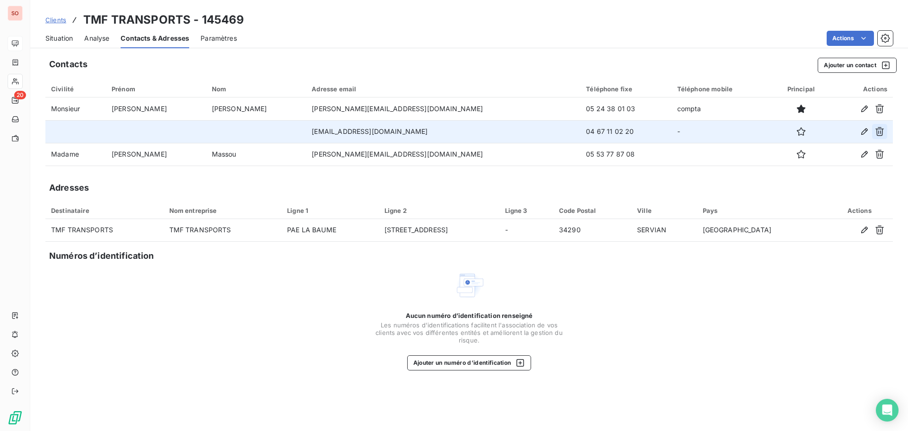
click at [882, 131] on icon "button" at bounding box center [879, 131] width 9 height 9
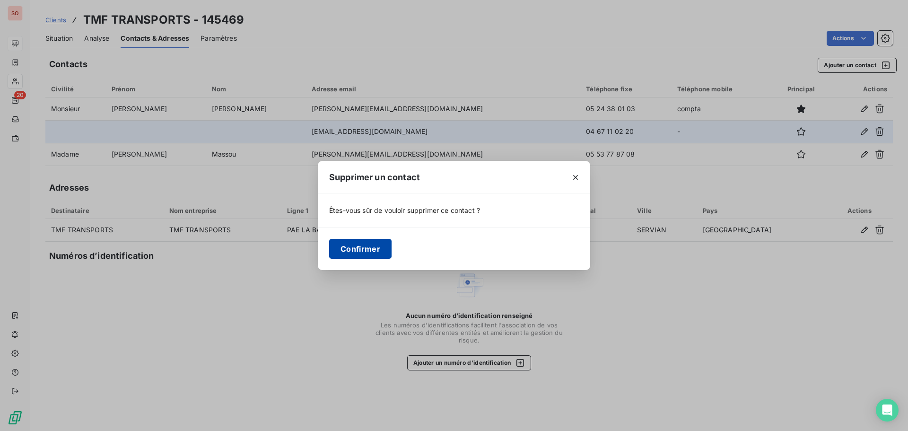
click at [356, 252] on button "Confirmer" at bounding box center [360, 249] width 62 height 20
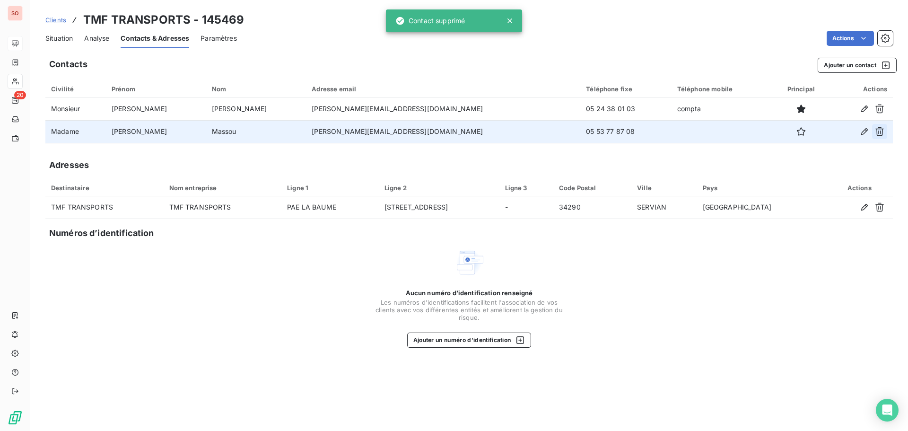
click at [875, 131] on icon "button" at bounding box center [879, 131] width 9 height 9
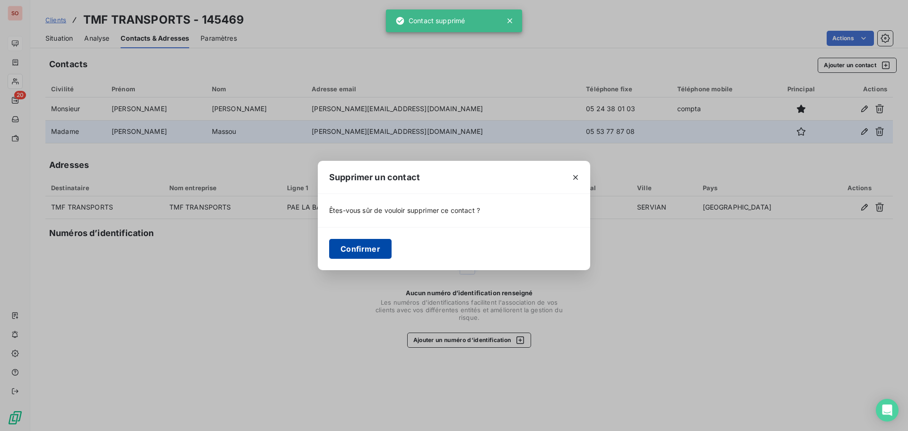
click at [355, 248] on button "Confirmer" at bounding box center [360, 249] width 62 height 20
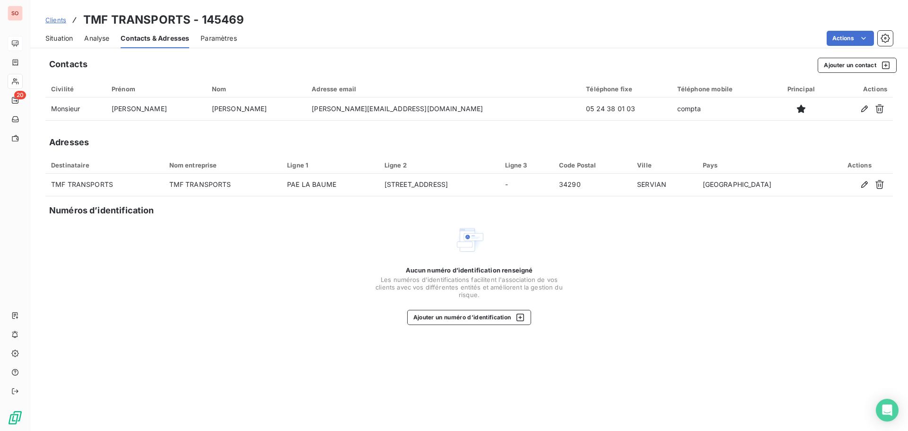
click at [64, 41] on span "Situation" at bounding box center [58, 38] width 27 height 9
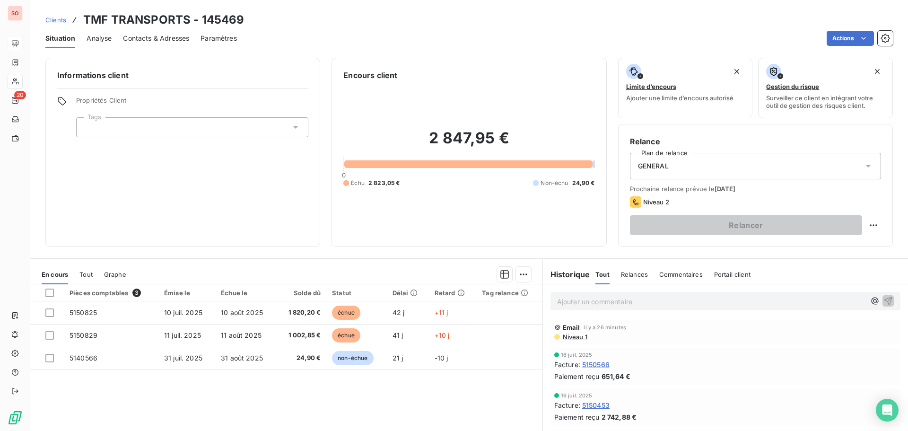
click at [575, 302] on p "Ajouter un commentaire ﻿" at bounding box center [711, 302] width 308 height 12
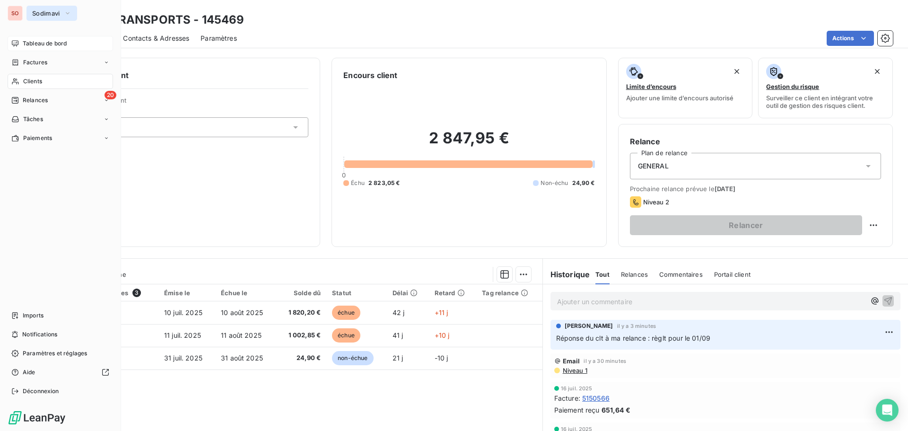
click at [37, 13] on span "Sodimavi" at bounding box center [46, 13] width 28 height 8
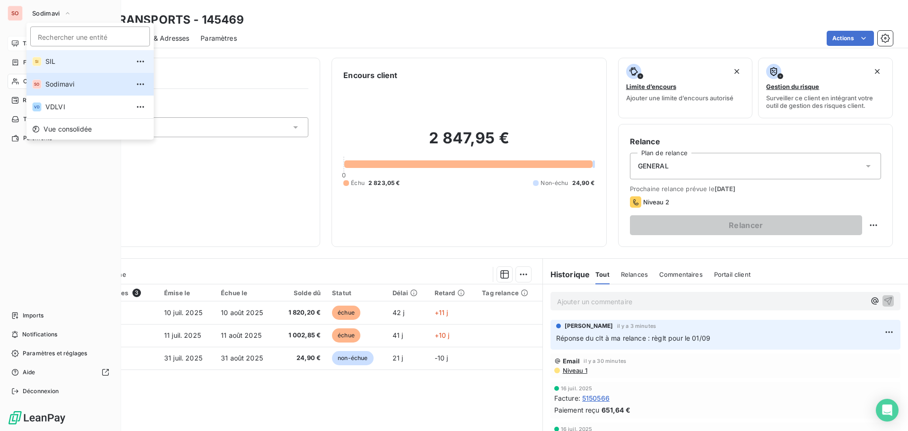
click at [57, 62] on span "SIL" at bounding box center [87, 61] width 84 height 9
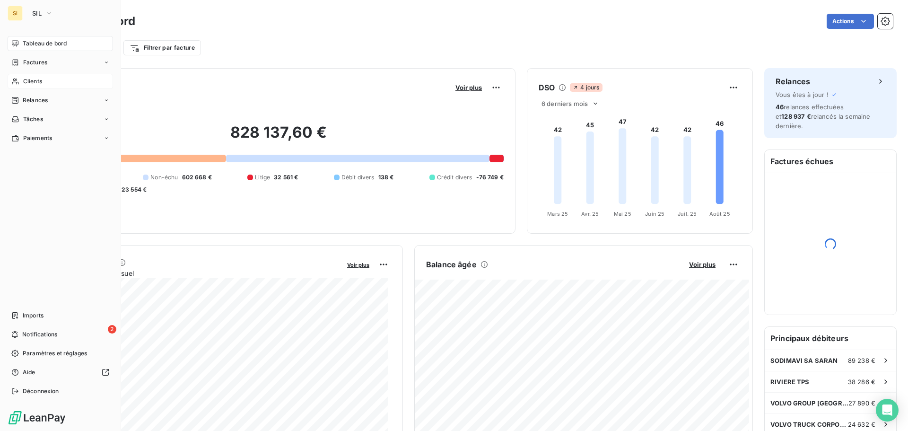
click at [24, 80] on span "Clients" at bounding box center [32, 81] width 19 height 9
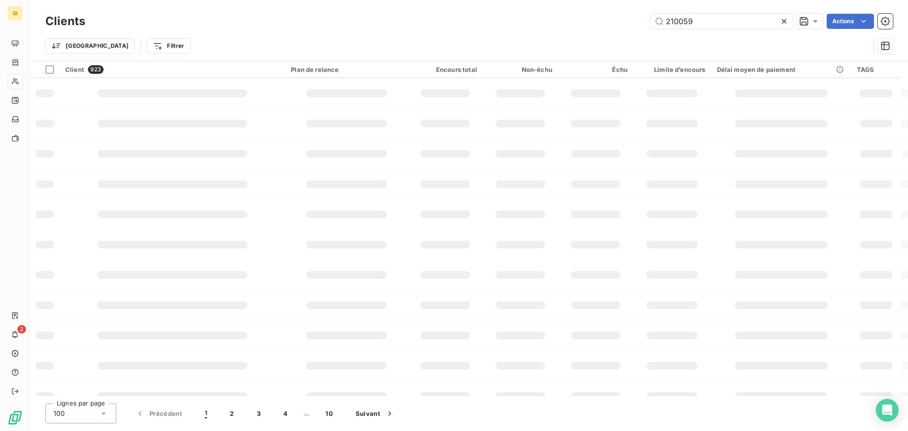
type input "210059"
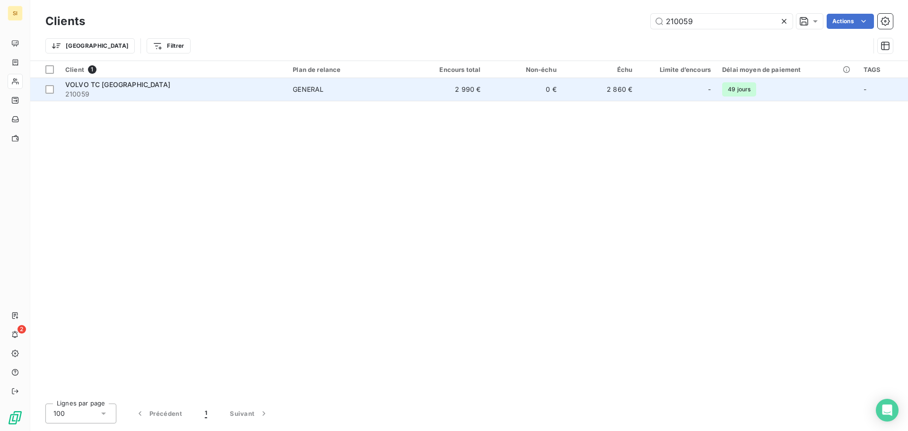
click at [75, 91] on span "210059" at bounding box center [173, 93] width 216 height 9
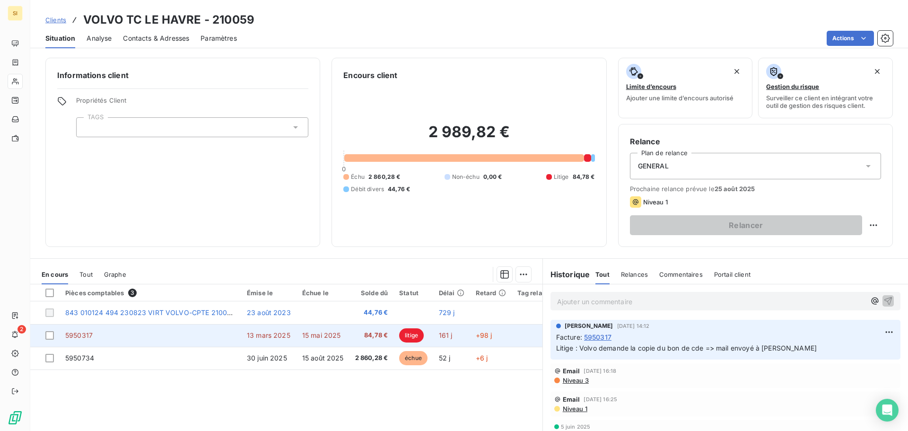
click at [309, 335] on span "15 mai 2025" at bounding box center [321, 335] width 39 height 8
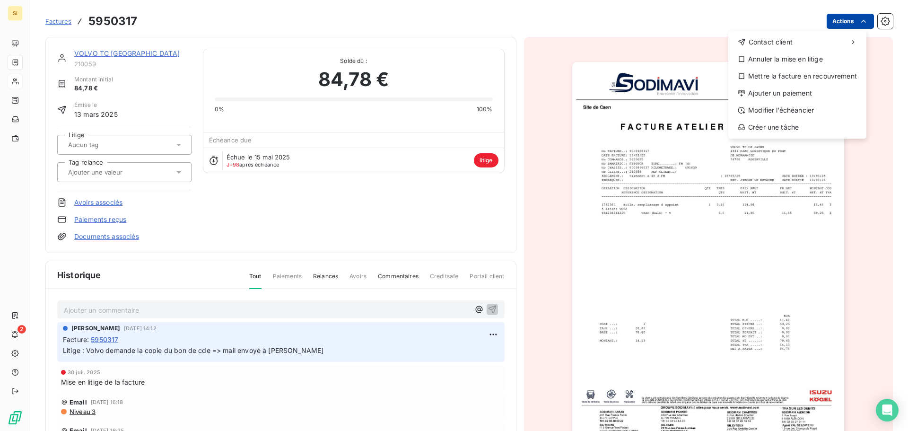
click at [844, 21] on html "SI 2 Factures 5950317 Actions Contact client Annuler la mise en litige Mettre l…" at bounding box center [454, 215] width 908 height 431
click at [793, 60] on div "Annuler la mise en litige" at bounding box center [797, 59] width 131 height 15
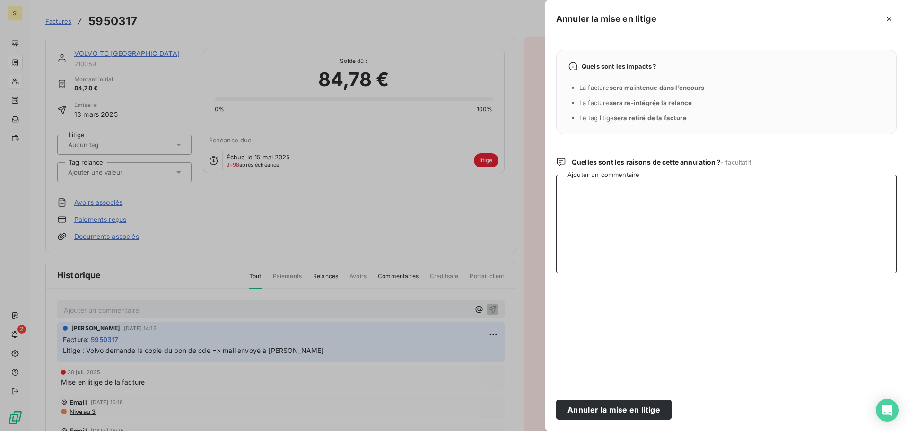
click at [593, 192] on textarea "Ajouter un commentaire" at bounding box center [726, 223] width 340 height 98
click at [676, 189] on textarea "bon de cde adressé à Volvo - en att du paiement" at bounding box center [726, 223] width 340 height 98
type textarea "bon de cde adressé à Volvo - en attente du paiement"
click at [590, 408] on button "Annuler la mise en litige" at bounding box center [613, 410] width 115 height 20
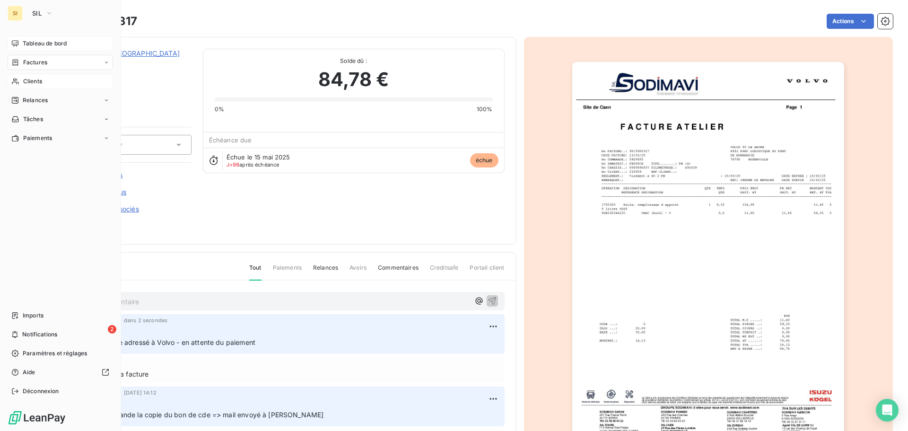
drag, startPoint x: 35, startPoint y: 45, endPoint x: 60, endPoint y: 44, distance: 25.1
click at [34, 45] on span "Tableau de bord" at bounding box center [45, 43] width 44 height 9
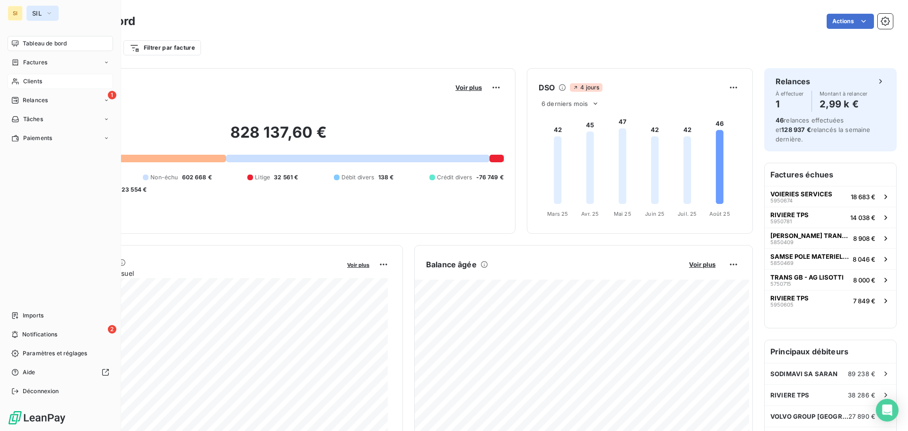
click at [43, 14] on button "SIL" at bounding box center [42, 13] width 32 height 15
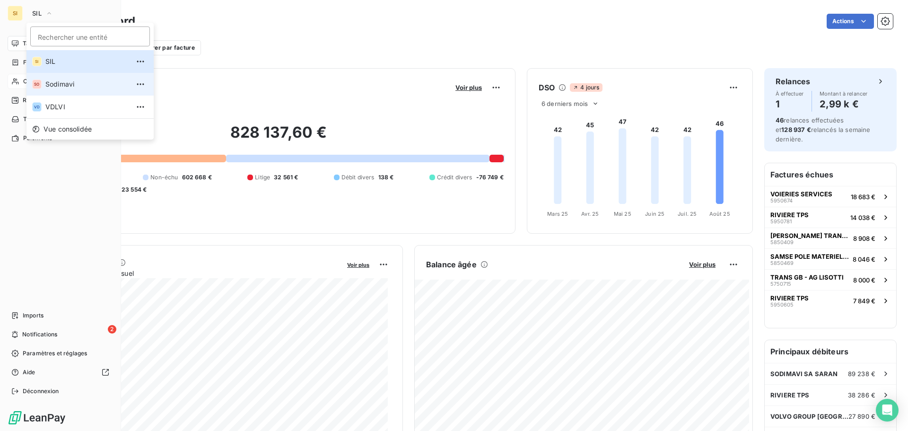
click at [51, 84] on span "Sodimavi" at bounding box center [87, 83] width 84 height 9
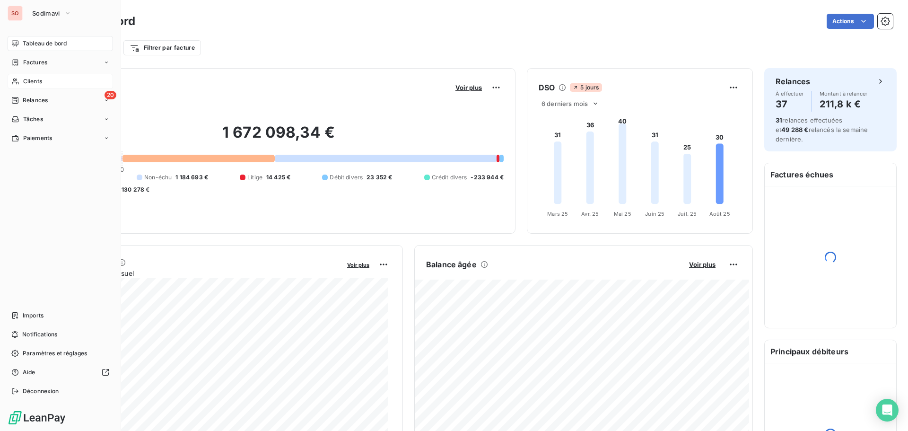
click at [26, 82] on span "Clients" at bounding box center [32, 81] width 19 height 9
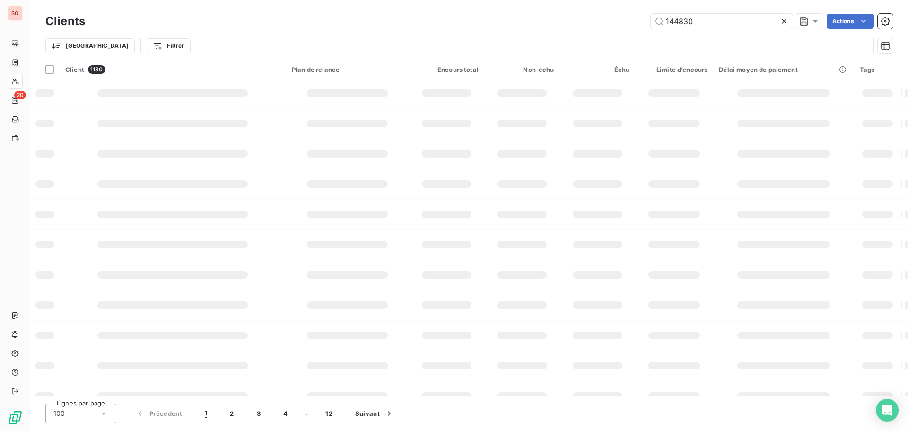
type input "144830"
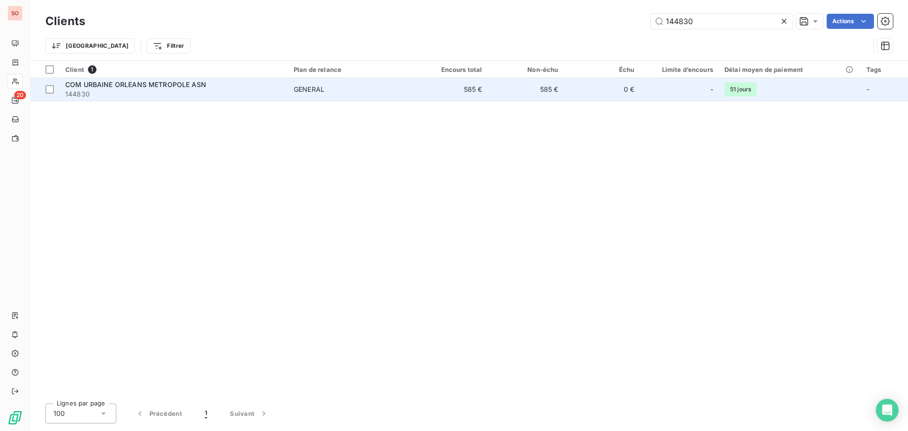
click at [197, 86] on span "COM URBAINE ORLEANS METROPOLE ASN" at bounding box center [135, 84] width 141 height 8
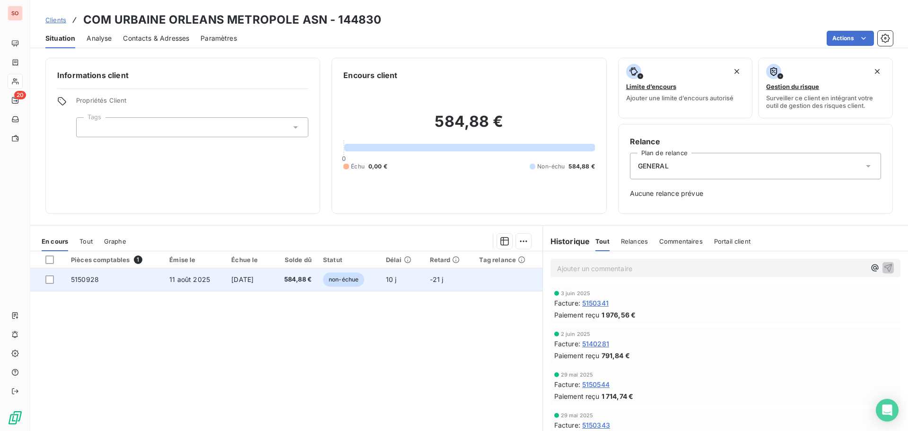
click at [226, 282] on td "[DATE]" at bounding box center [248, 279] width 45 height 23
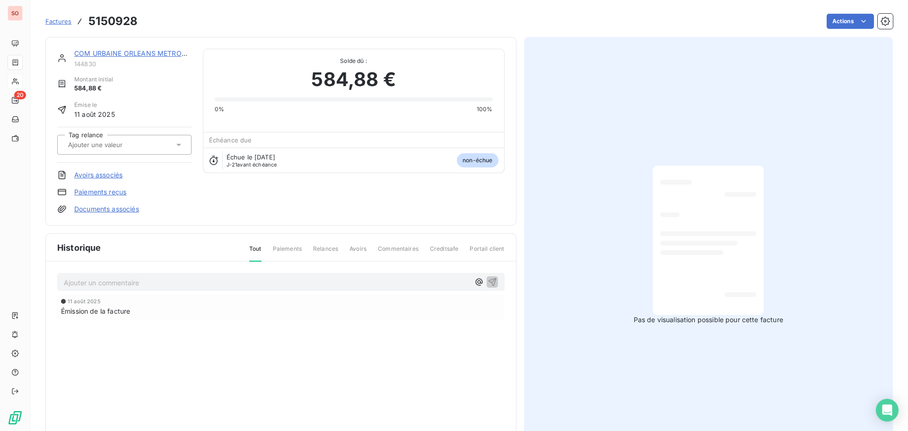
click at [88, 284] on p "Ajouter un commentaire ﻿" at bounding box center [267, 283] width 406 height 12
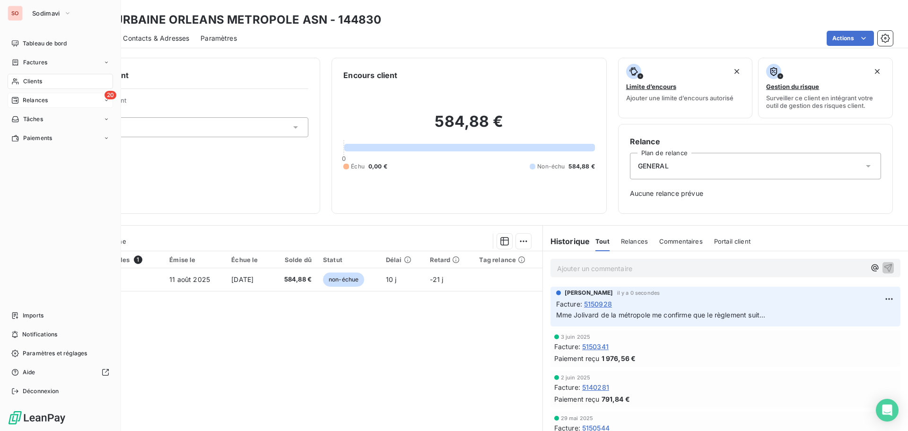
click at [29, 99] on span "Relances" at bounding box center [35, 100] width 25 height 9
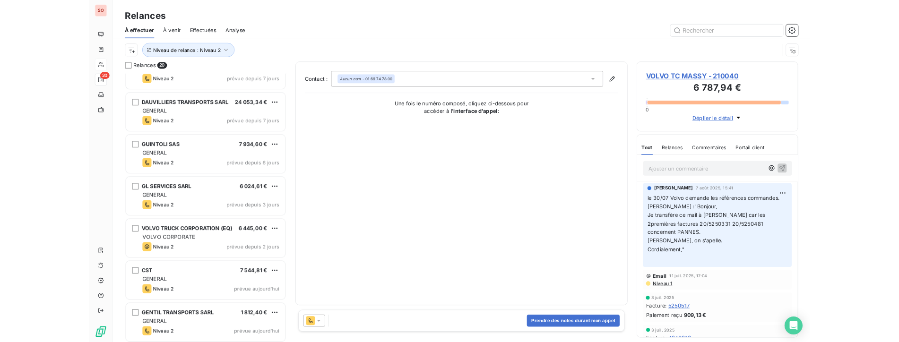
scroll to position [722, 0]
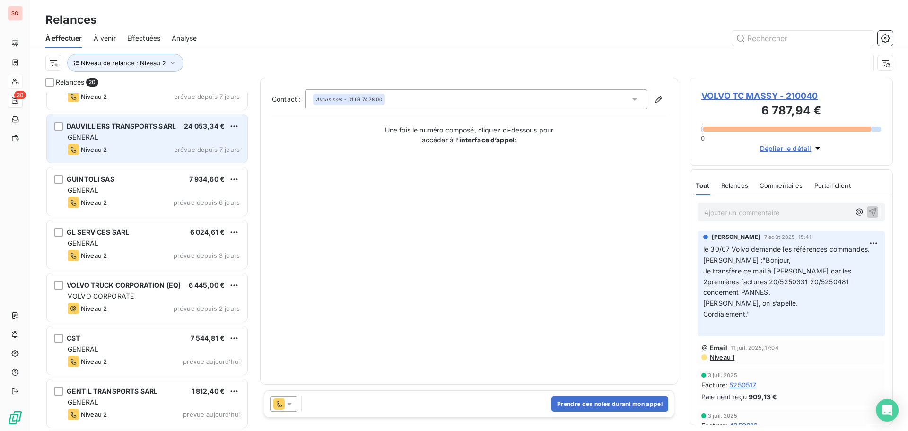
click at [135, 150] on div "Niveau 2 prévue depuis 7 jours" at bounding box center [154, 149] width 172 height 11
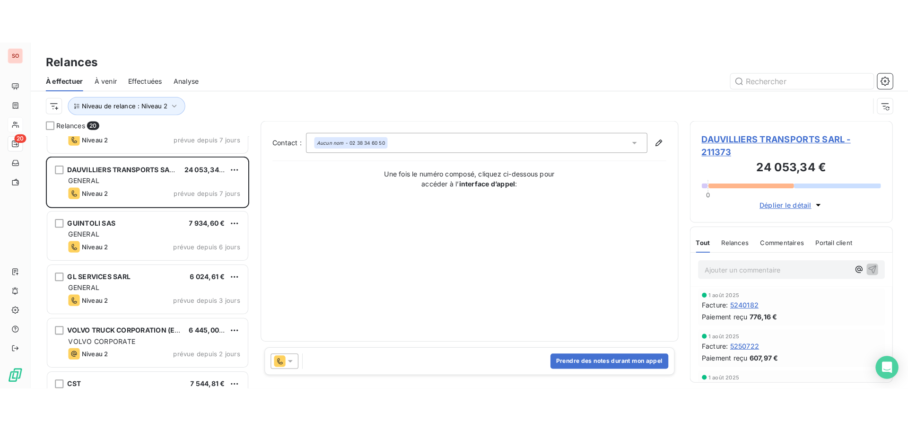
scroll to position [331, 196]
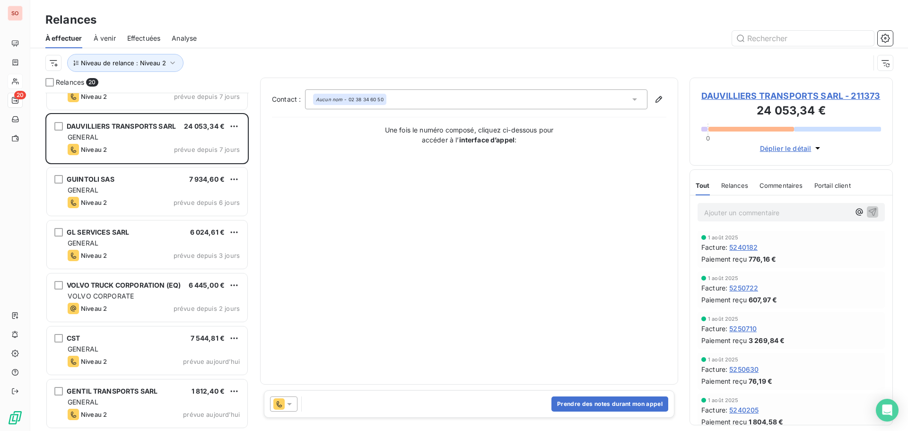
click at [744, 97] on span "DAUVILLIERS TRANSPORTS SARL - 211373" at bounding box center [791, 95] width 180 height 13
